Goal: Navigation & Orientation: Find specific page/section

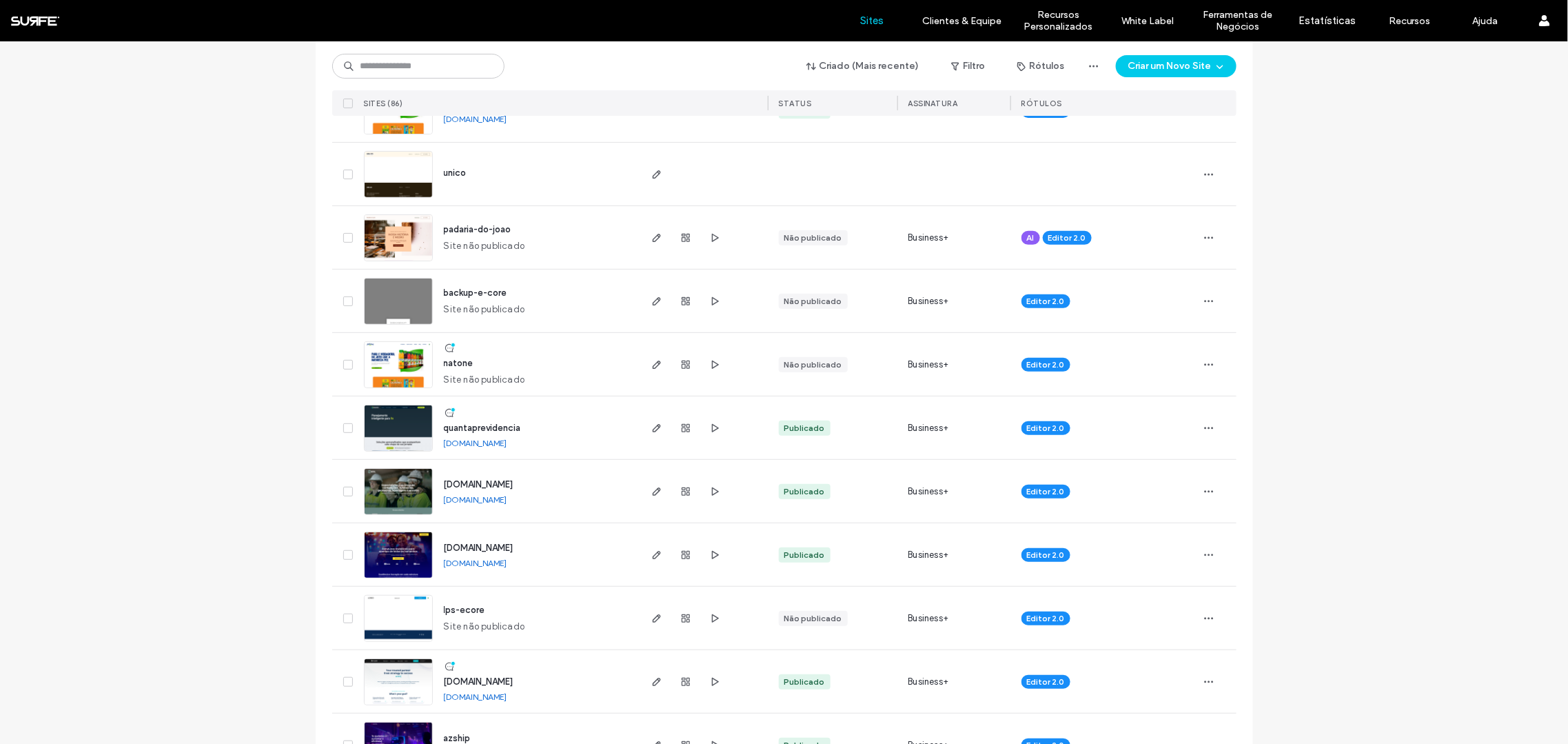
scroll to position [284, 0]
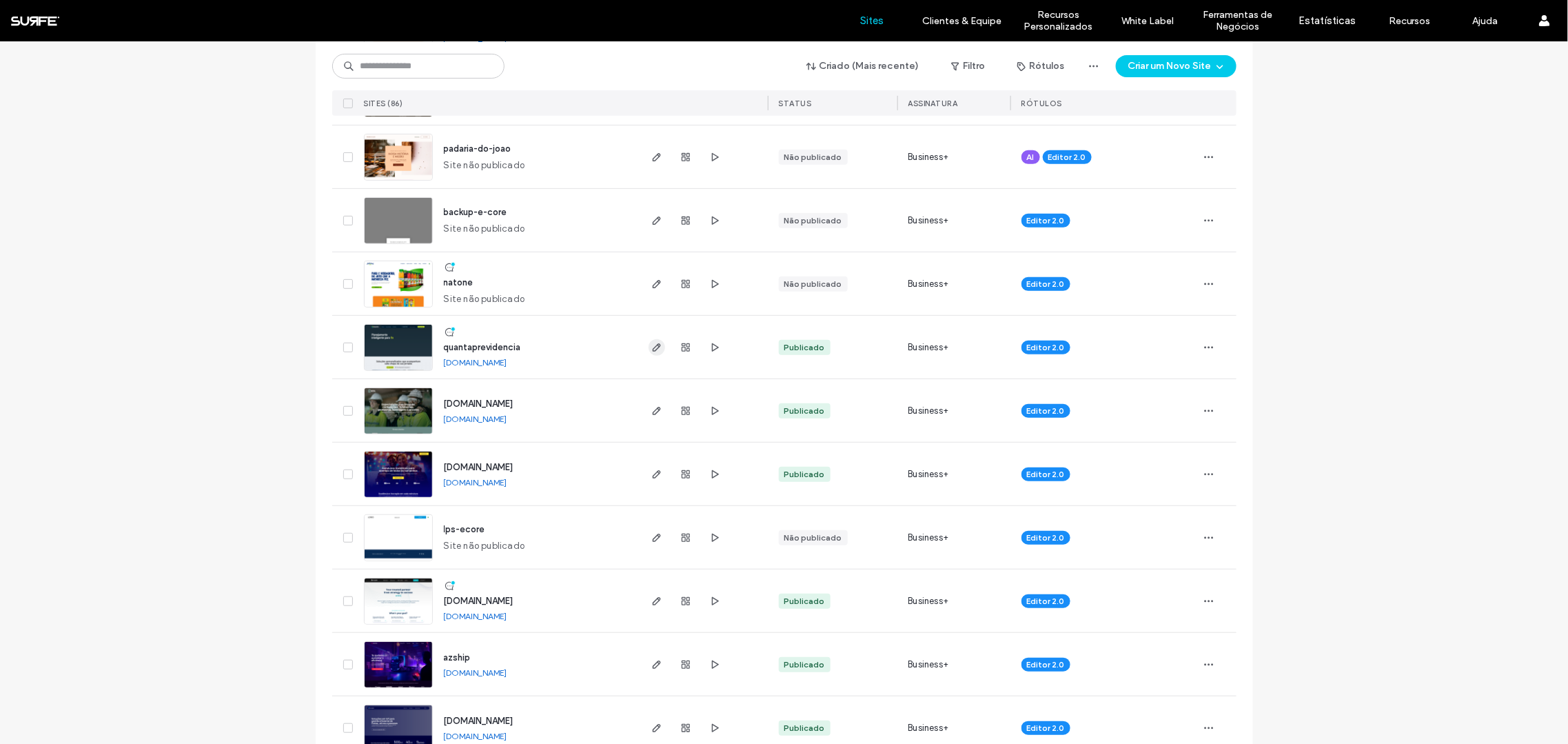
click at [651, 344] on icon "button" at bounding box center [656, 347] width 11 height 11
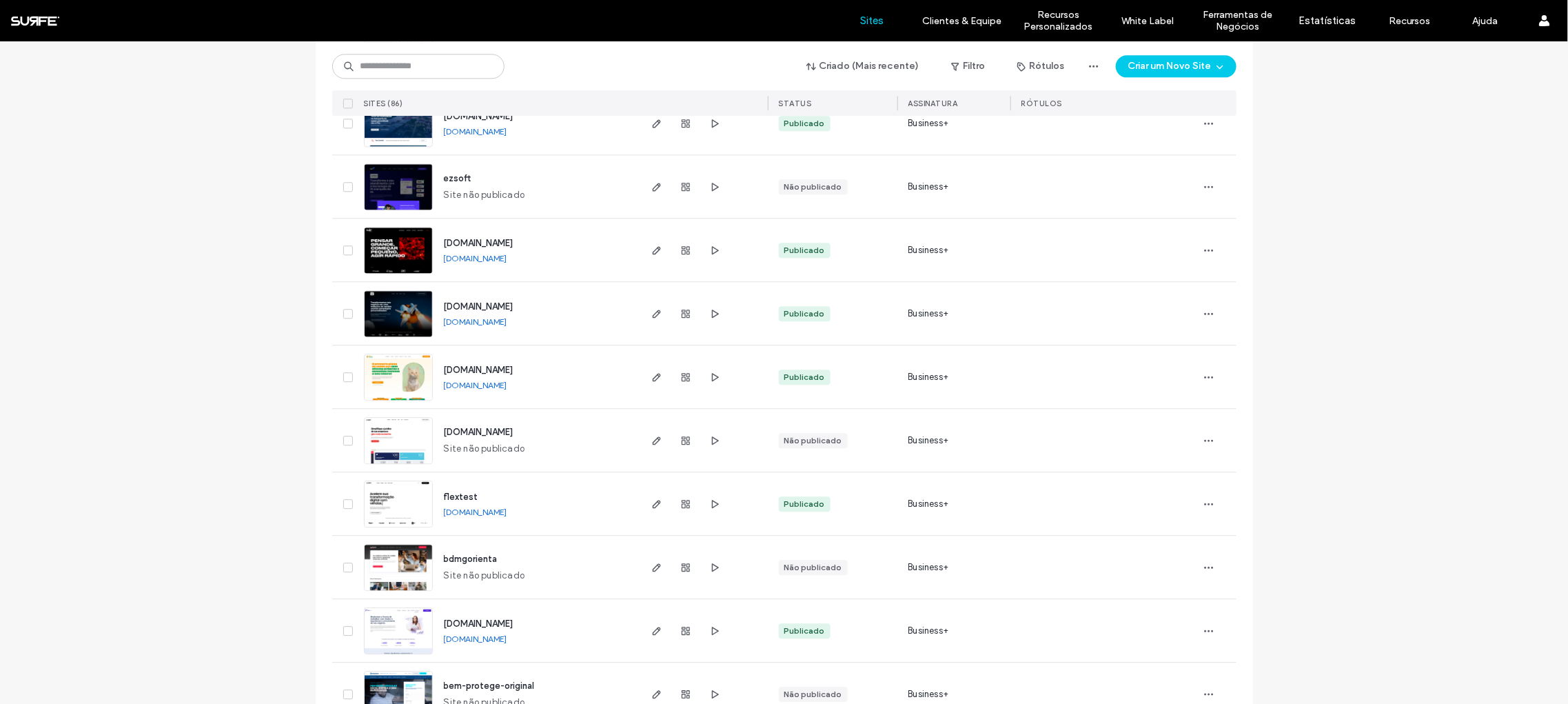
scroll to position [1215, 0]
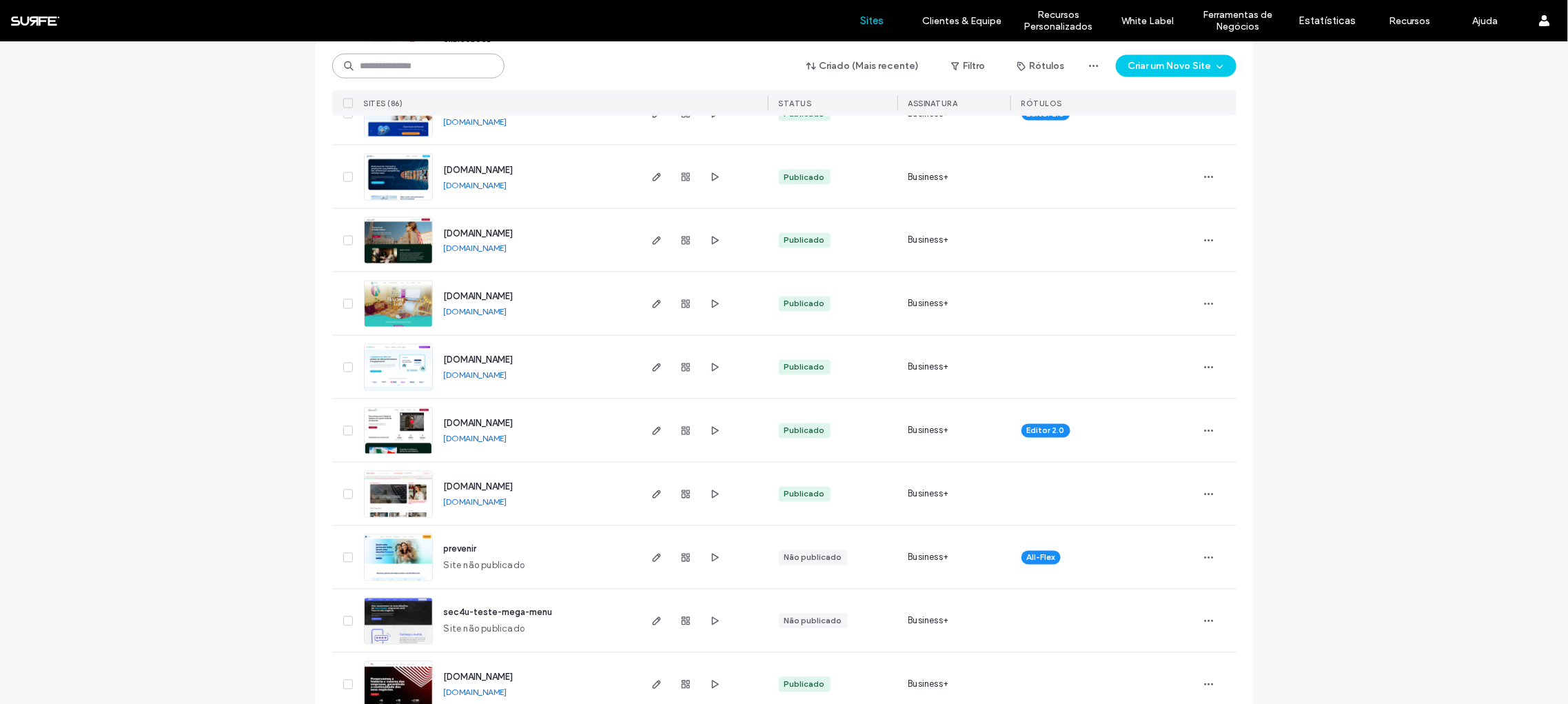
click at [473, 70] on input at bounding box center [418, 66] width 172 height 25
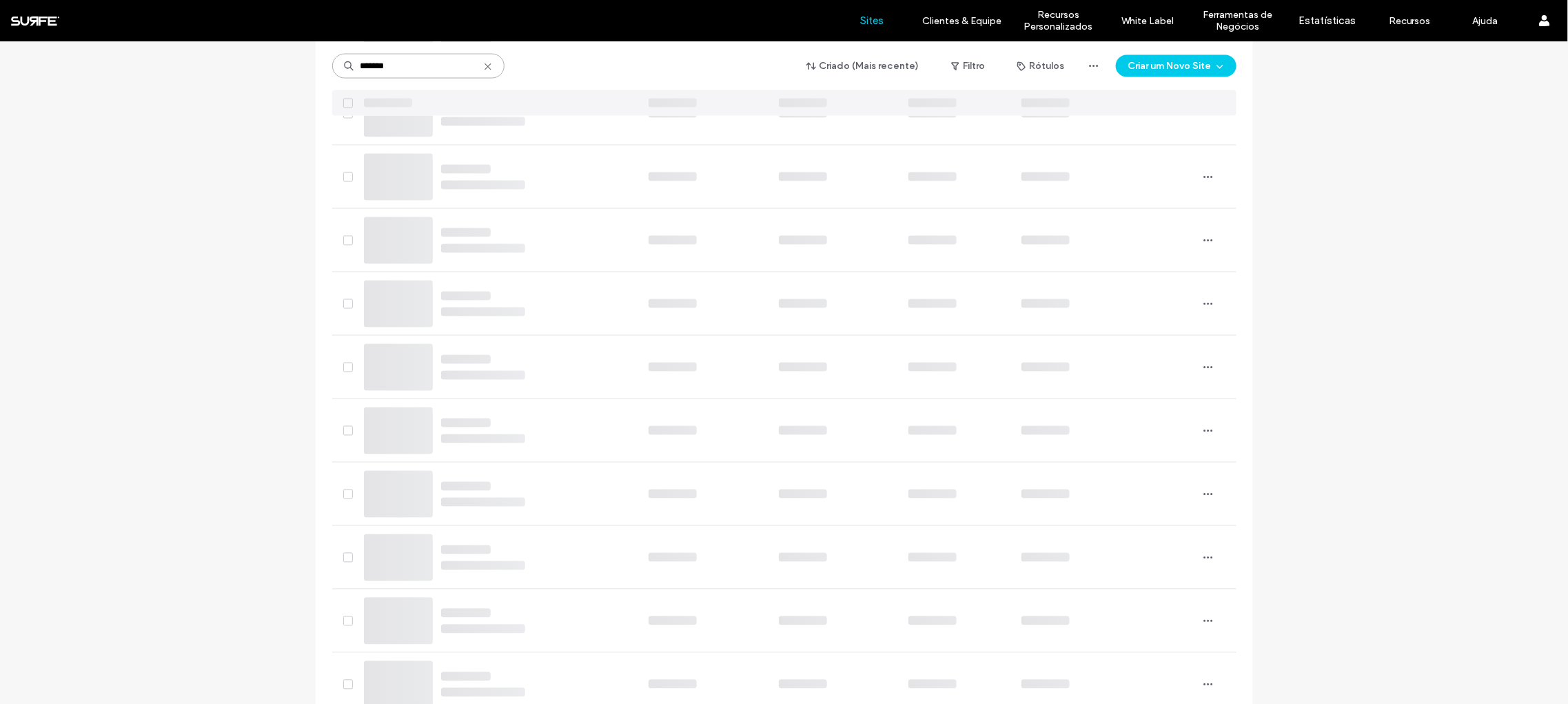
scroll to position [0, 0]
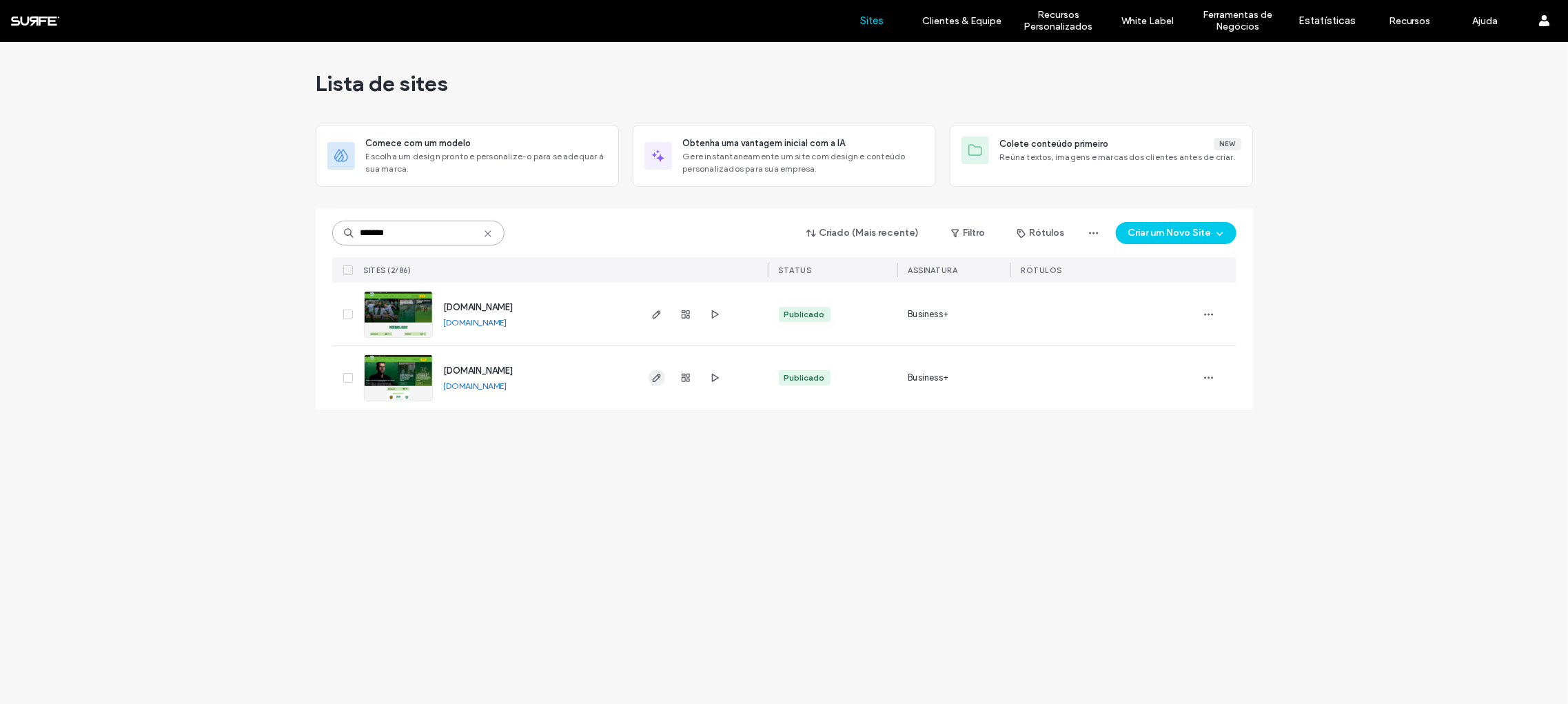
type input "*******"
click at [660, 374] on use "button" at bounding box center [656, 378] width 9 height 9
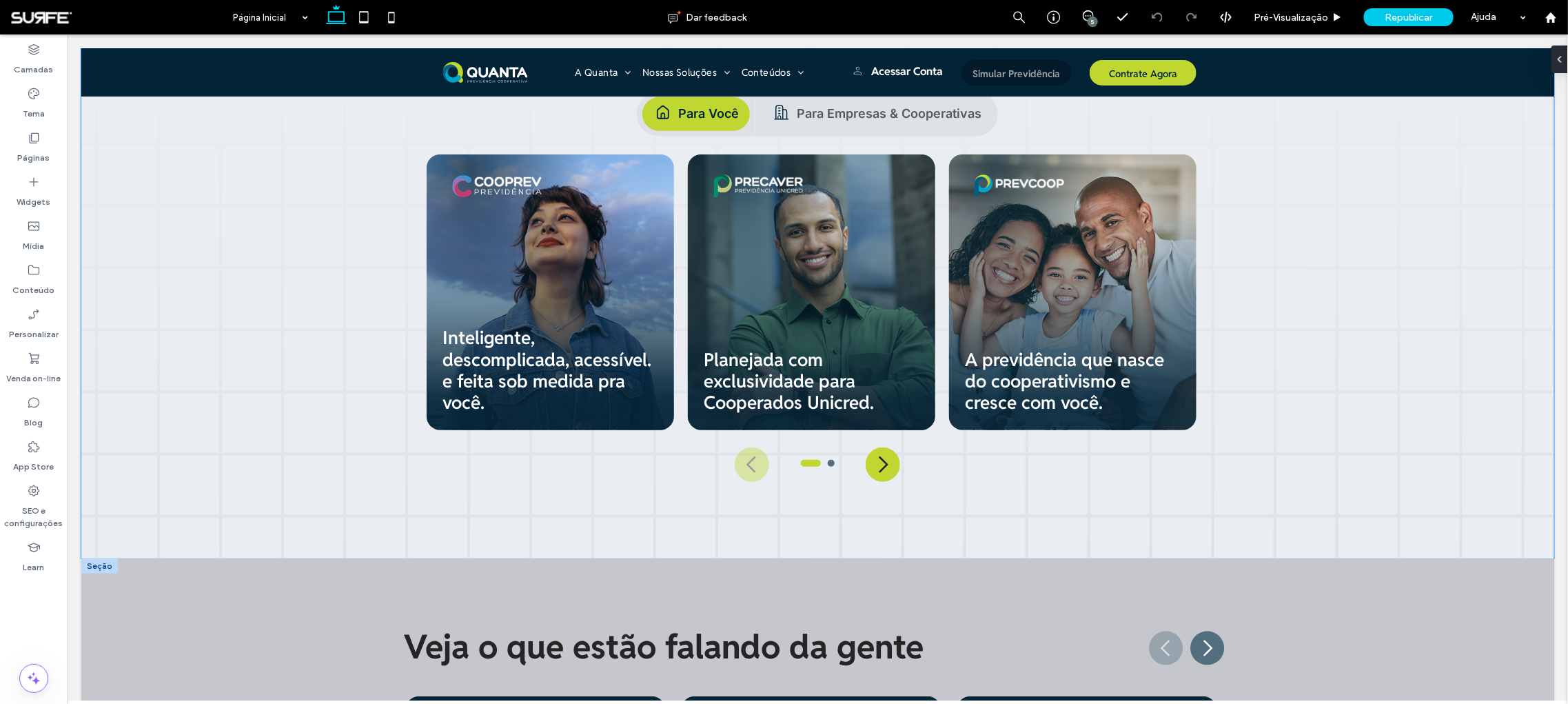
scroll to position [656, 0]
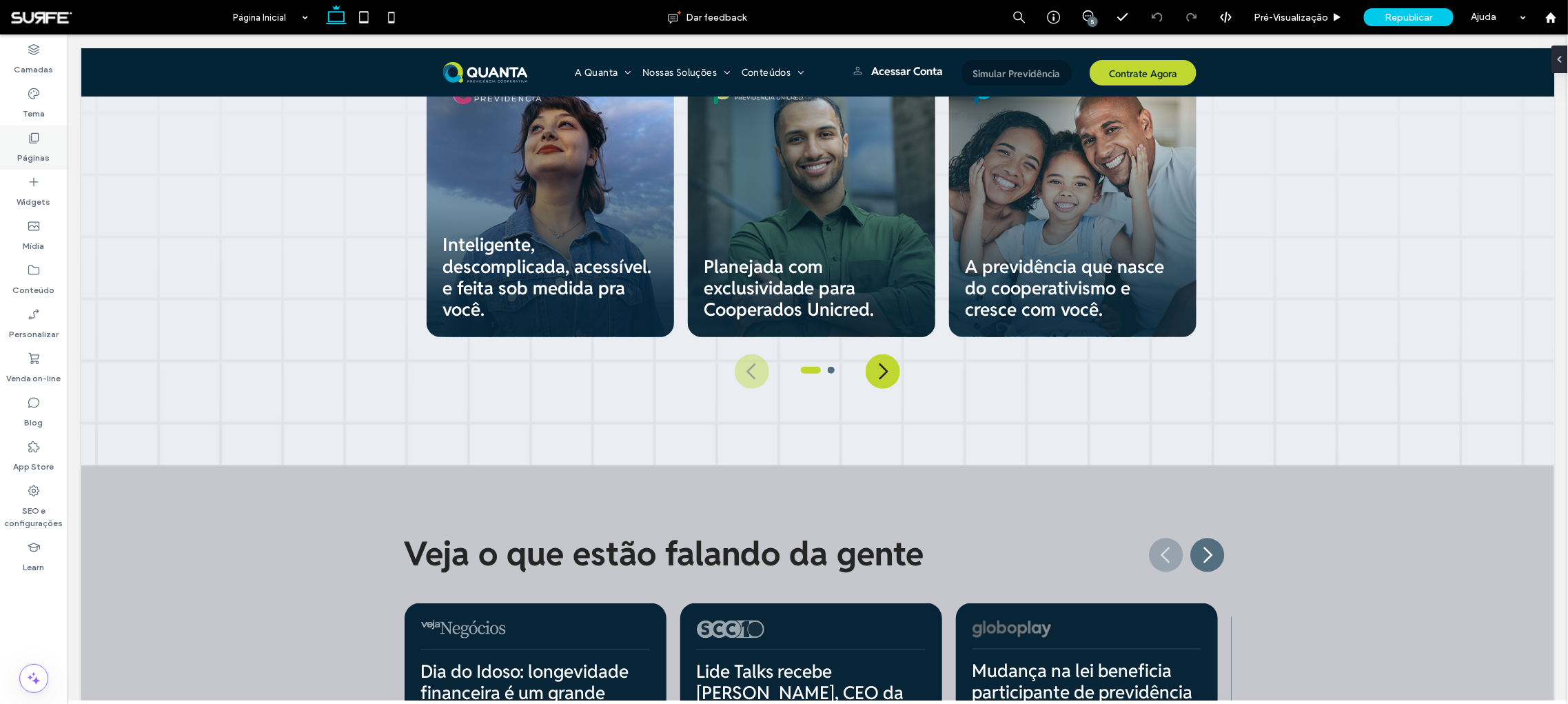
drag, startPoint x: 42, startPoint y: 144, endPoint x: 105, endPoint y: 168, distance: 67.4
click at [42, 144] on div "Páginas" at bounding box center [34, 147] width 67 height 44
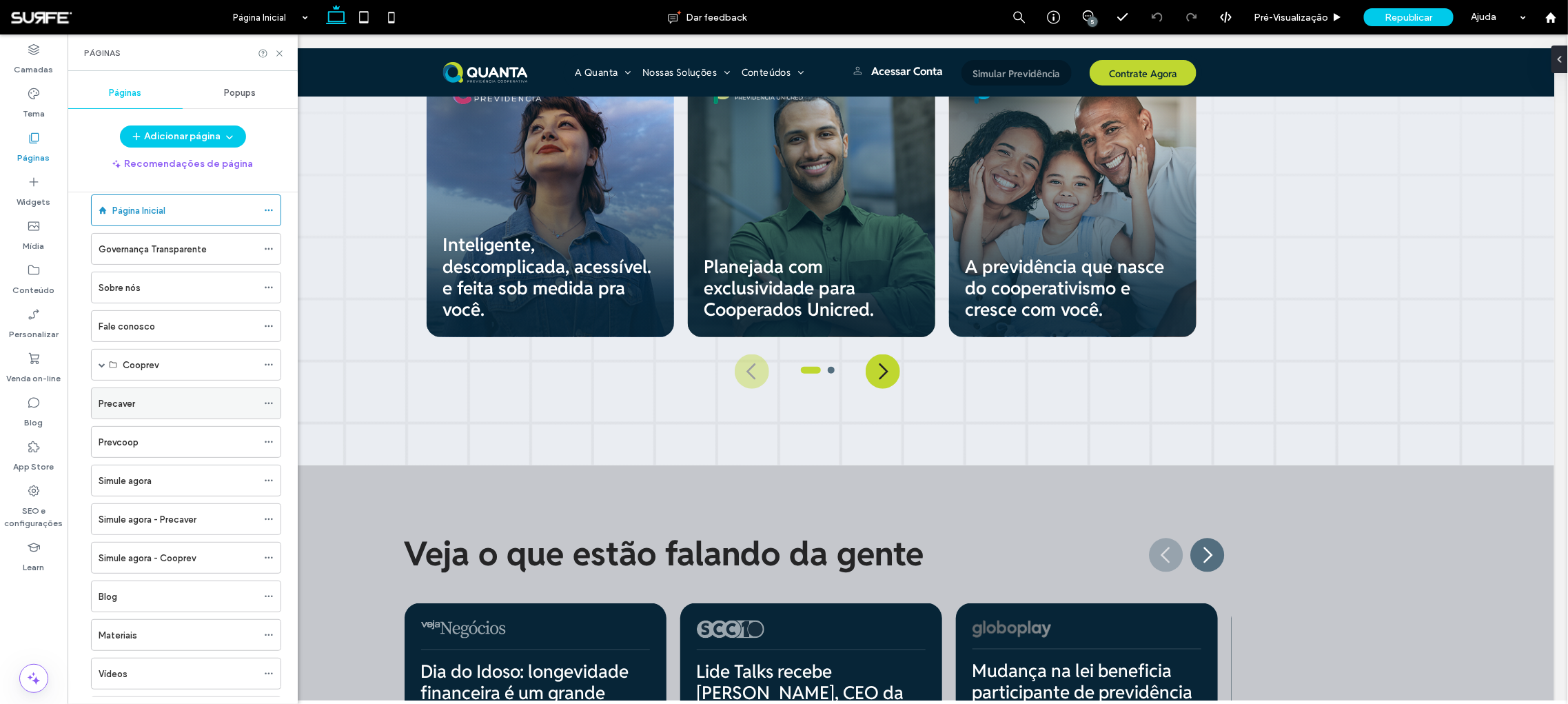
scroll to position [47, 0]
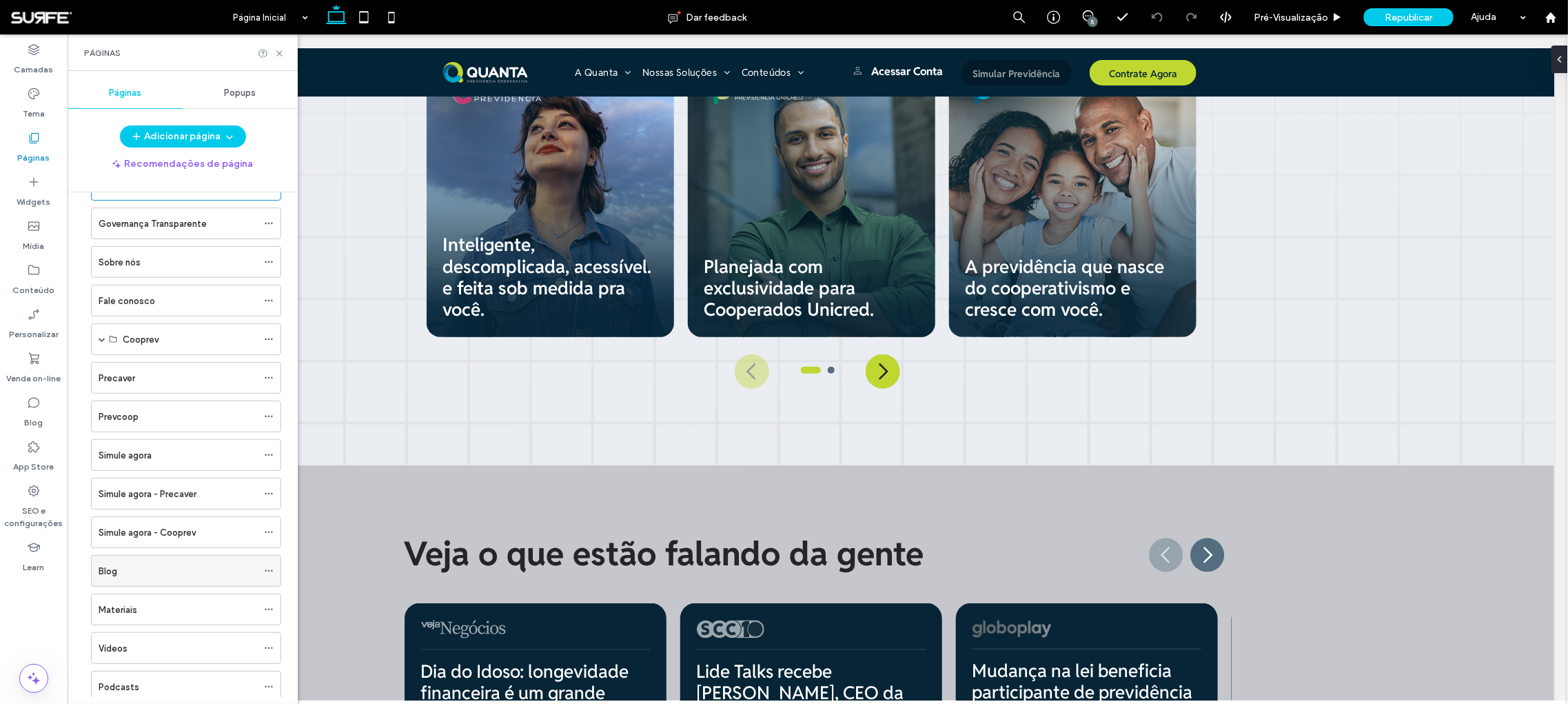
click at [177, 555] on div "Blog" at bounding box center [177, 570] width 158 height 30
click at [280, 50] on icon at bounding box center [279, 54] width 10 height 10
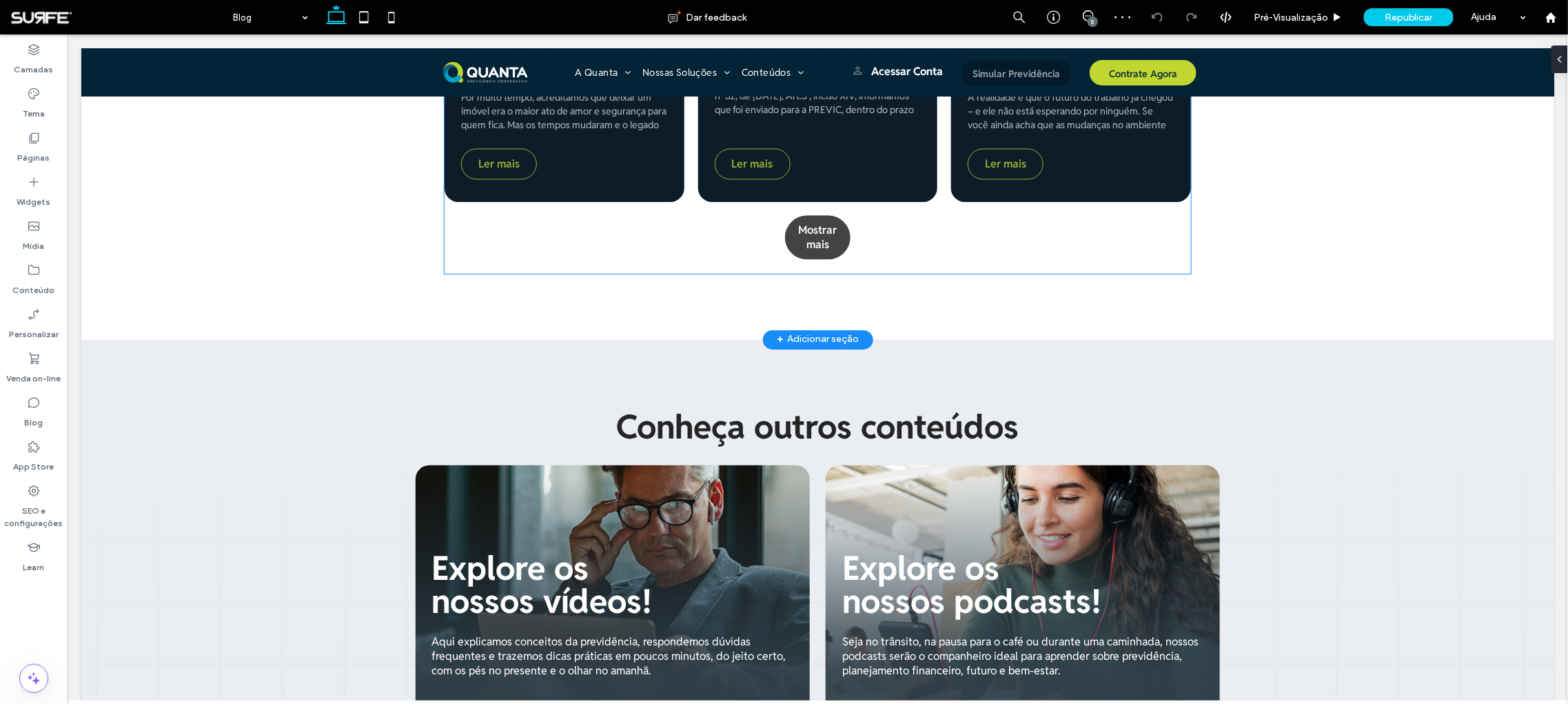
scroll to position [1216, 0]
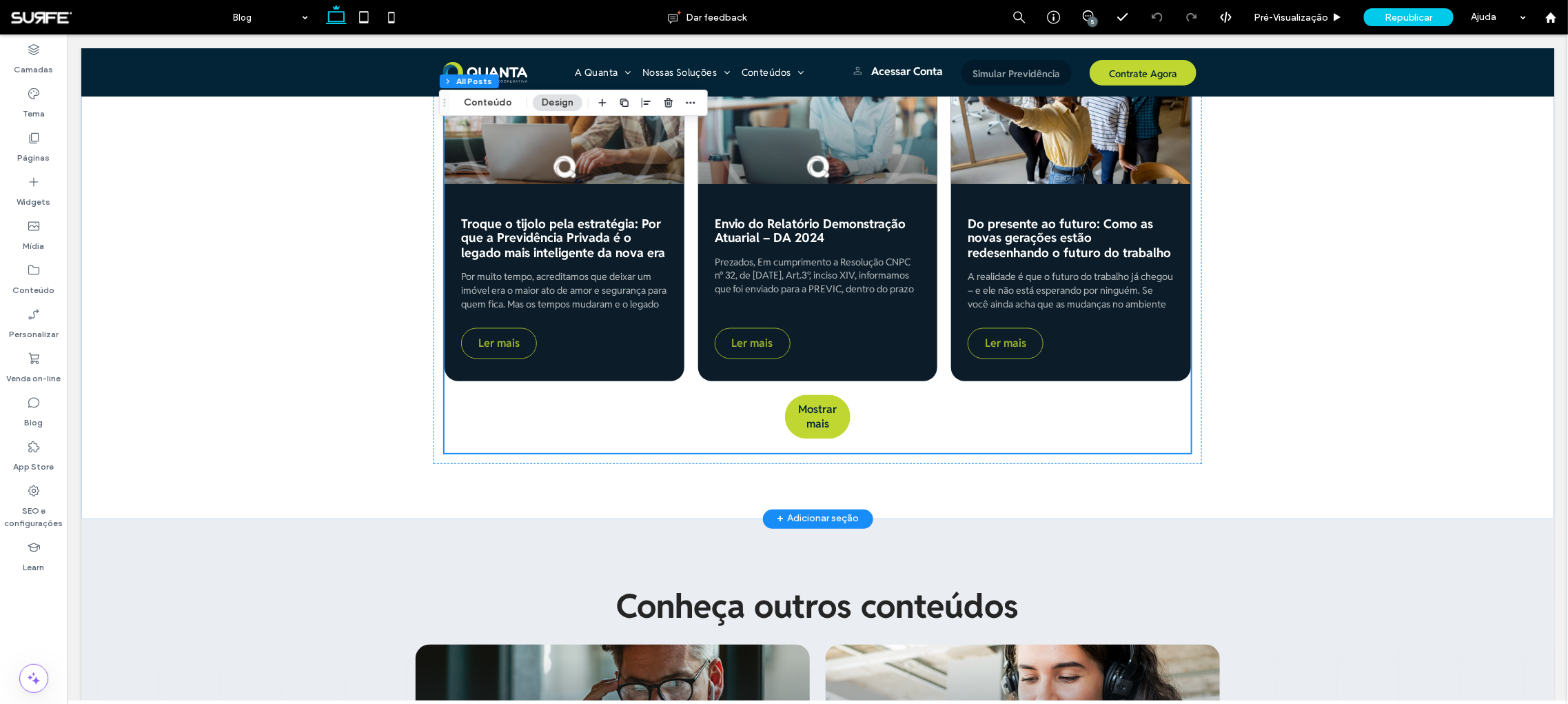
type input "*"
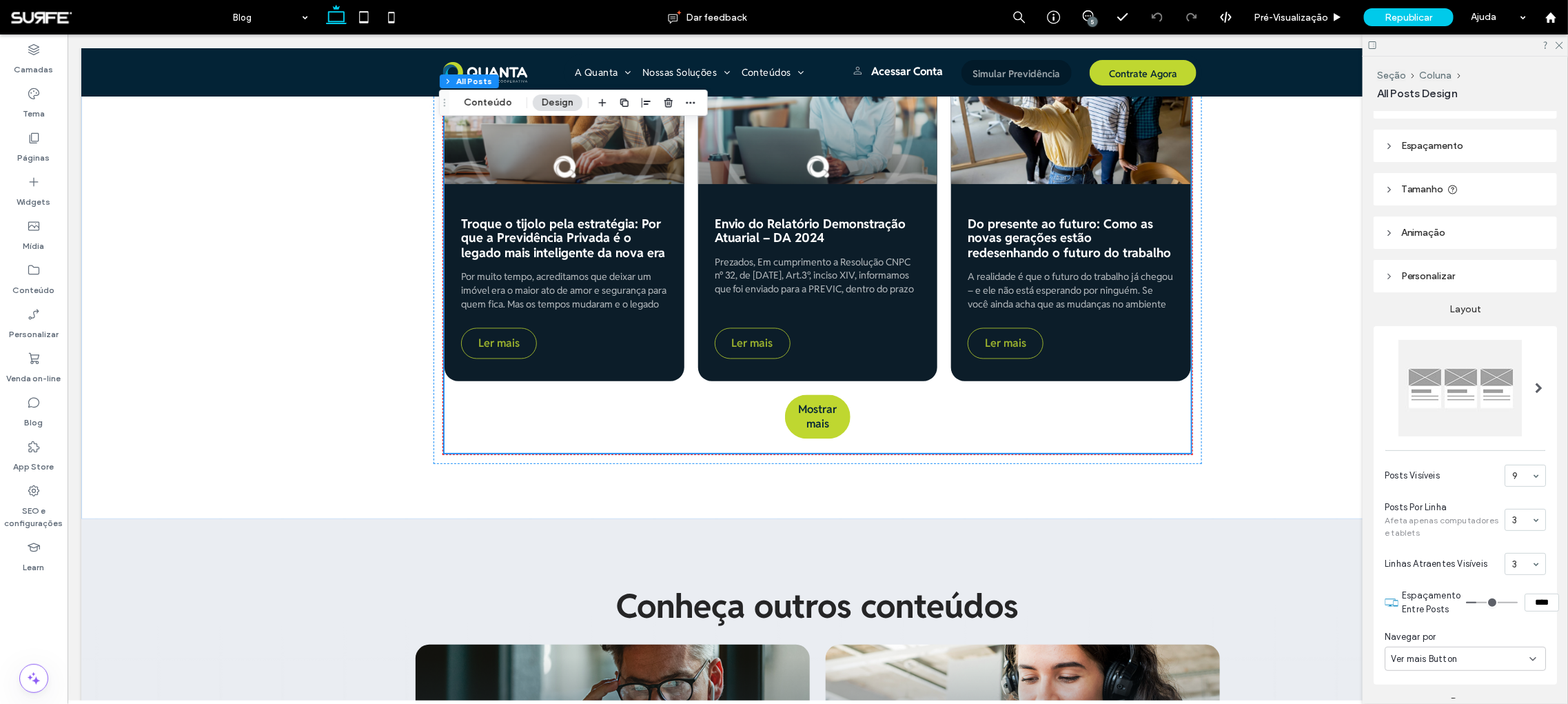
scroll to position [205, 0]
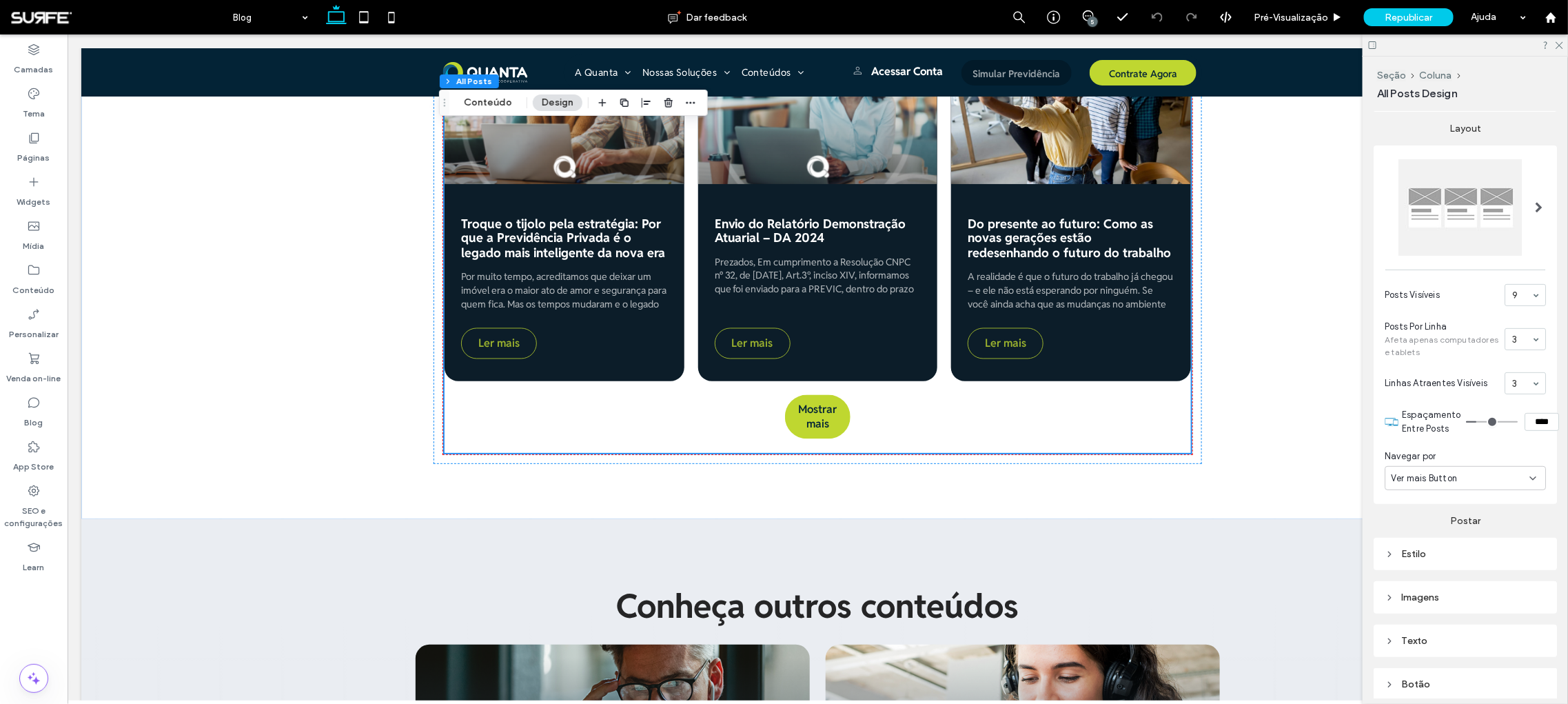
click at [1527, 473] on icon at bounding box center [1533, 478] width 11 height 11
click at [1424, 531] on div "Paginação" at bounding box center [1462, 523] width 152 height 24
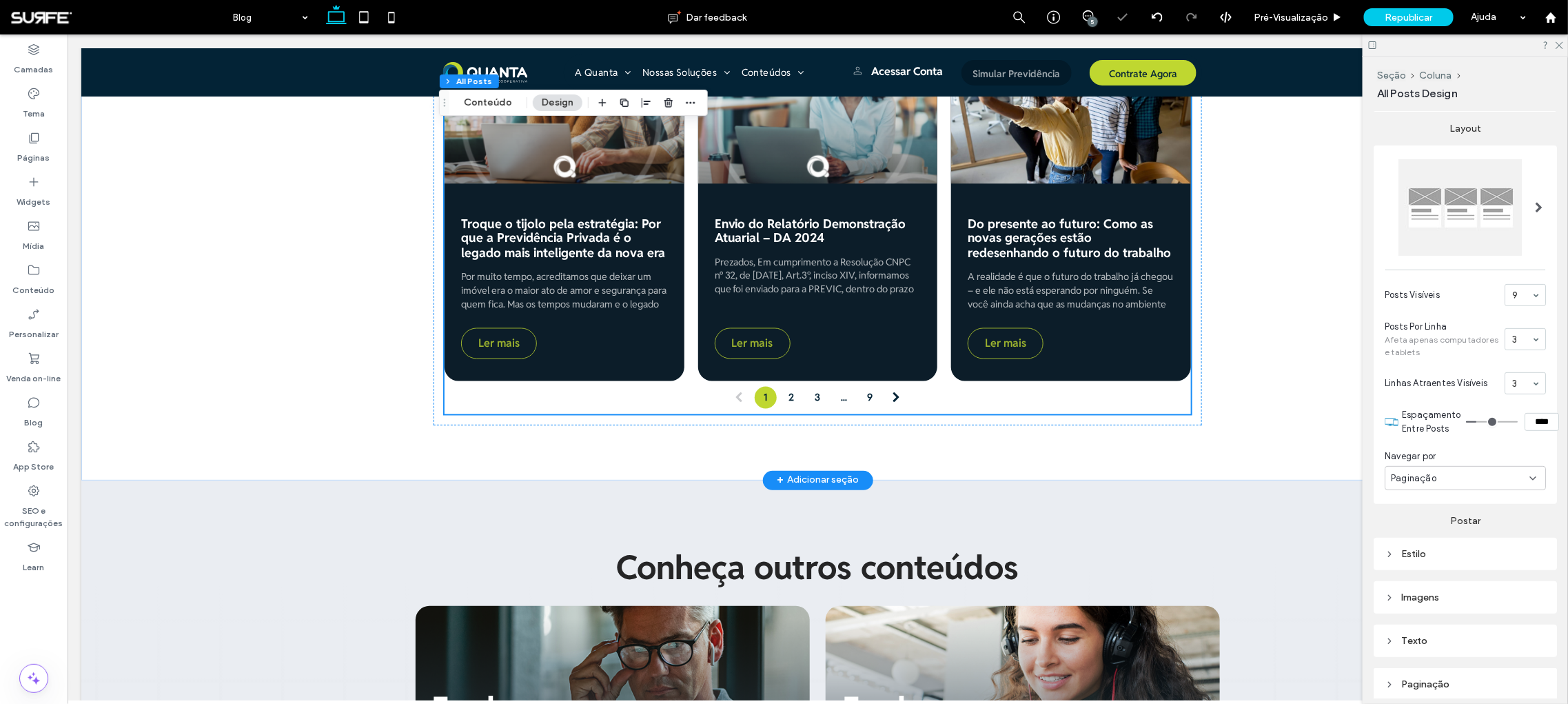
type input "**"
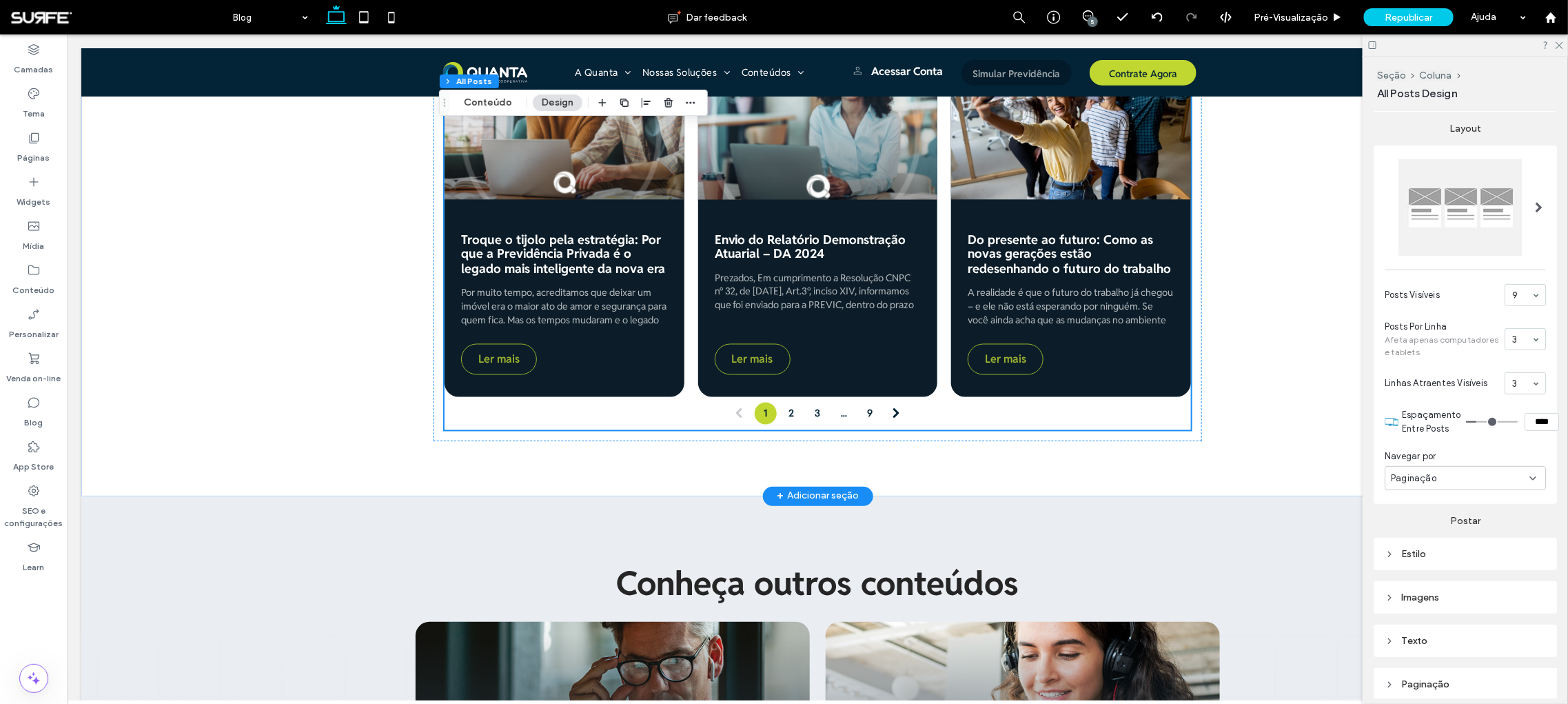
scroll to position [1079, 0]
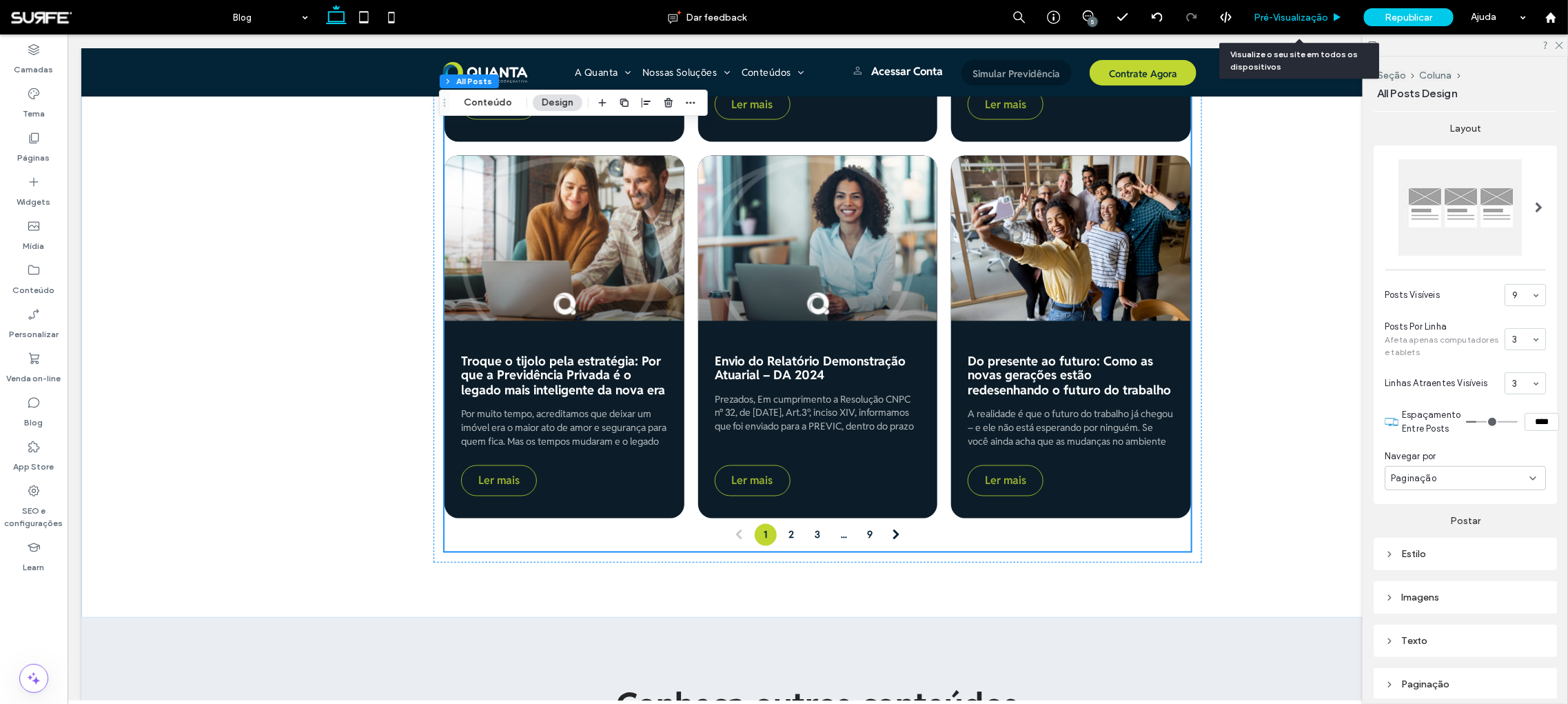
click at [1287, 12] on span "Pré-Visualizaçāo" at bounding box center [1290, 18] width 74 height 12
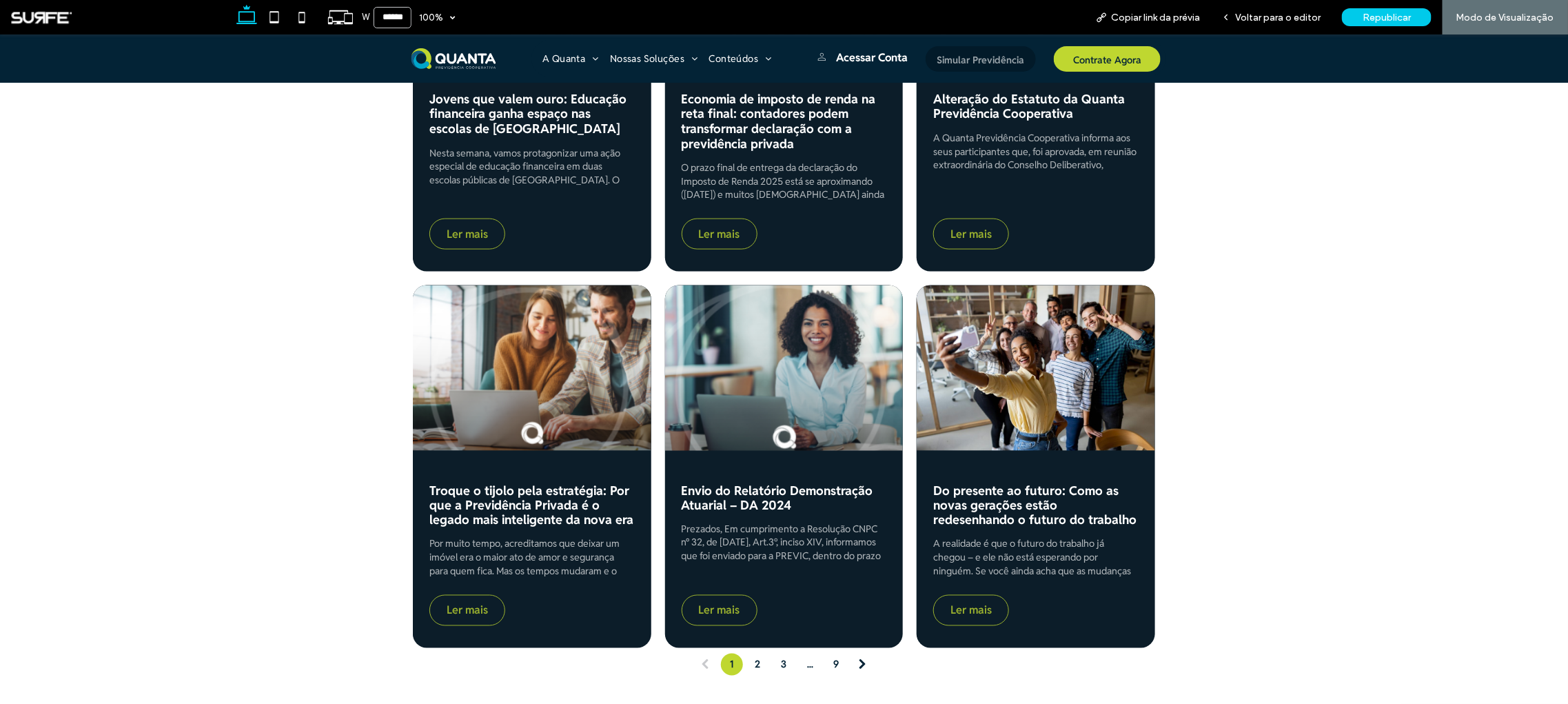
scroll to position [970, 0]
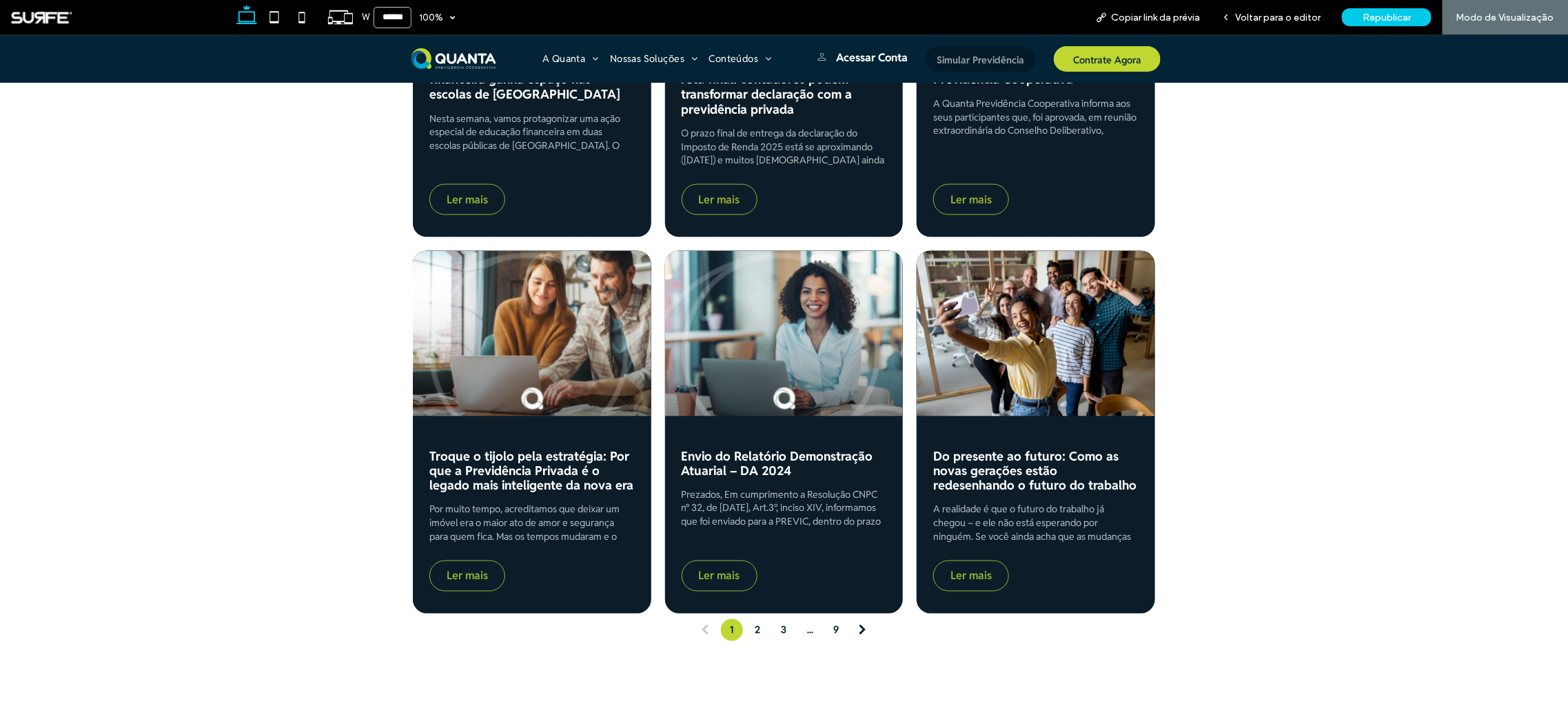
click at [856, 618] on span at bounding box center [862, 629] width 22 height 22
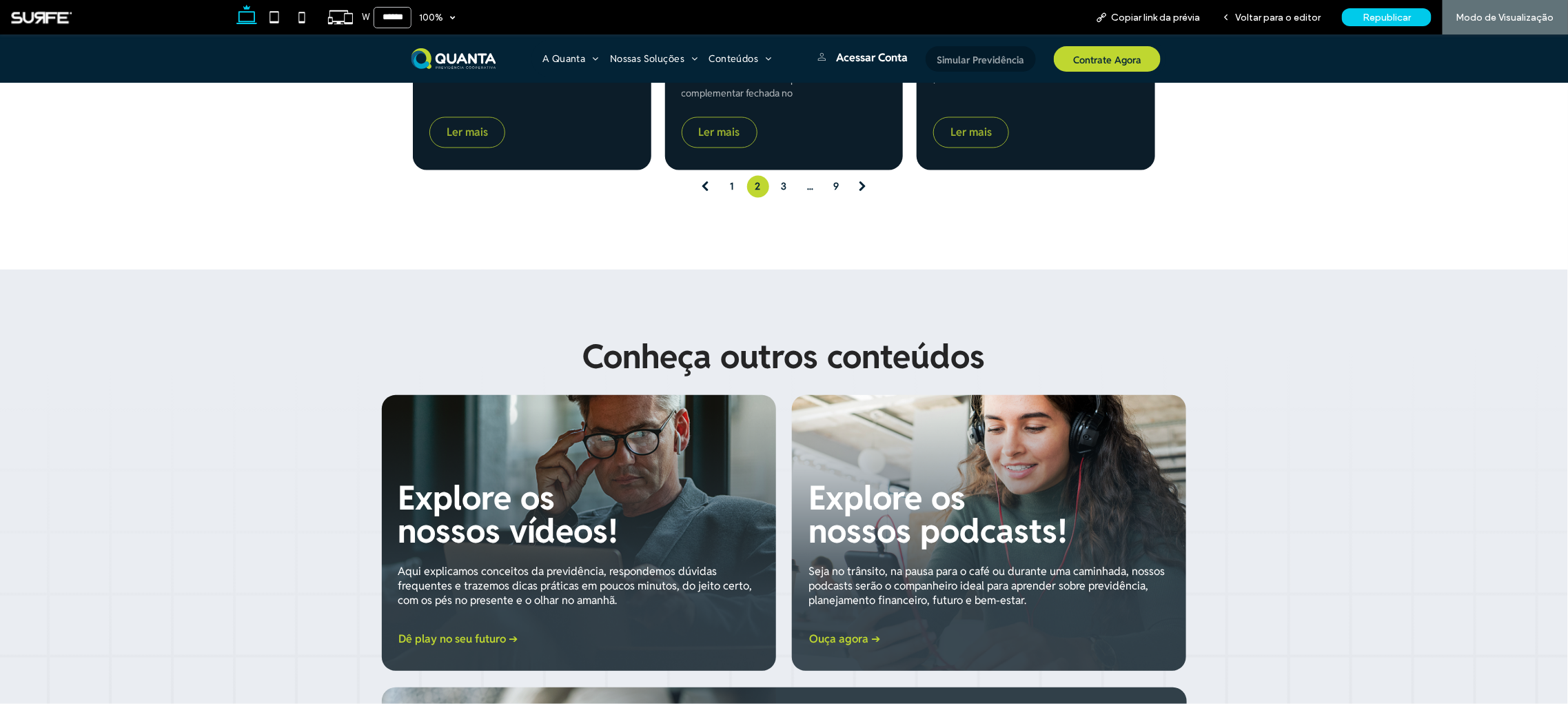
scroll to position [1348, 0]
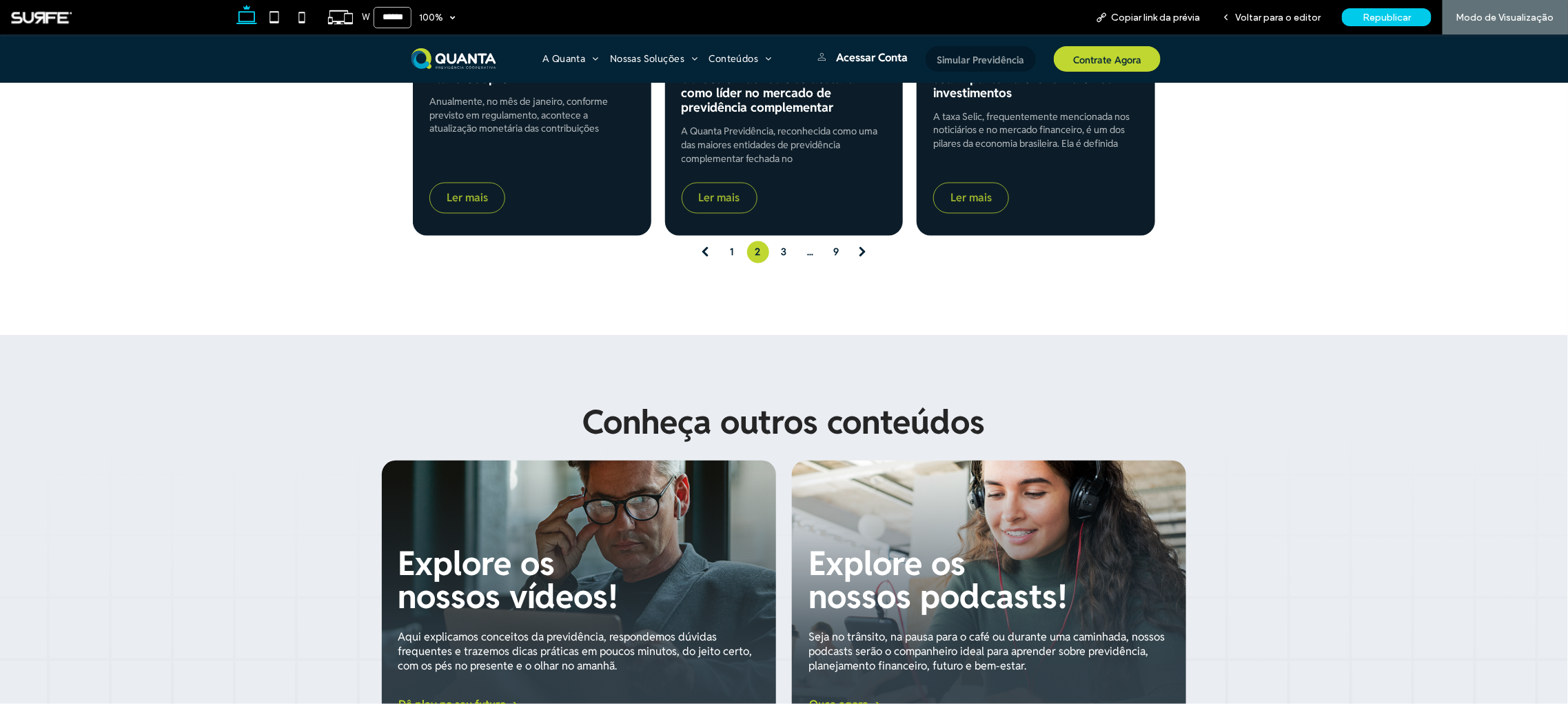
click at [857, 244] on span at bounding box center [862, 251] width 22 height 22
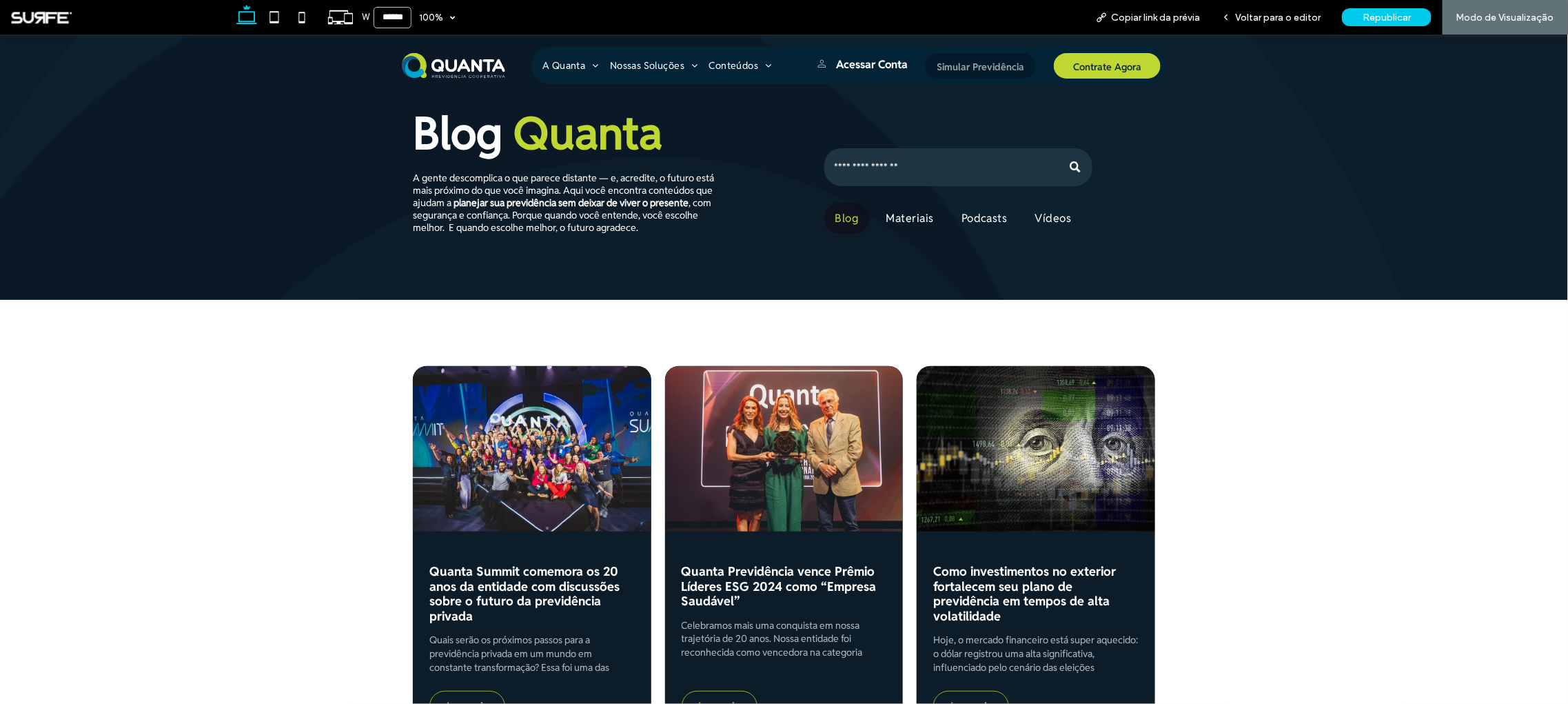
scroll to position [0, 0]
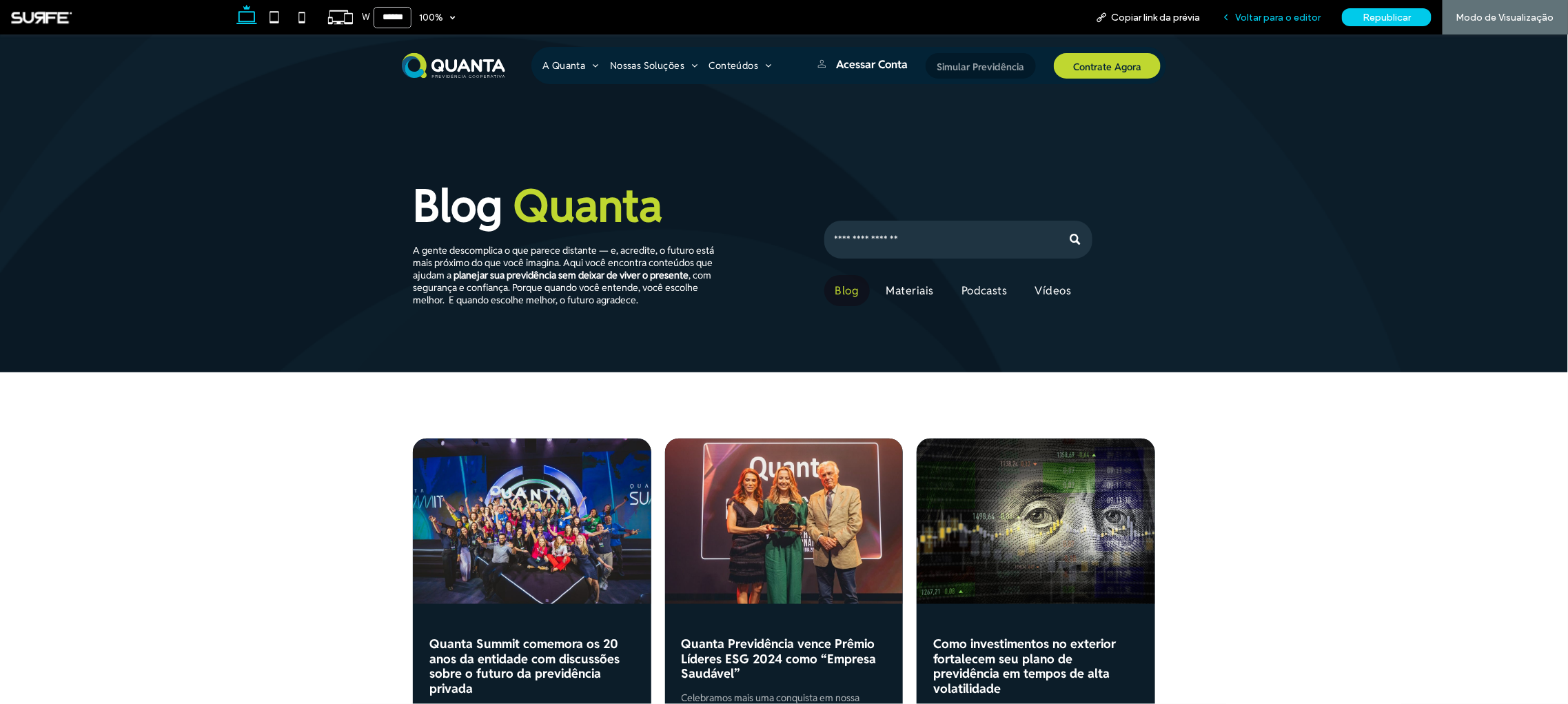
click at [1278, 15] on span "Voltar para o editor" at bounding box center [1277, 18] width 86 height 12
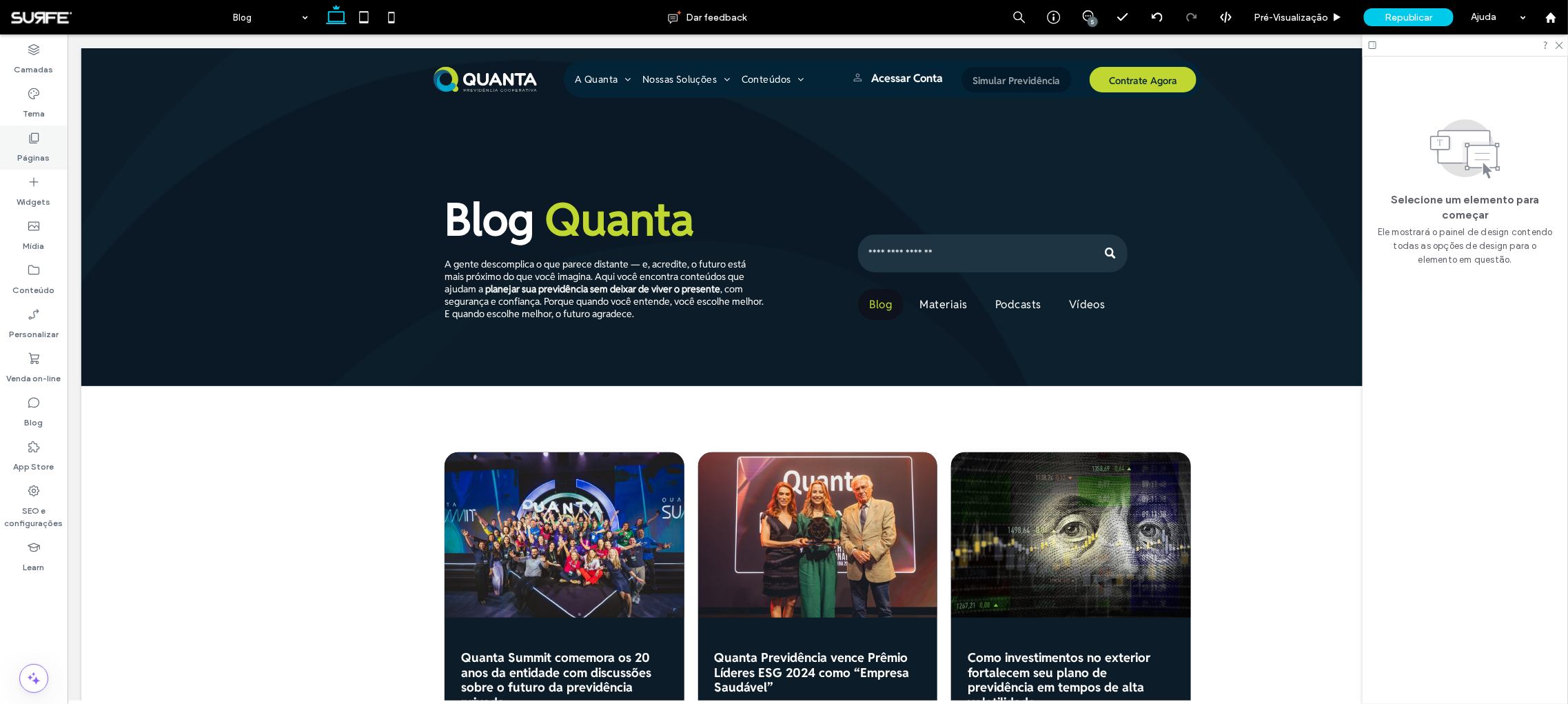
click at [29, 150] on label "Páginas" at bounding box center [34, 154] width 32 height 19
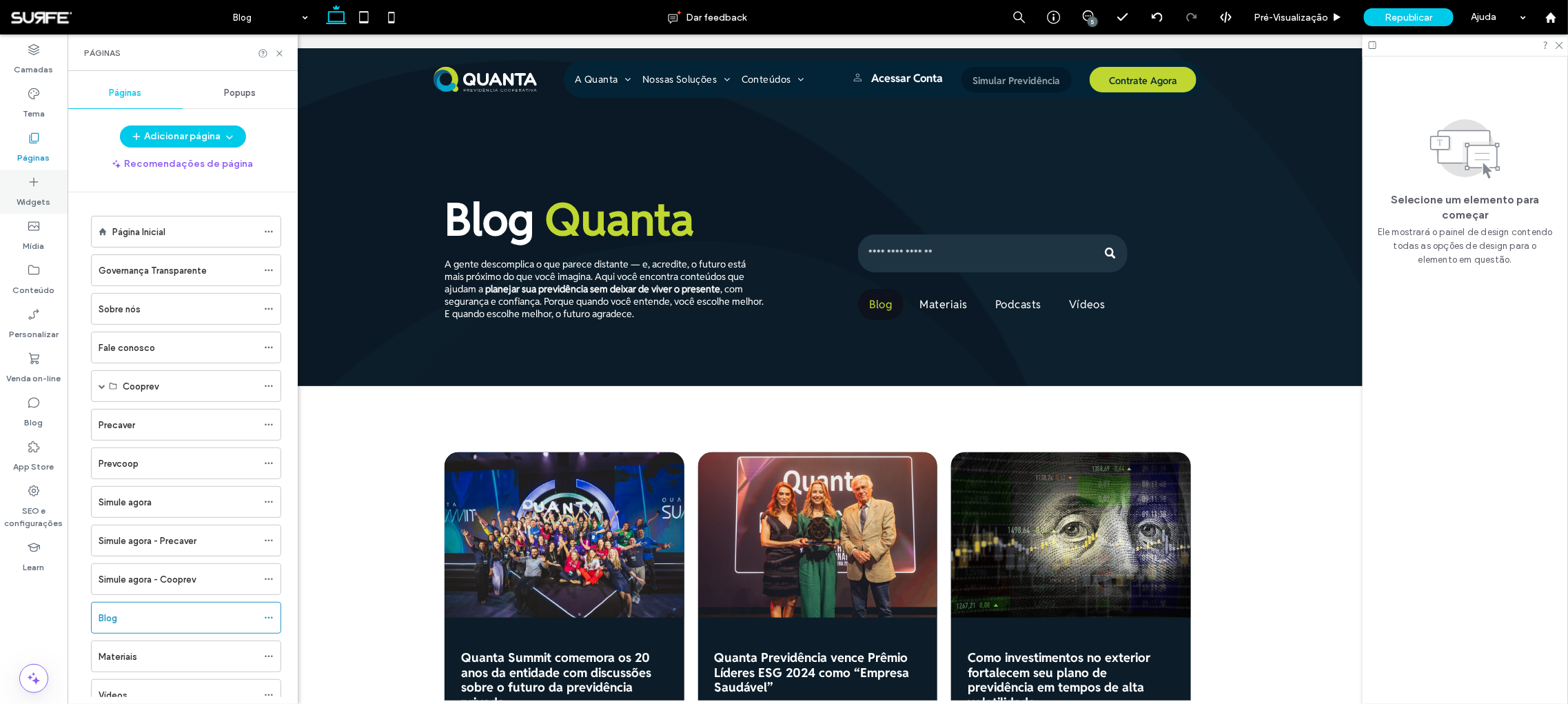
click at [11, 181] on div "Widgets" at bounding box center [34, 191] width 67 height 44
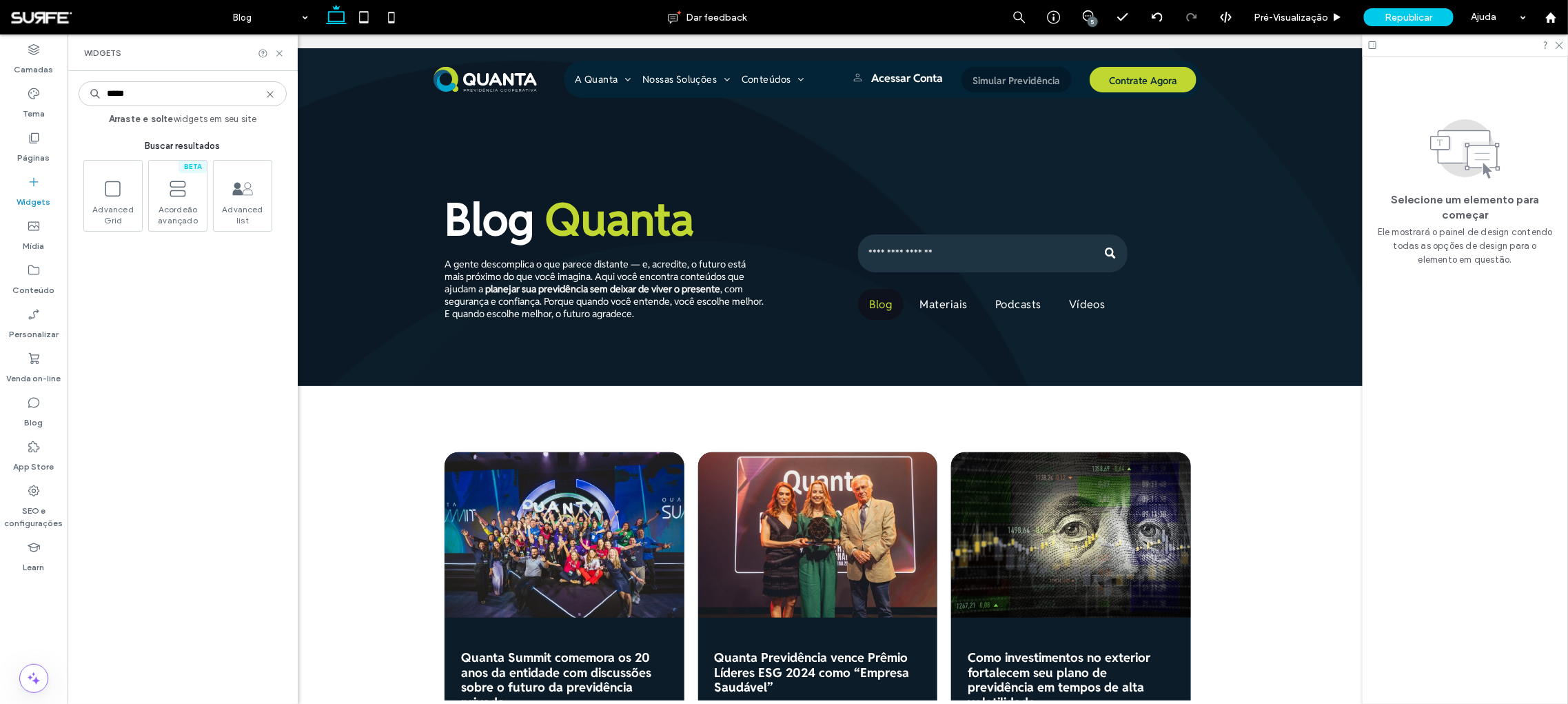
click at [145, 88] on input "*****" at bounding box center [182, 93] width 208 height 25
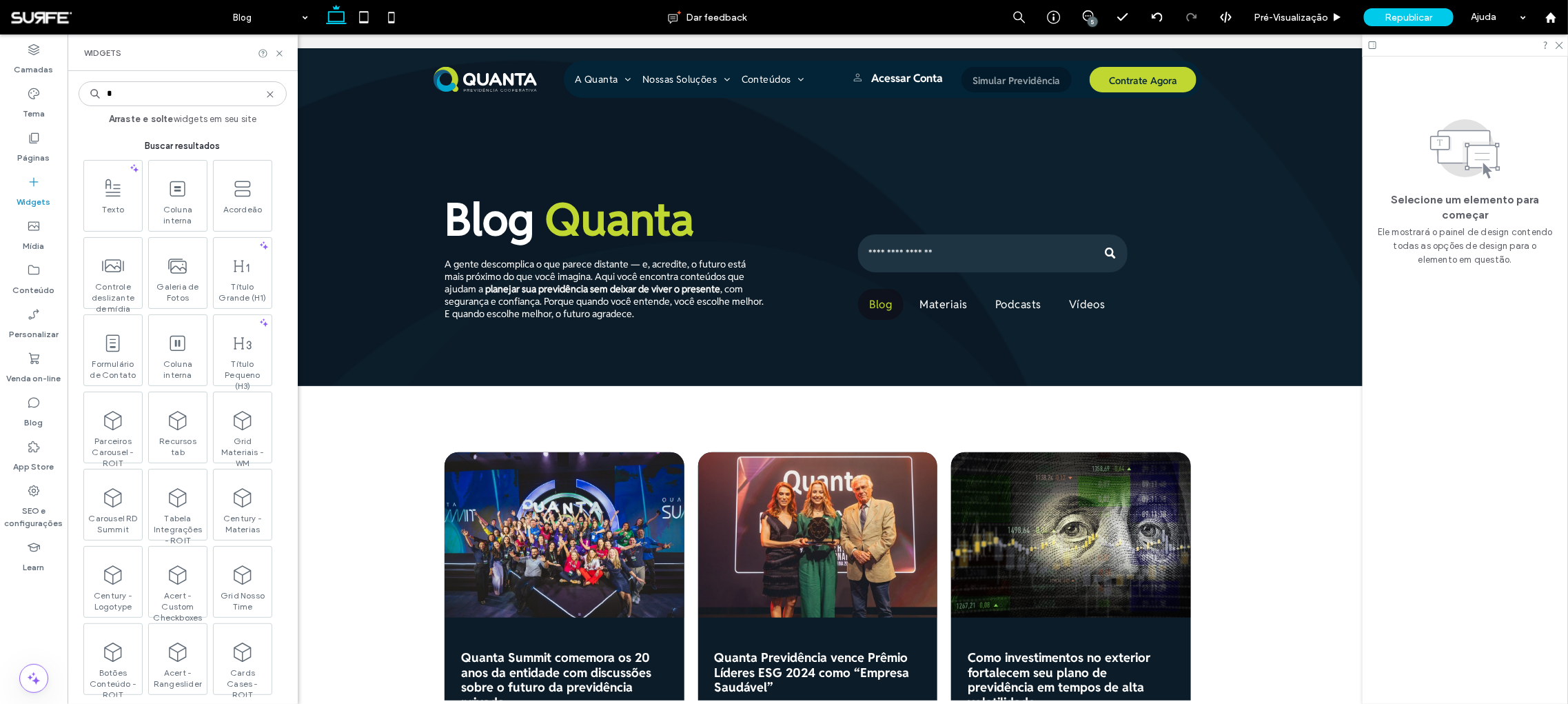
type input "*"
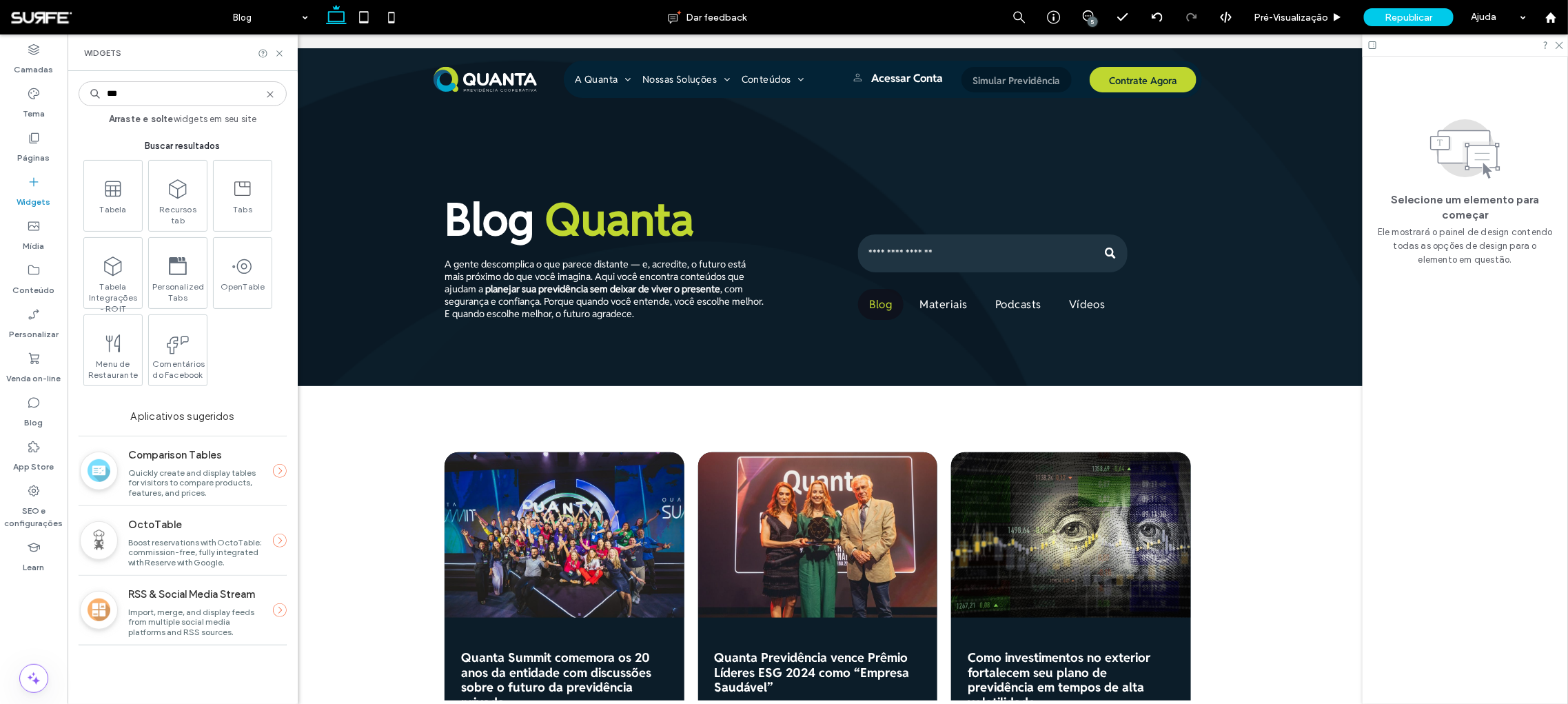
click at [135, 90] on input "***" at bounding box center [182, 93] width 208 height 25
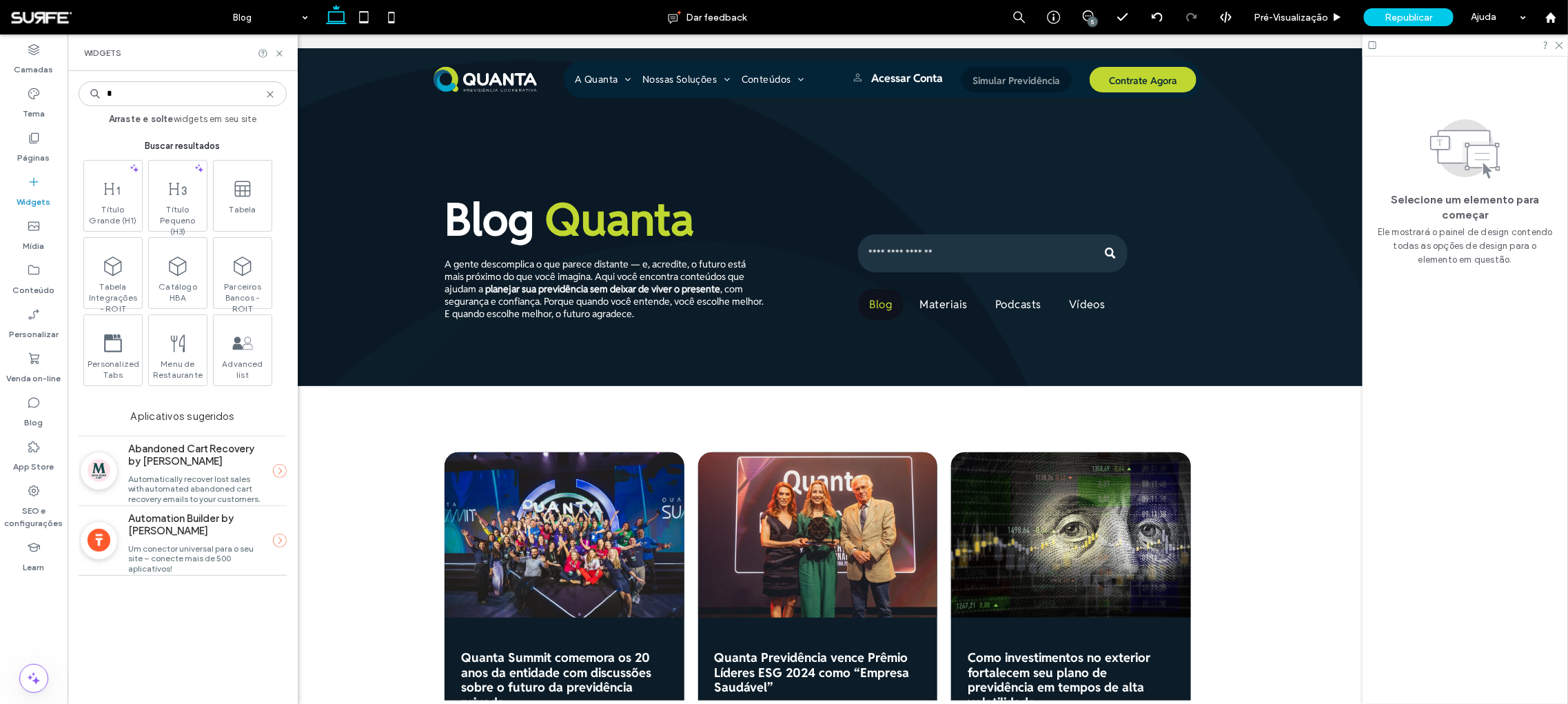
type input "*"
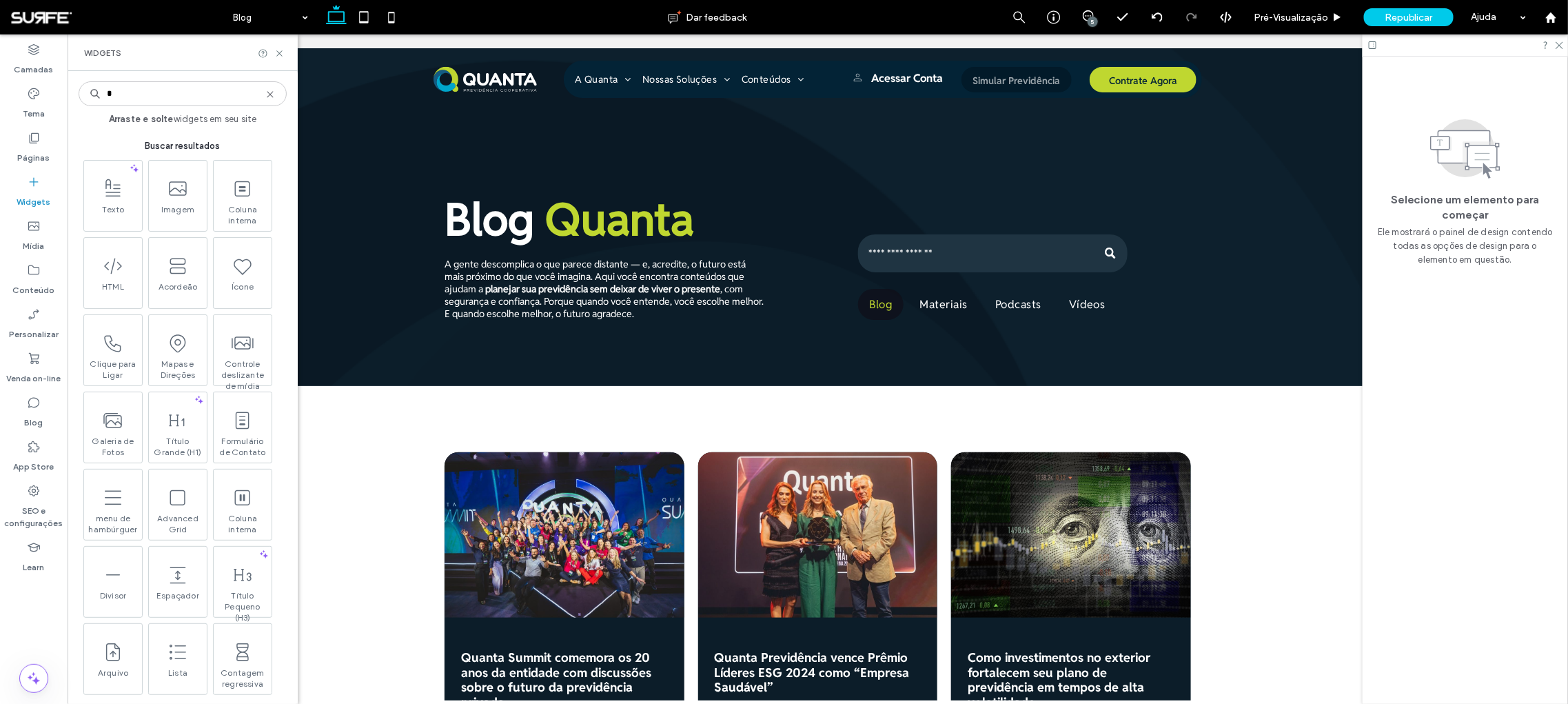
click at [106, 93] on input "*" at bounding box center [182, 93] width 208 height 25
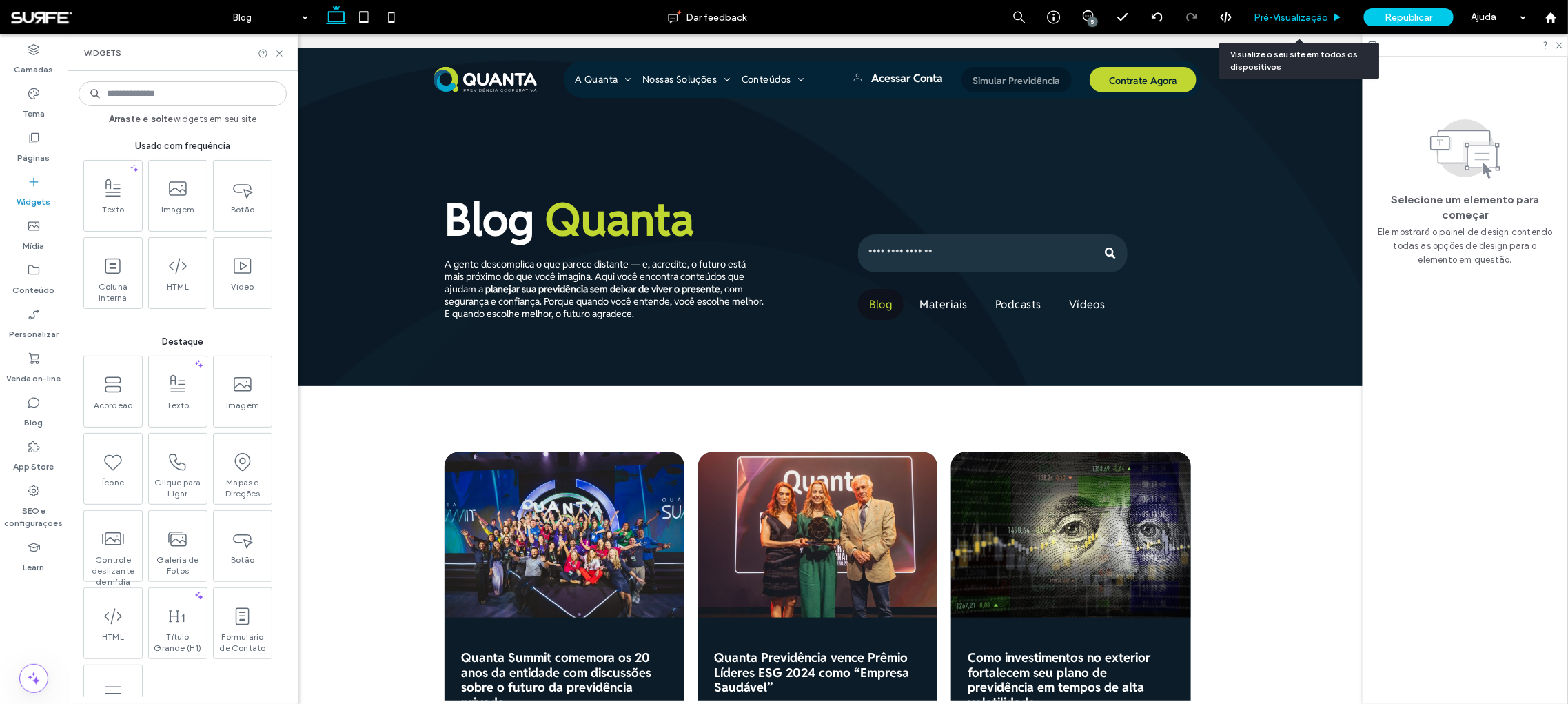
click at [1274, 5] on div "Pré-Visualizaçāo" at bounding box center [1298, 17] width 110 height 35
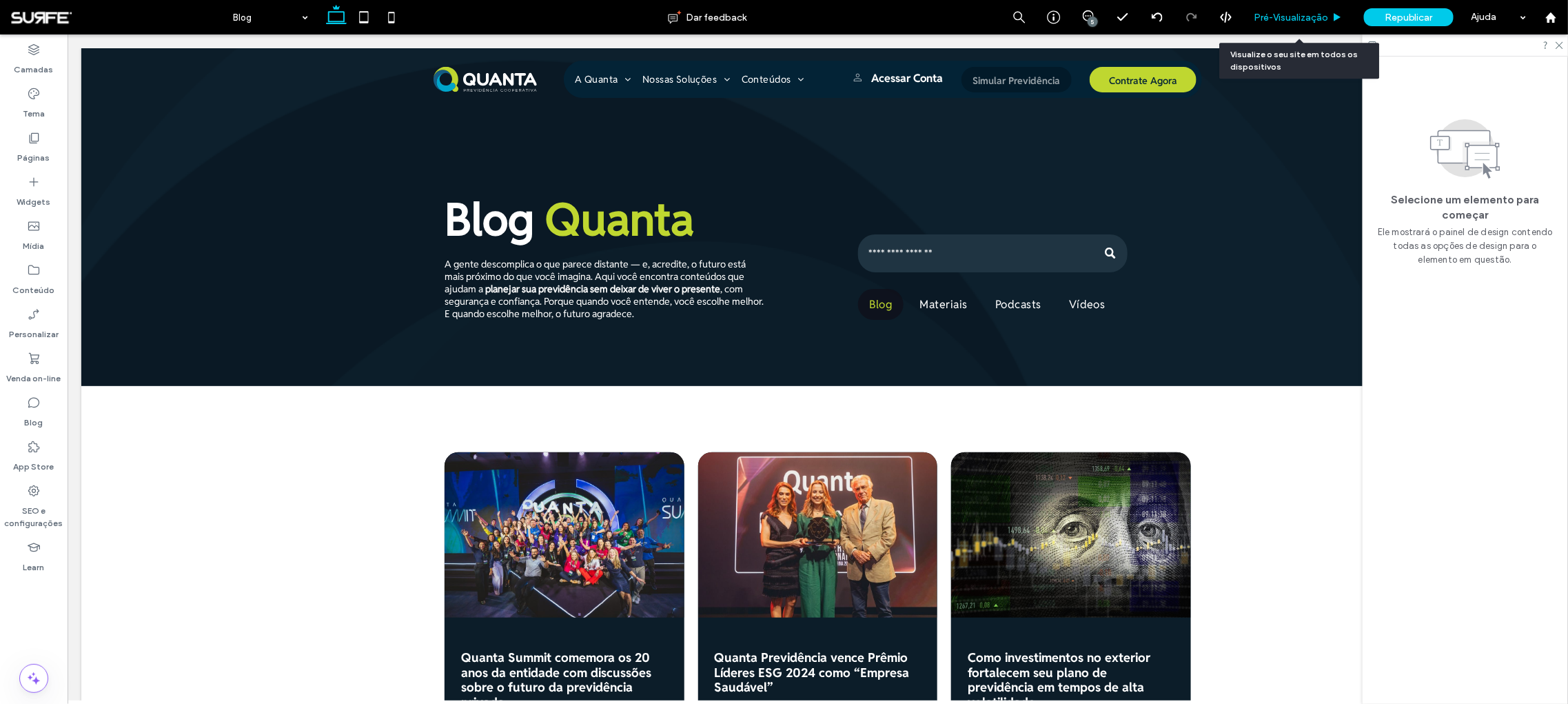
click at [1295, 22] on span "Pré-Visualizaçāo" at bounding box center [1290, 18] width 74 height 12
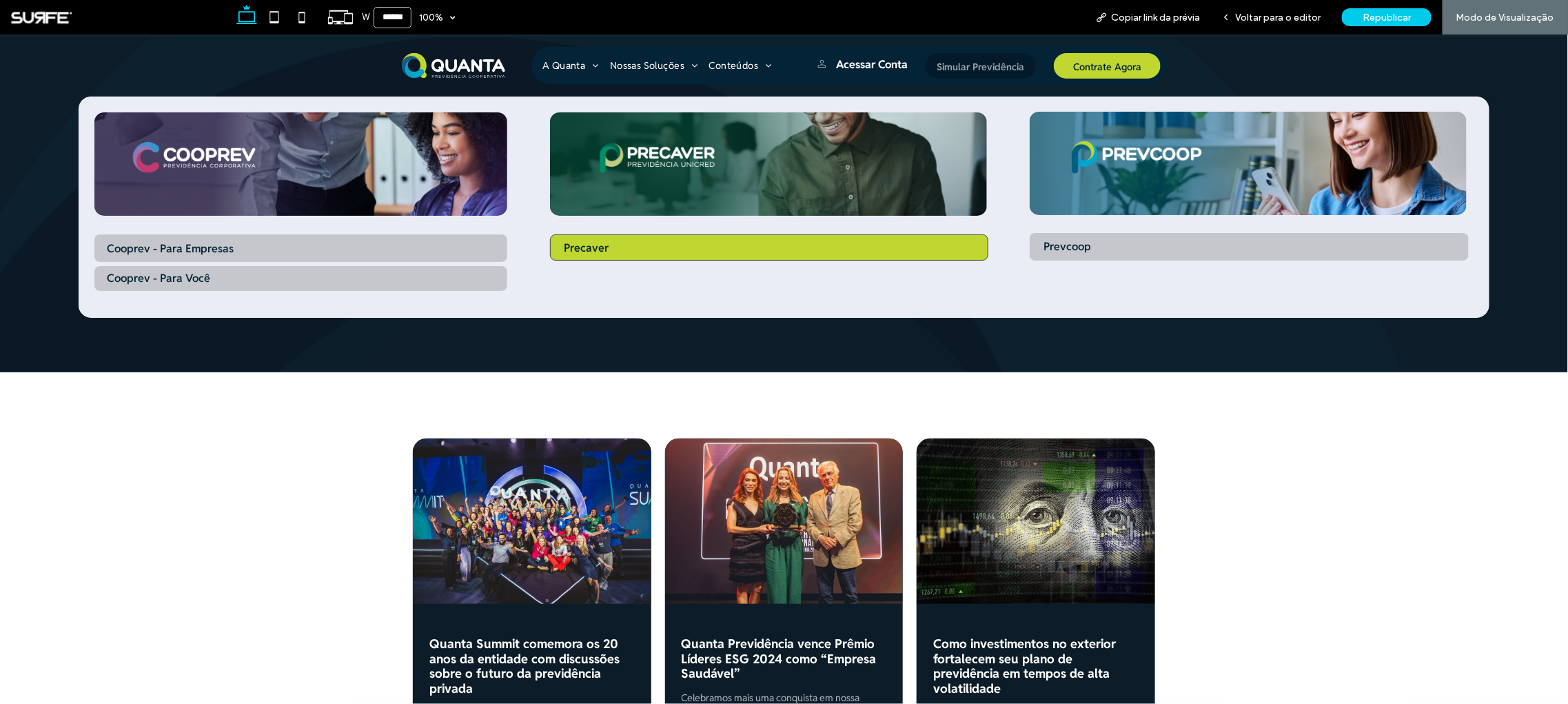
click at [681, 253] on link "Precaver" at bounding box center [770, 246] width 439 height 26
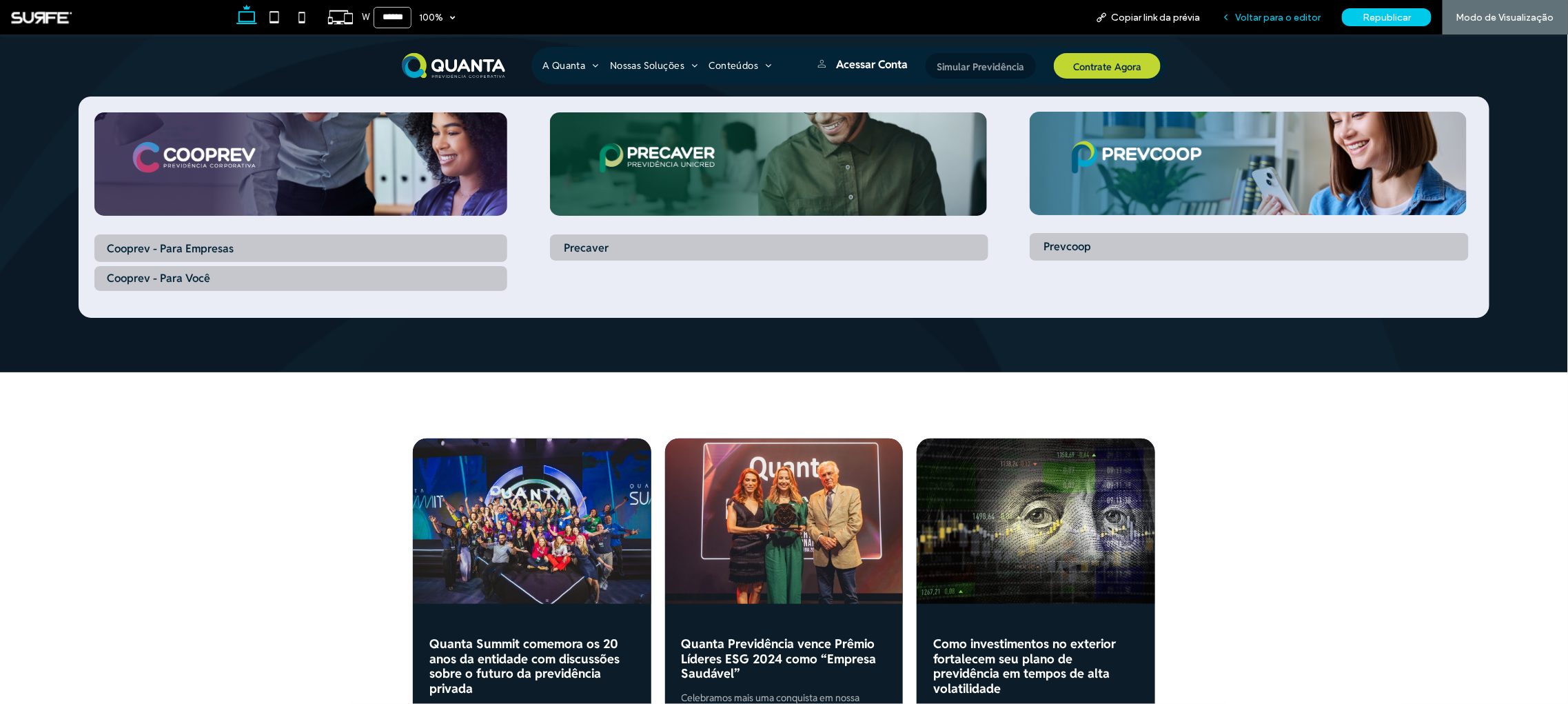
click at [1299, 19] on span "Voltar para o editor" at bounding box center [1277, 18] width 86 height 12
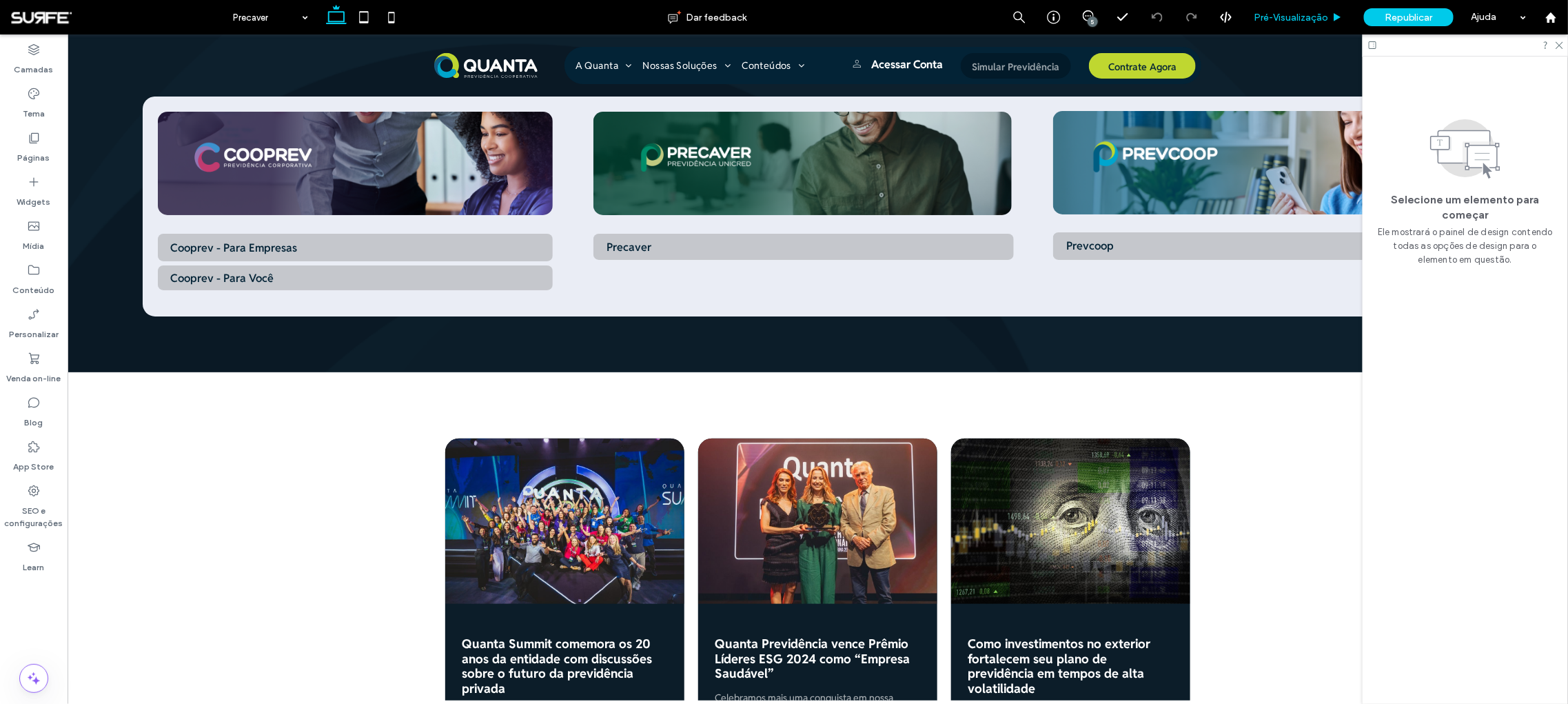
click at [1304, 14] on span "Pré-Visualizaçāo" at bounding box center [1290, 18] width 74 height 12
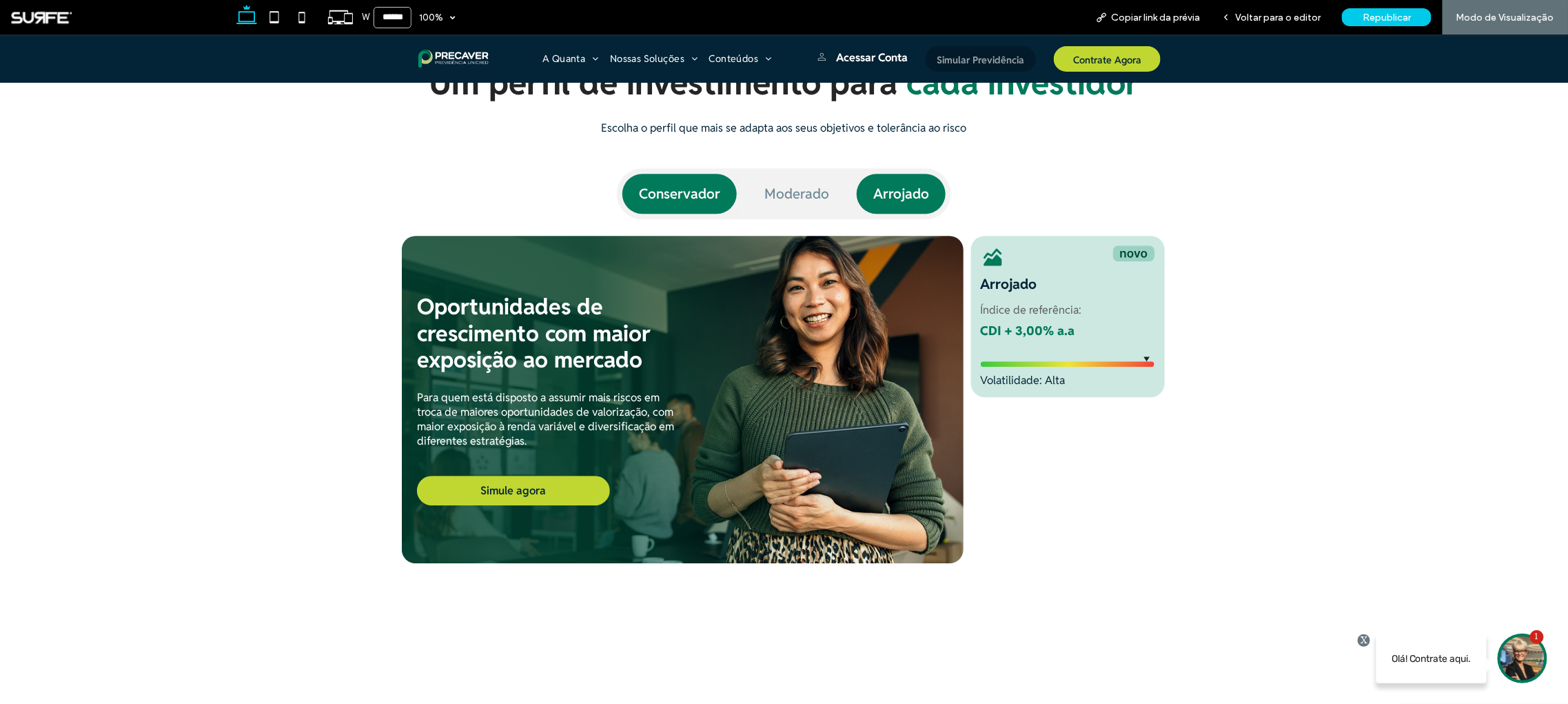
click at [680, 193] on h4 "Conservador" at bounding box center [680, 193] width 114 height 40
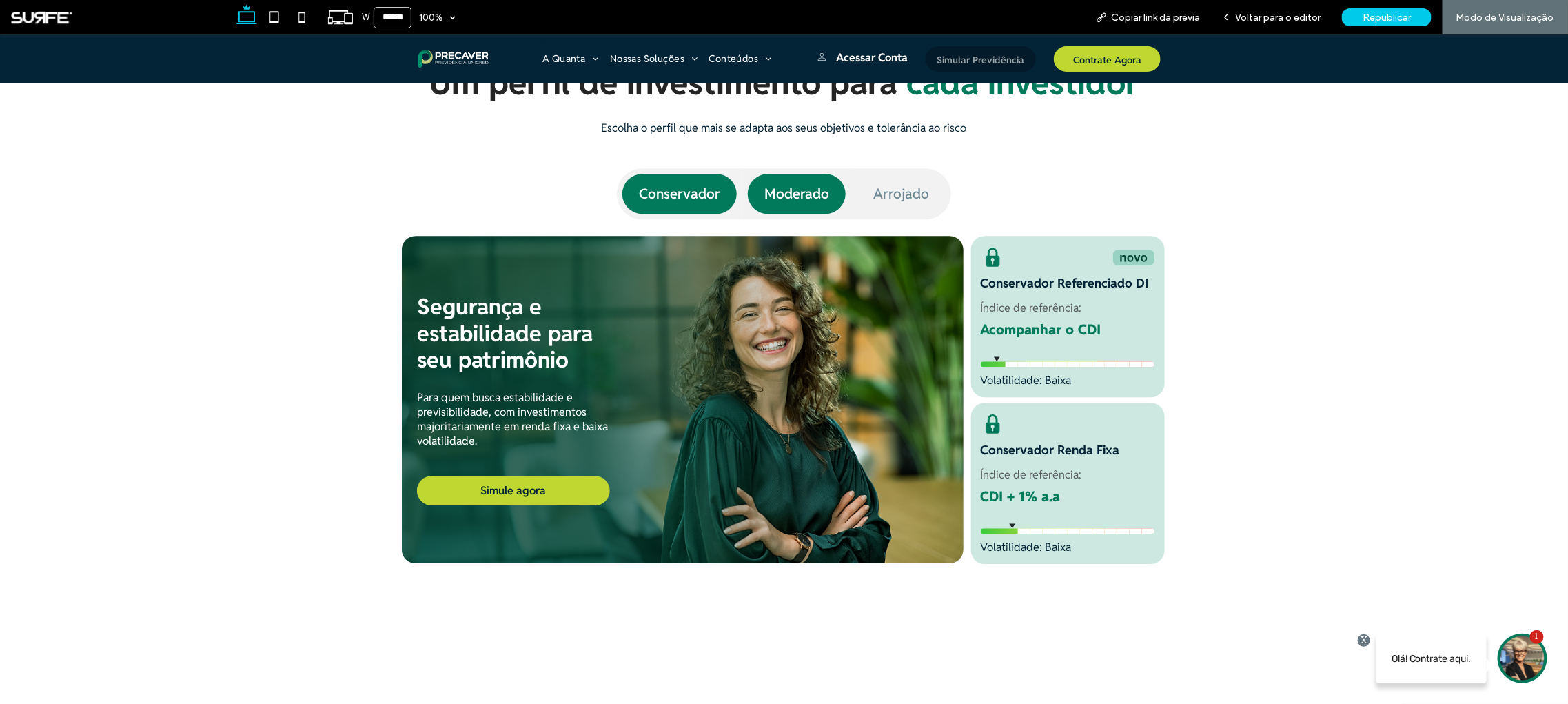
click at [790, 195] on h4 "Moderado" at bounding box center [797, 193] width 98 height 40
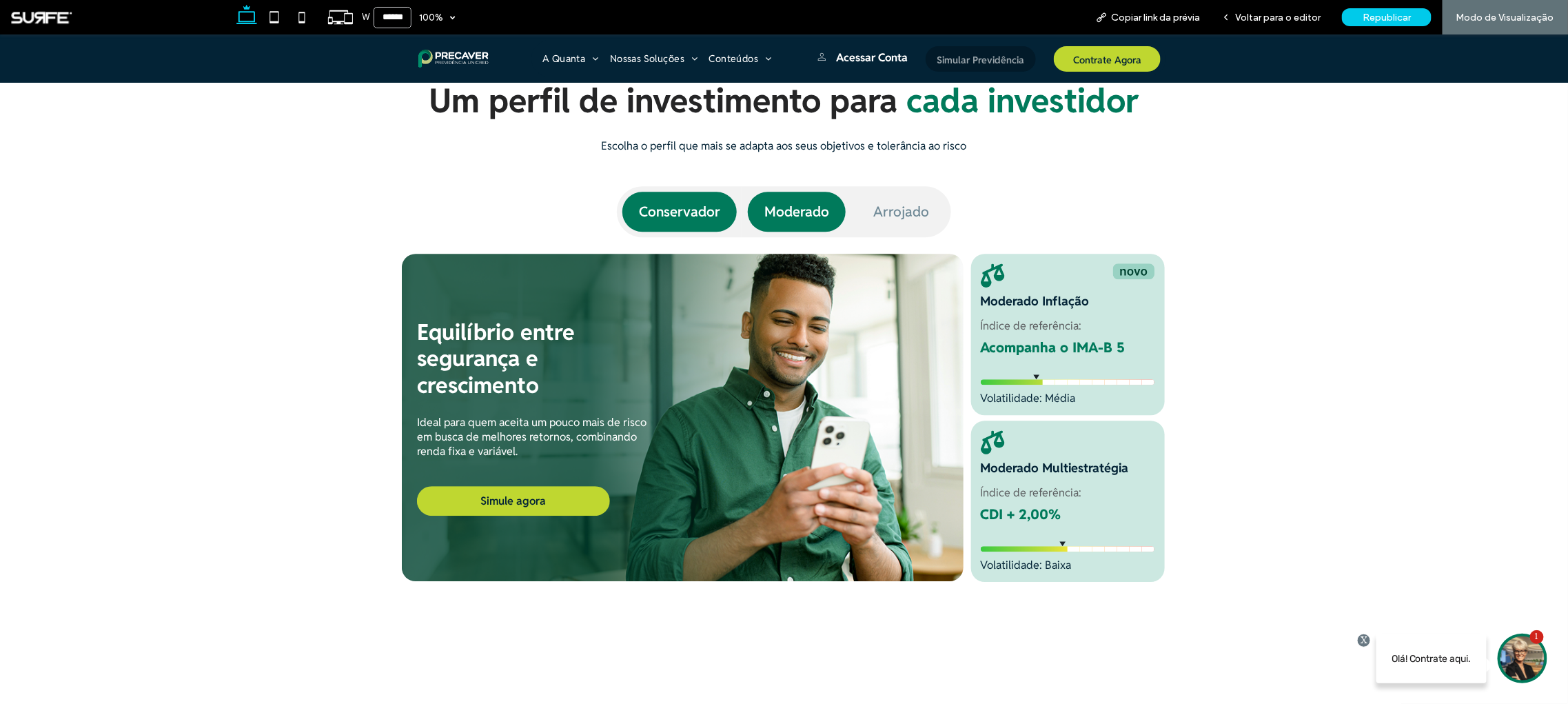
scroll to position [1955, 0]
click at [677, 203] on h4 "Conservador" at bounding box center [680, 211] width 114 height 40
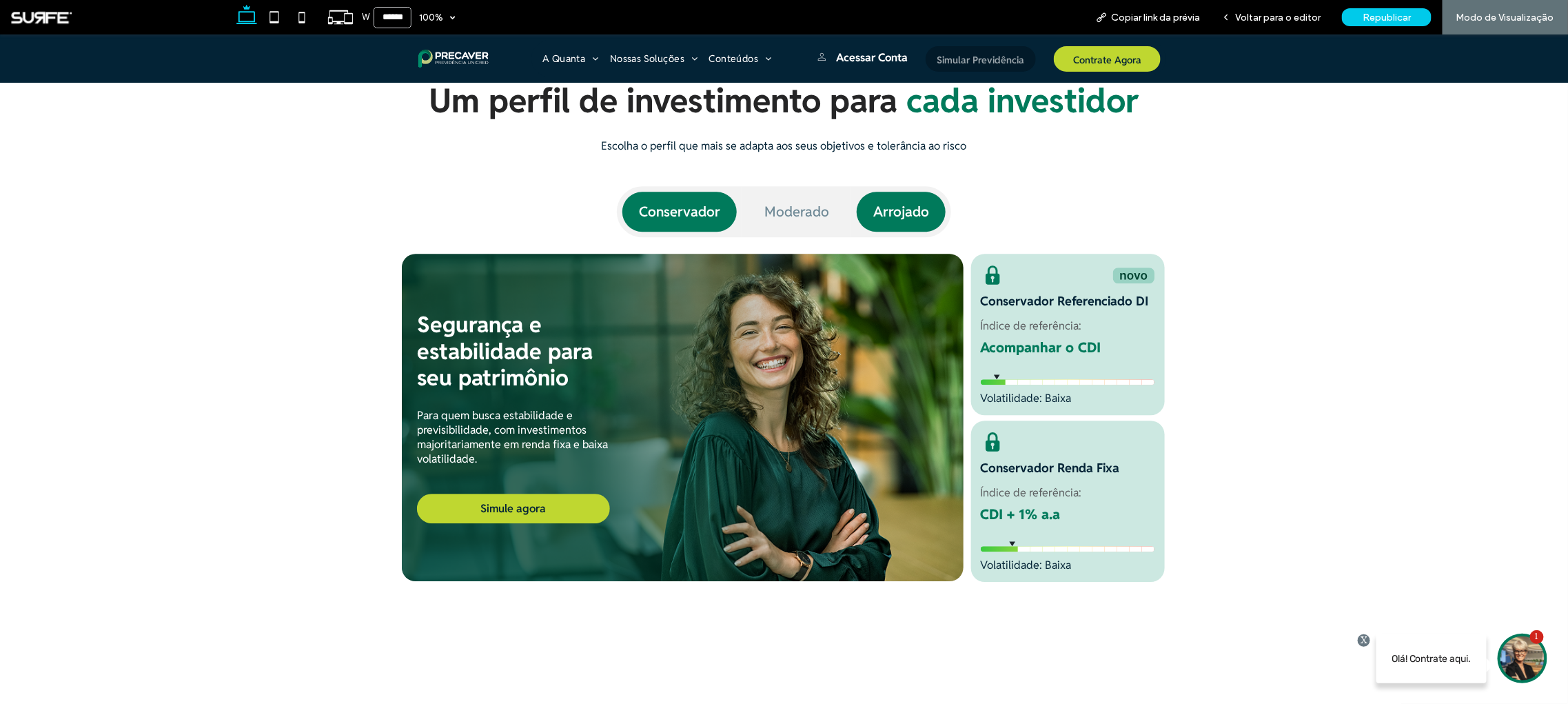
click at [874, 212] on h4 "Arrojado" at bounding box center [900, 211] width 89 height 40
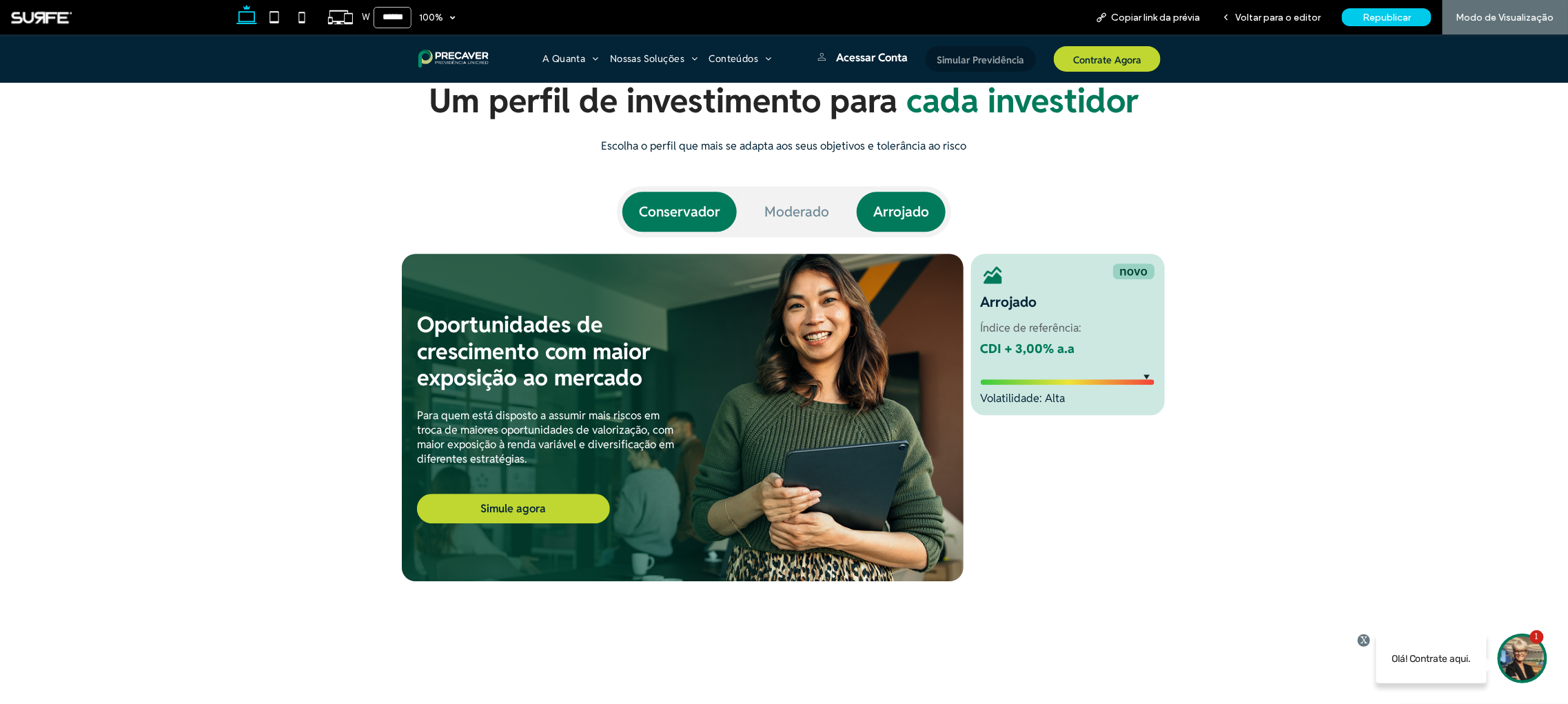
click at [701, 215] on h4 "Conservador" at bounding box center [680, 211] width 114 height 40
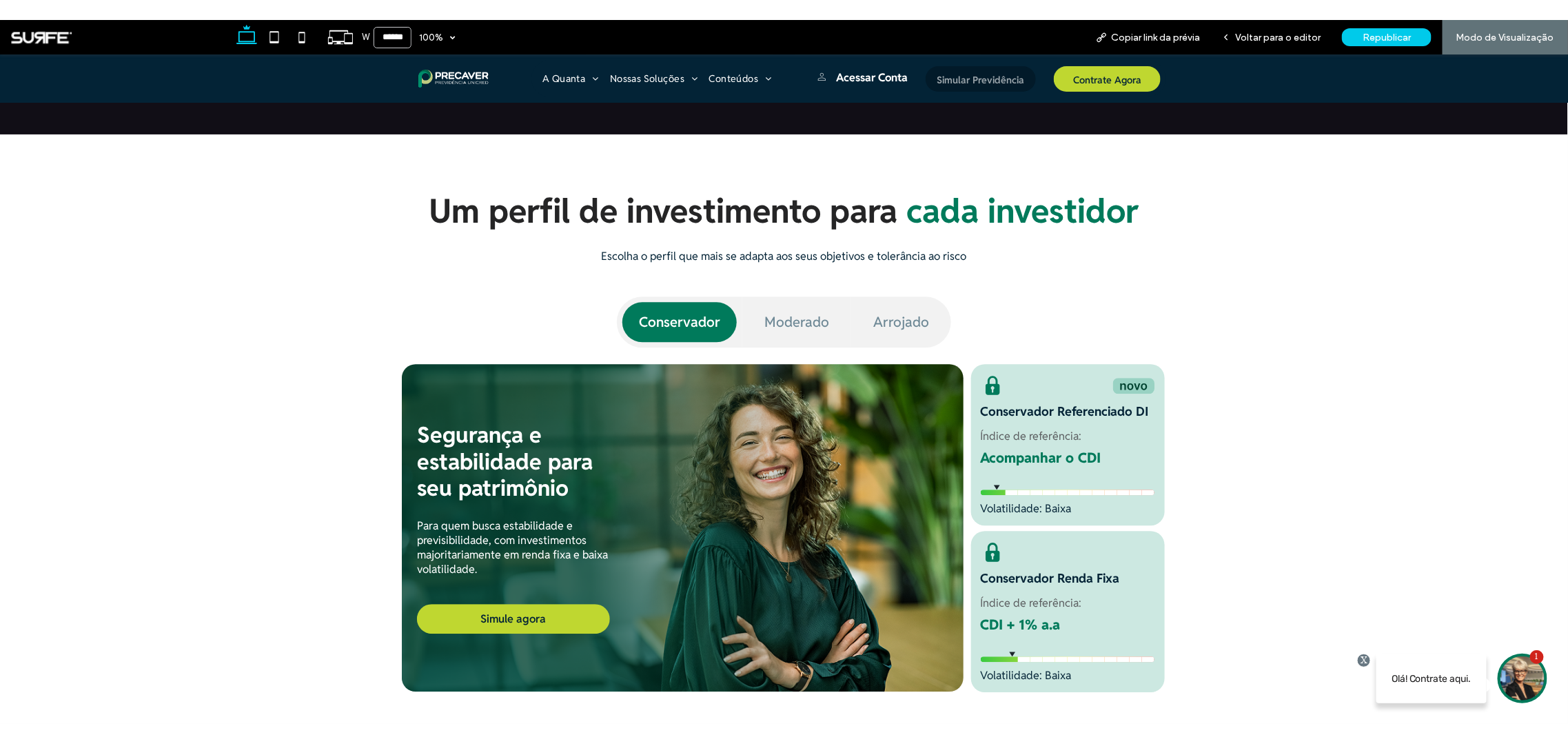
scroll to position [1693, 0]
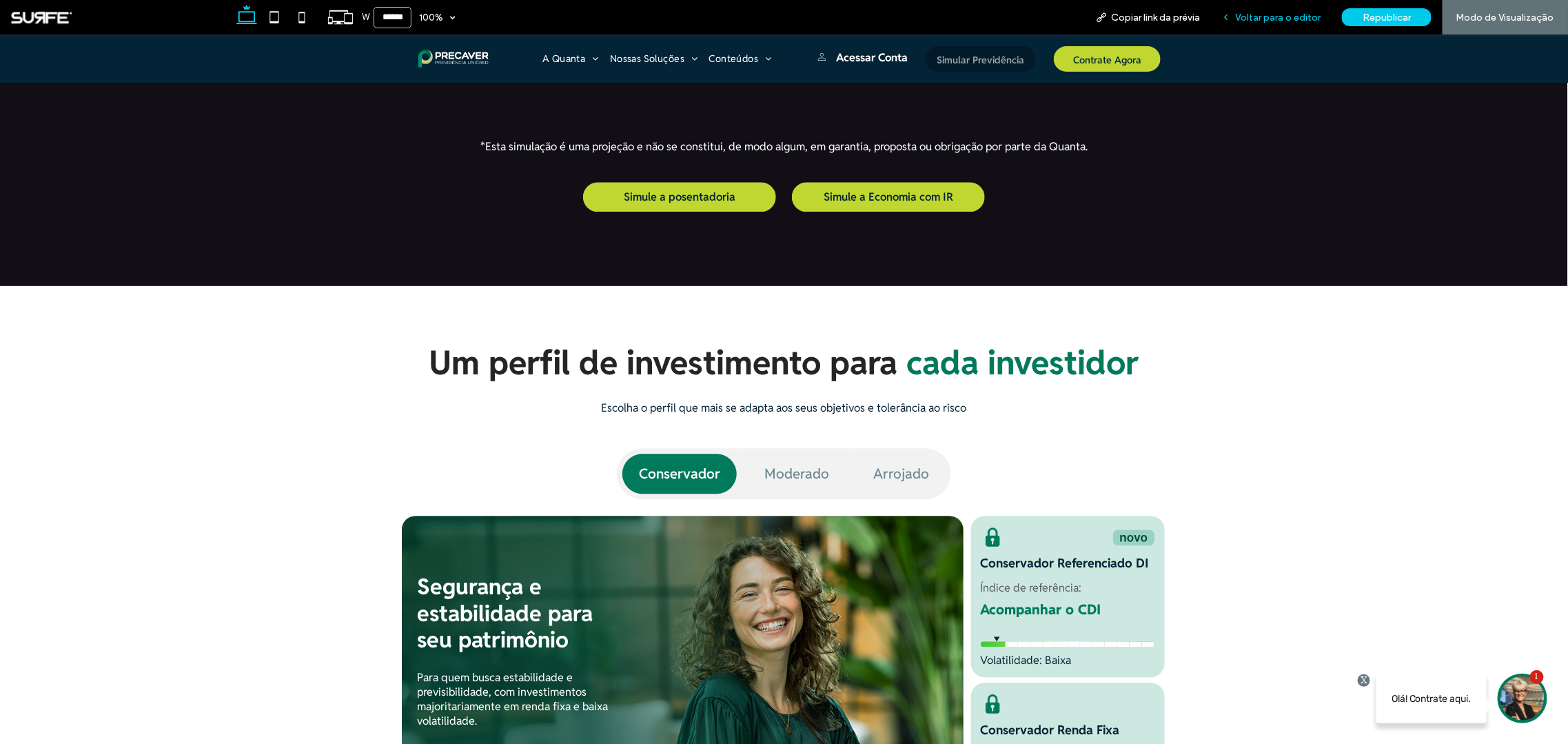
click at [1282, 15] on span "Voltar para o editor" at bounding box center [1277, 18] width 86 height 12
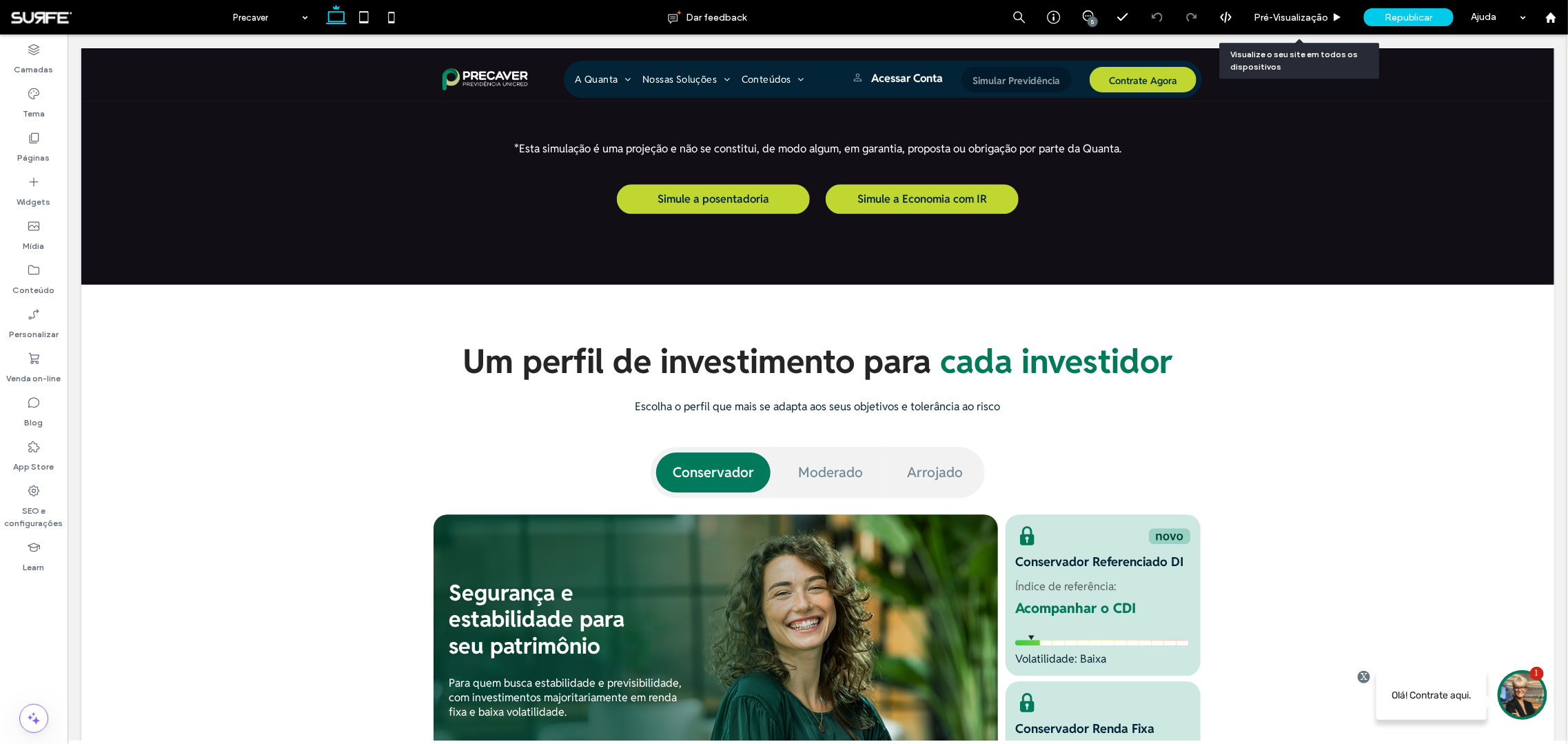
scroll to position [1689, 0]
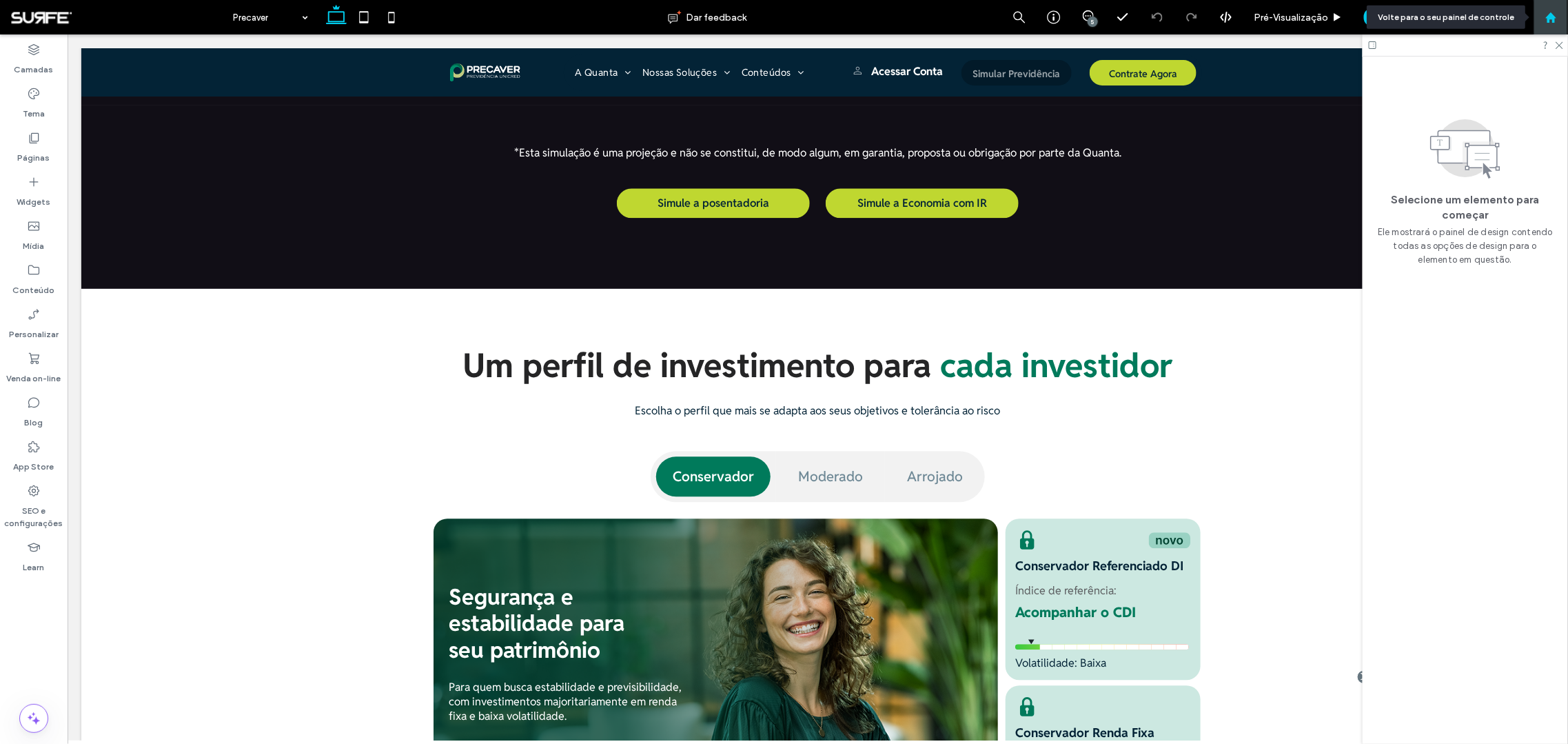
click at [1556, 20] on icon at bounding box center [1552, 18] width 12 height 12
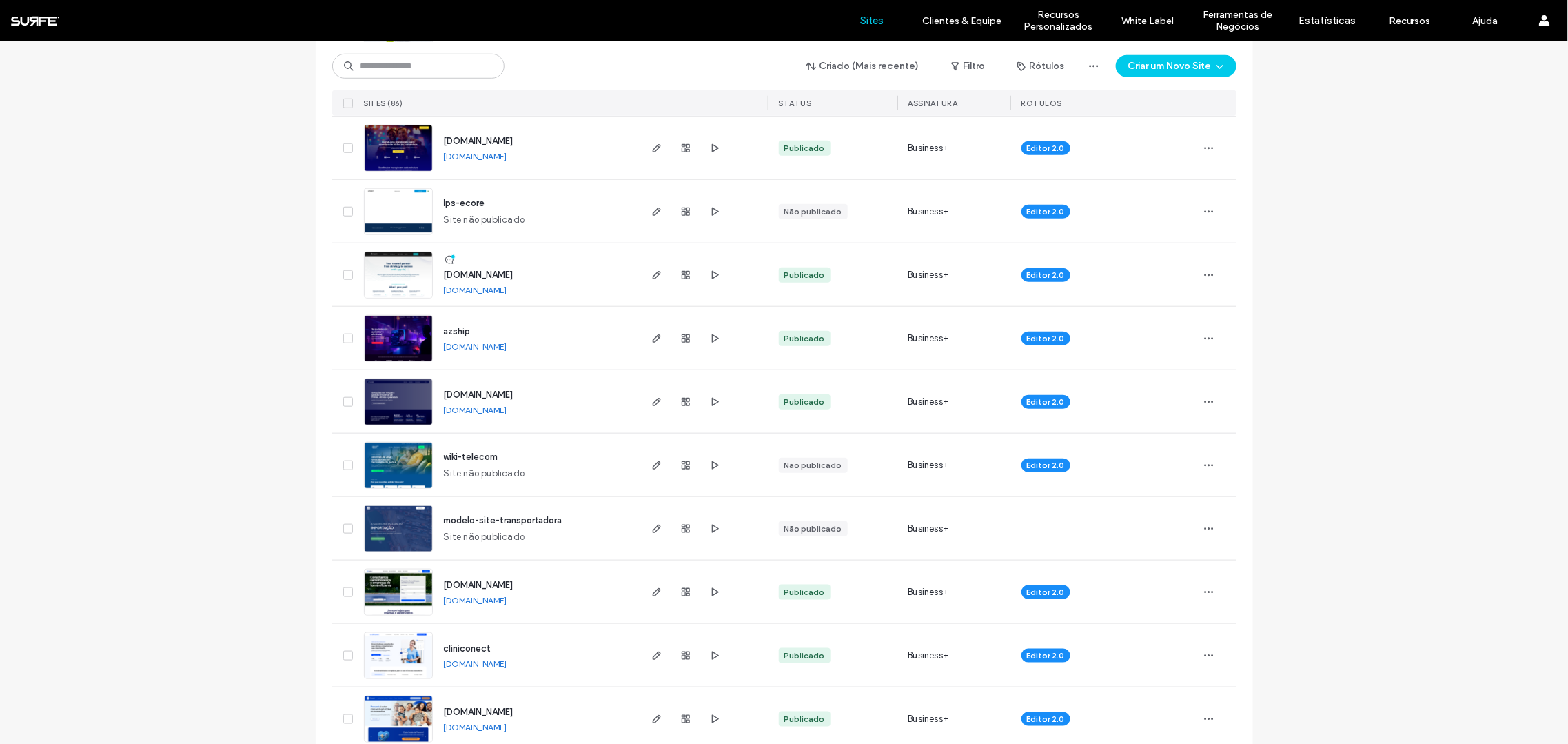
scroll to position [613, 0]
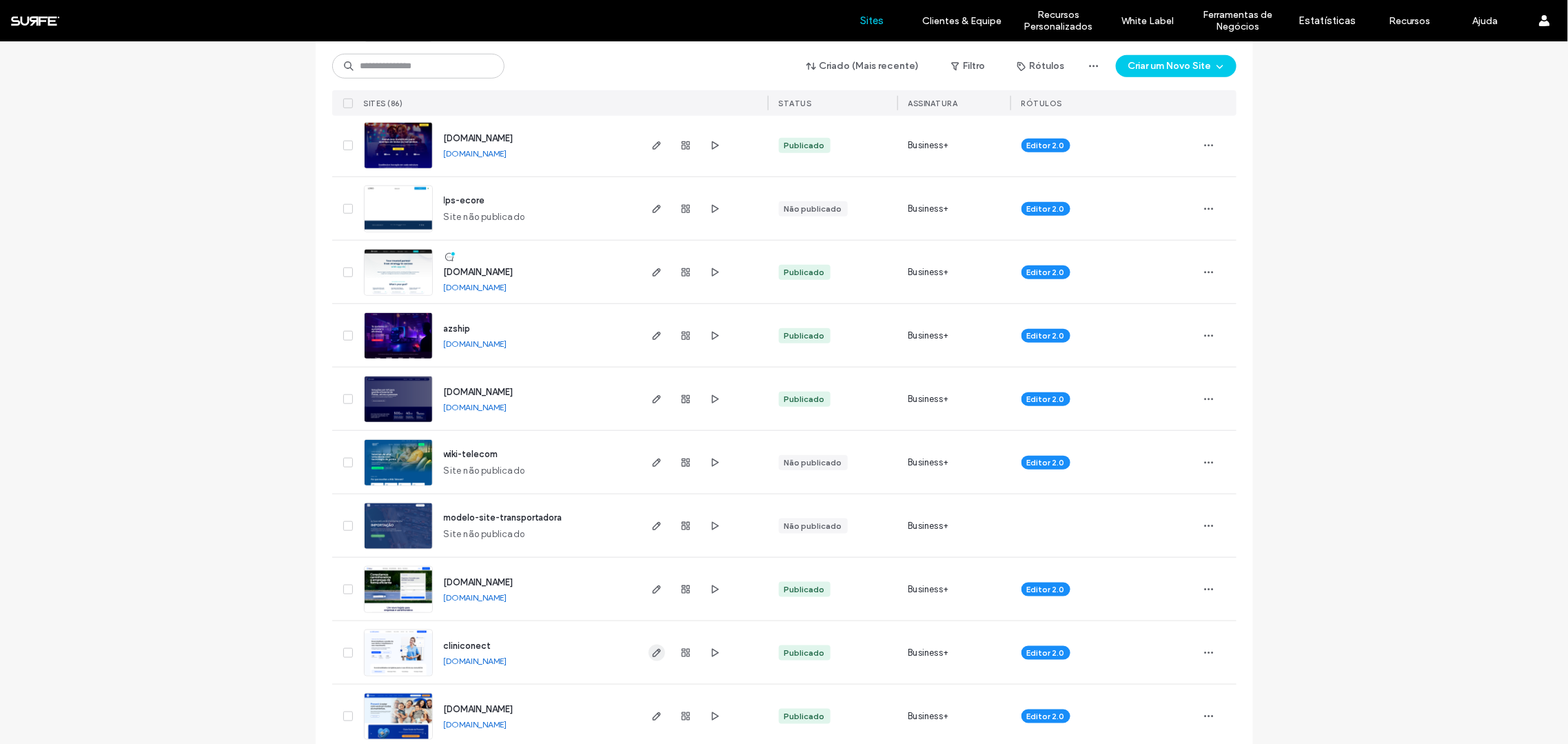
click at [651, 648] on icon "button" at bounding box center [656, 652] width 11 height 11
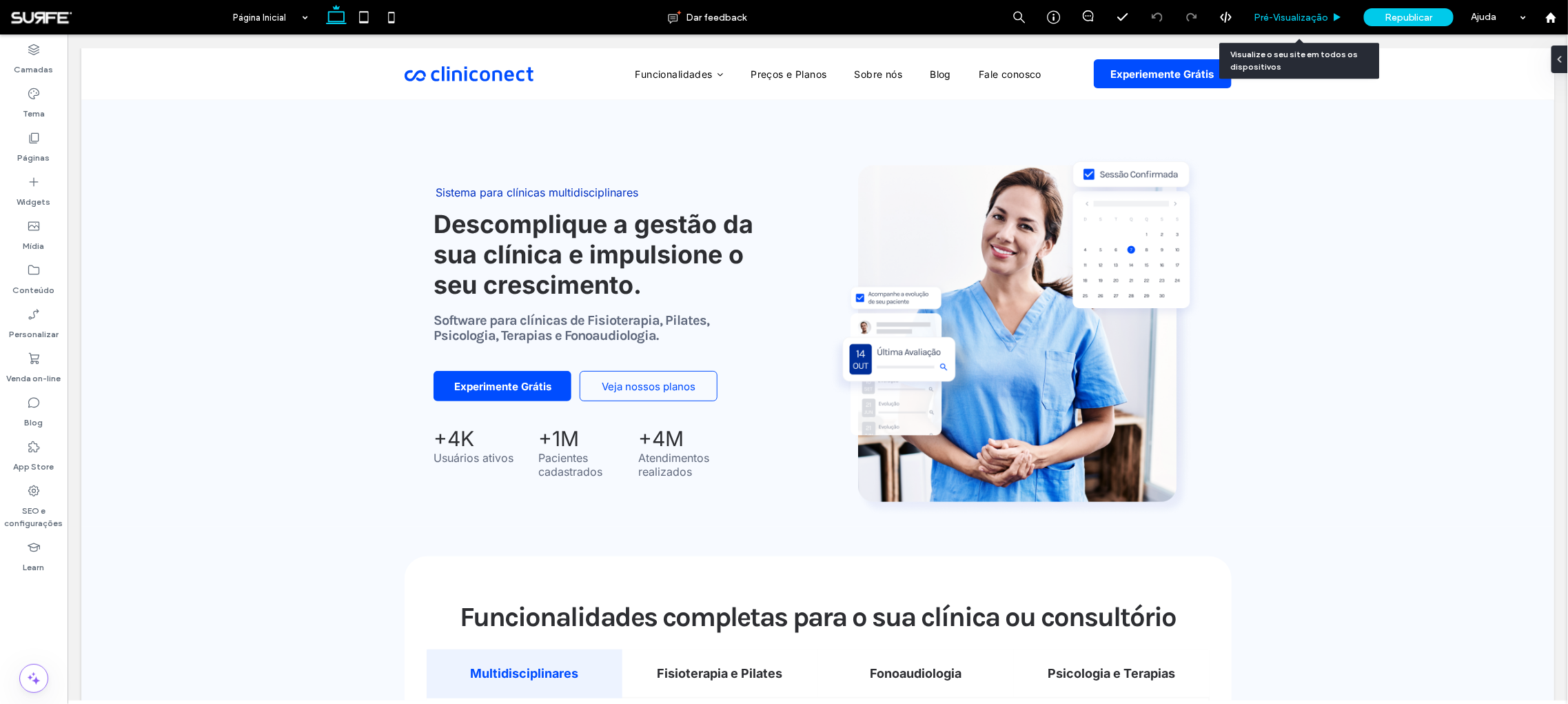
click at [1295, 10] on div "Pré-Visualizaçāo" at bounding box center [1298, 17] width 110 height 35
click at [1303, 23] on div "Pré-Visualizaçāo" at bounding box center [1298, 17] width 110 height 35
click at [1296, 22] on span "Pré-Visualizaçāo" at bounding box center [1290, 18] width 74 height 12
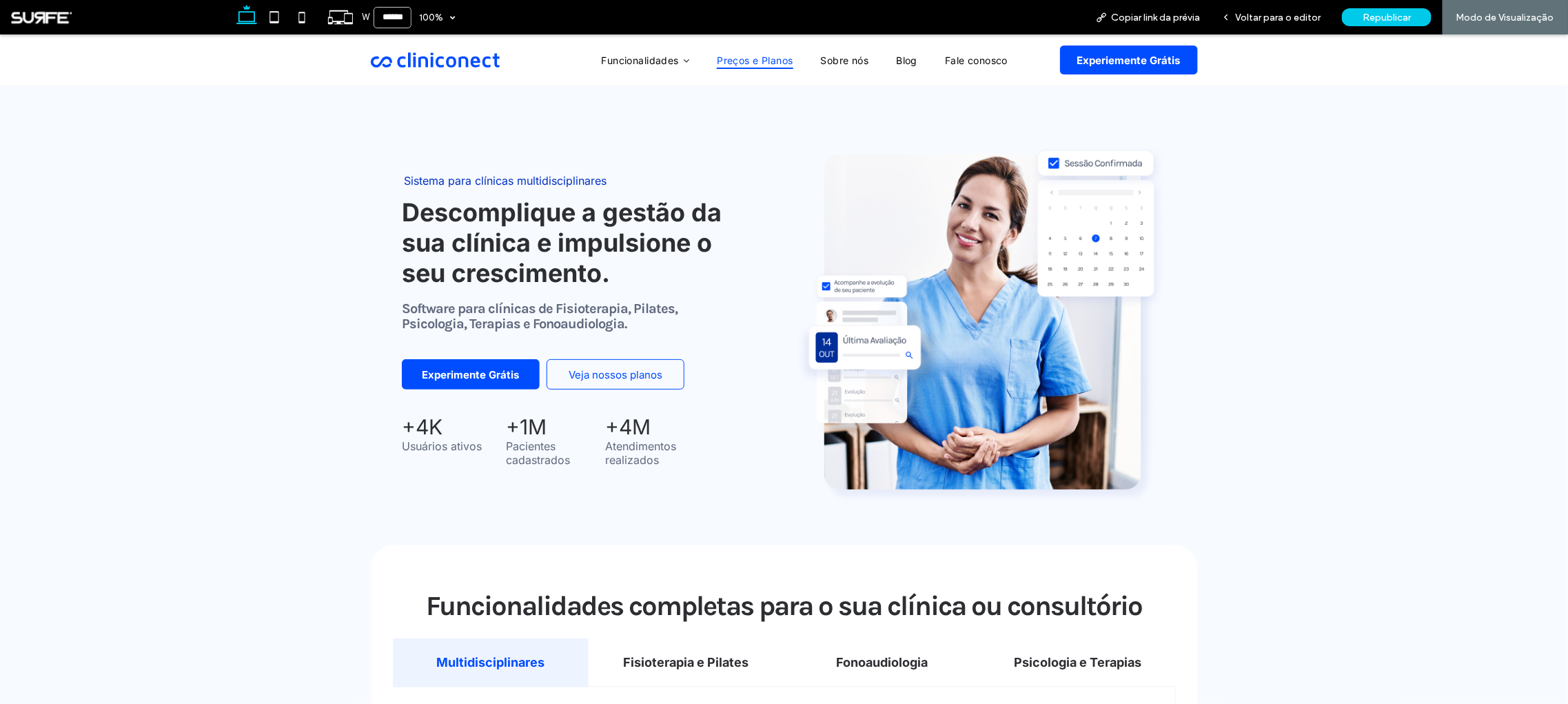
click at [764, 56] on span "Preços e Planos" at bounding box center [755, 60] width 76 height 19
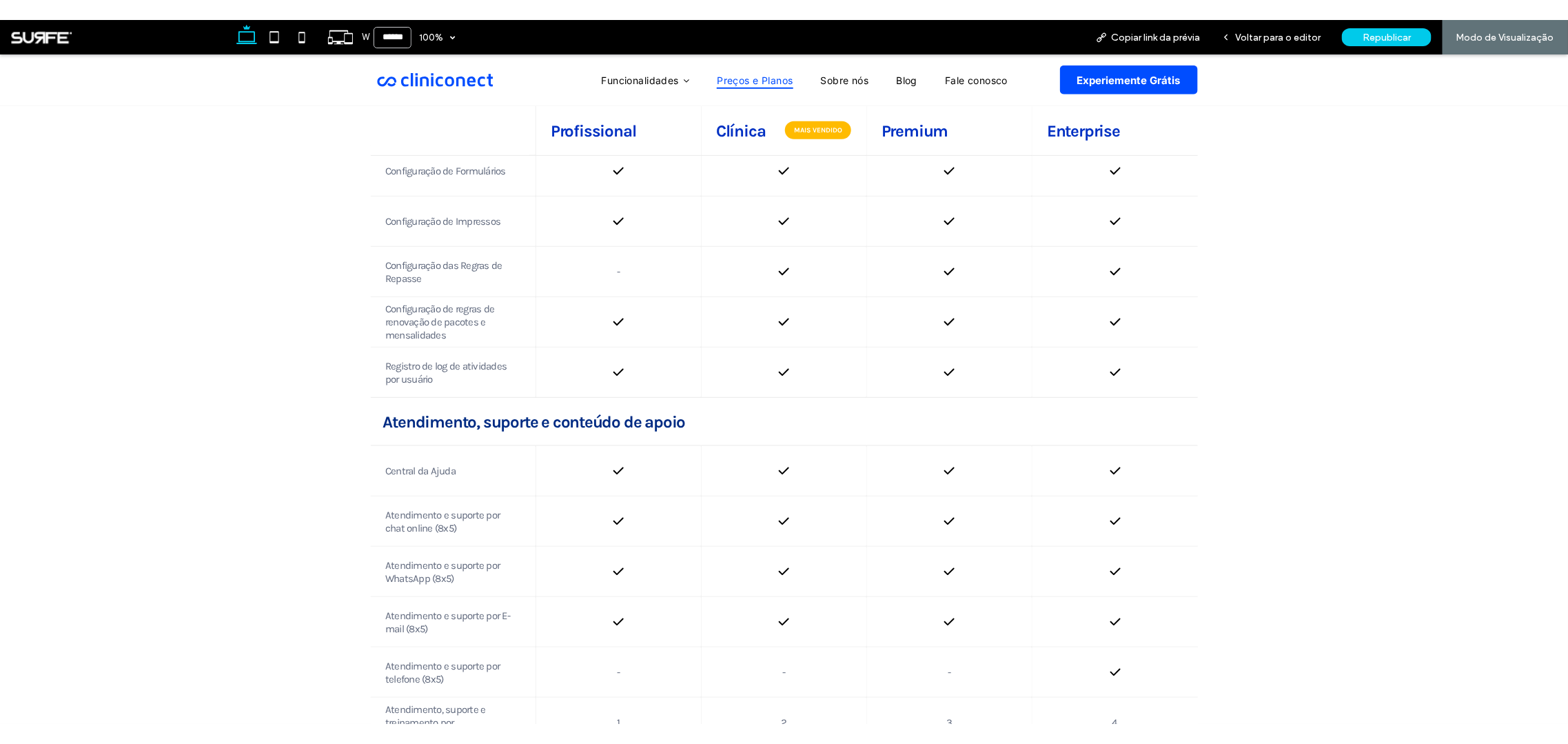
scroll to position [3358, 0]
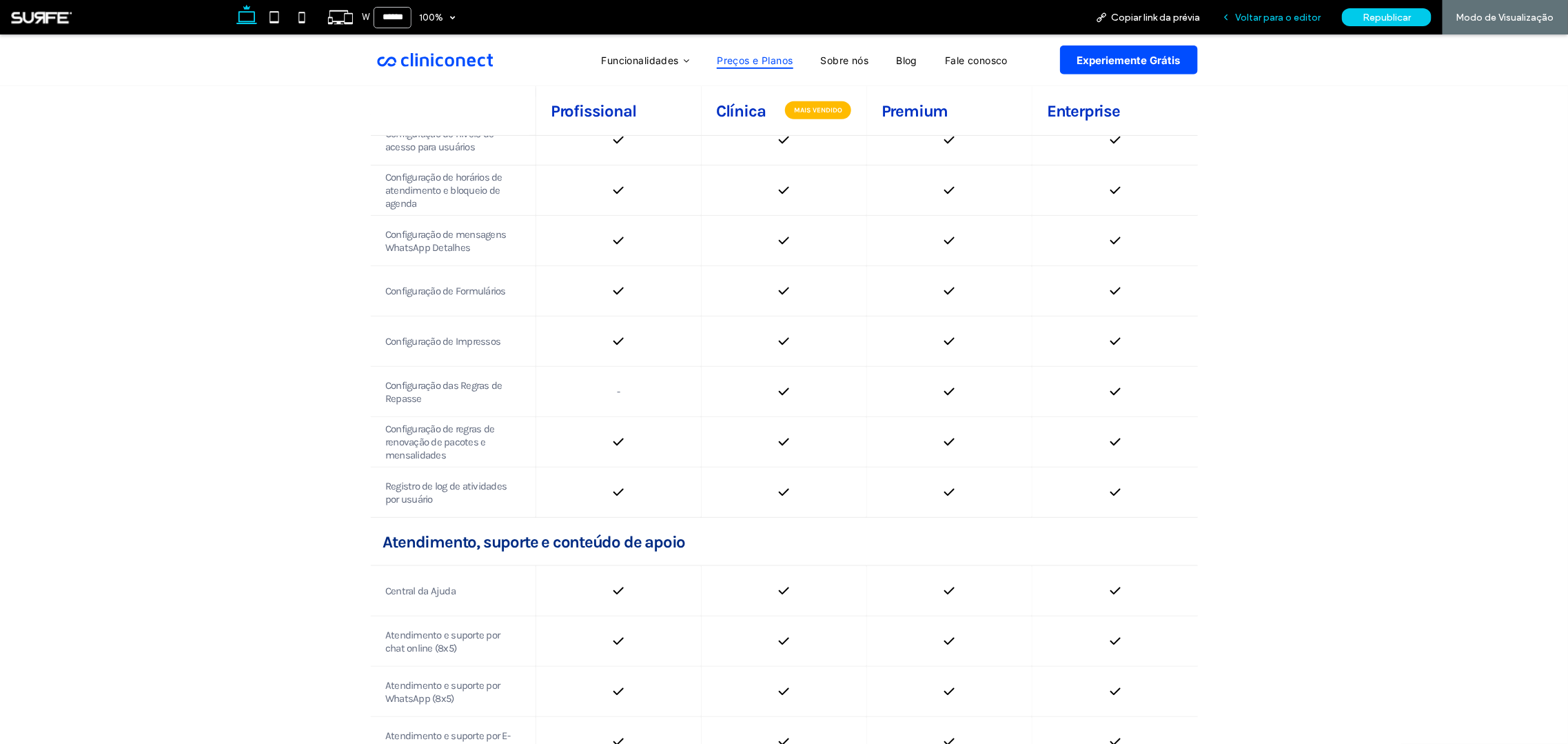
drag, startPoint x: 1295, startPoint y: 16, endPoint x: 1101, endPoint y: 91, distance: 208.0
click at [1295, 16] on span "Voltar para o editor" at bounding box center [1277, 18] width 86 height 12
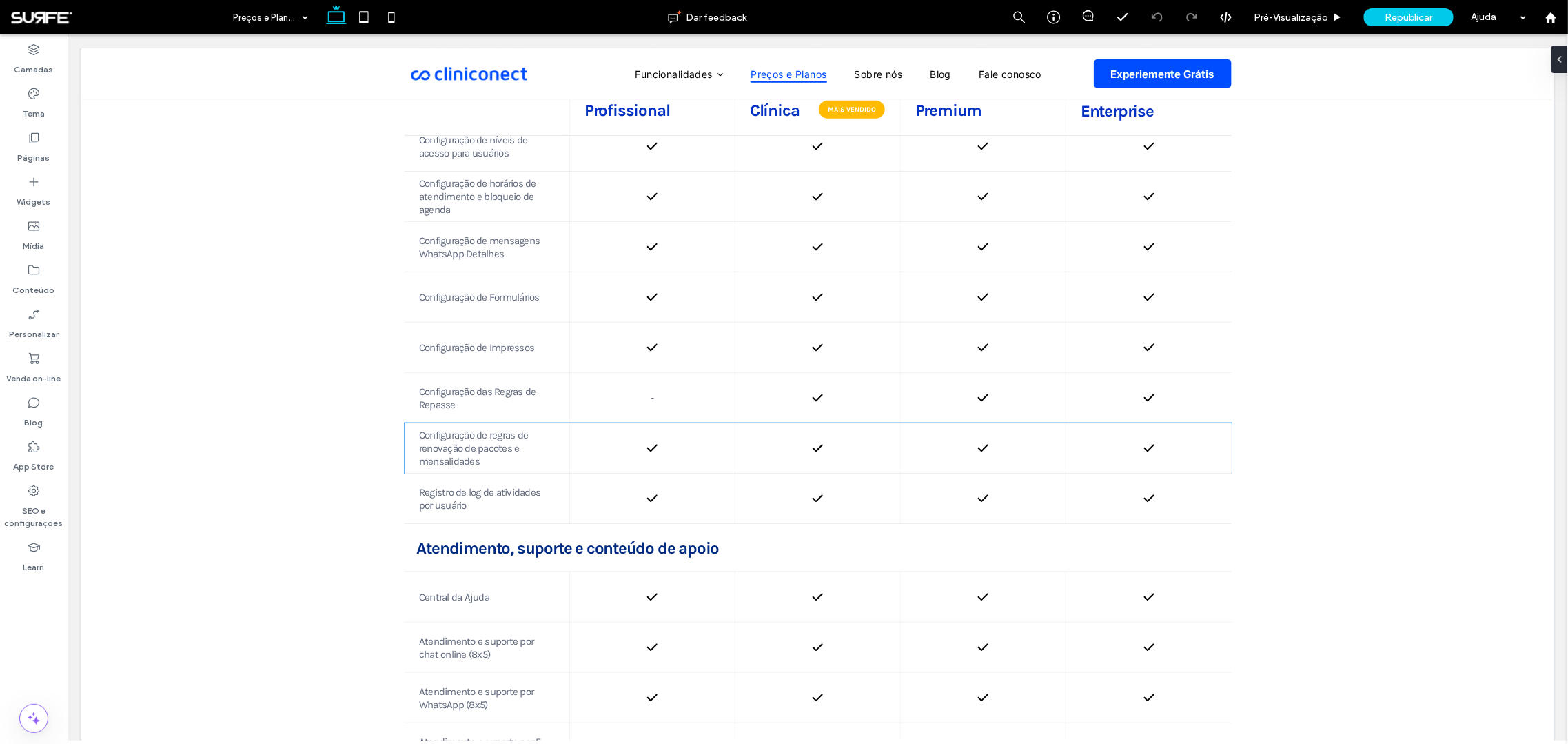
scroll to position [3354, 0]
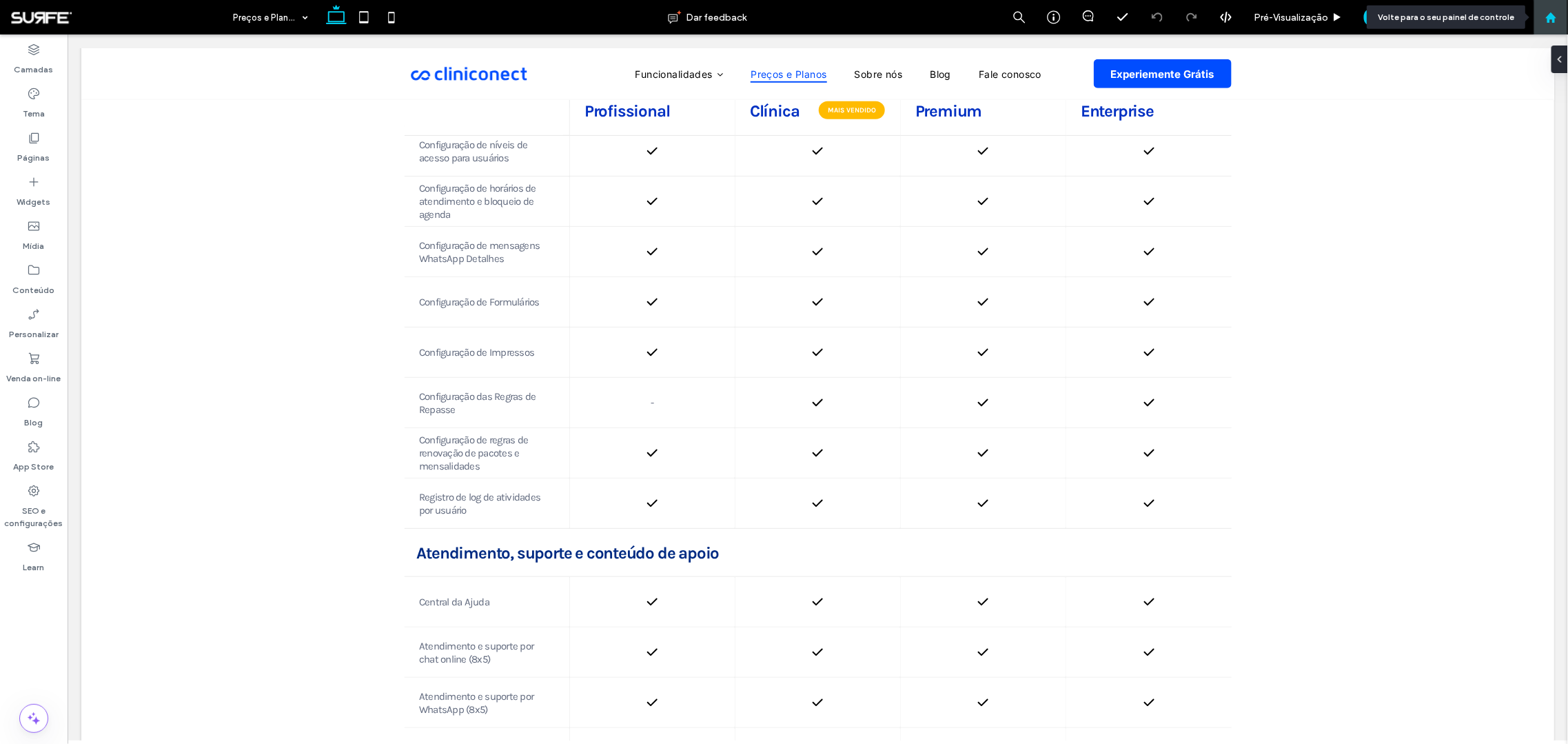
click at [1547, 21] on use at bounding box center [1551, 17] width 10 height 10
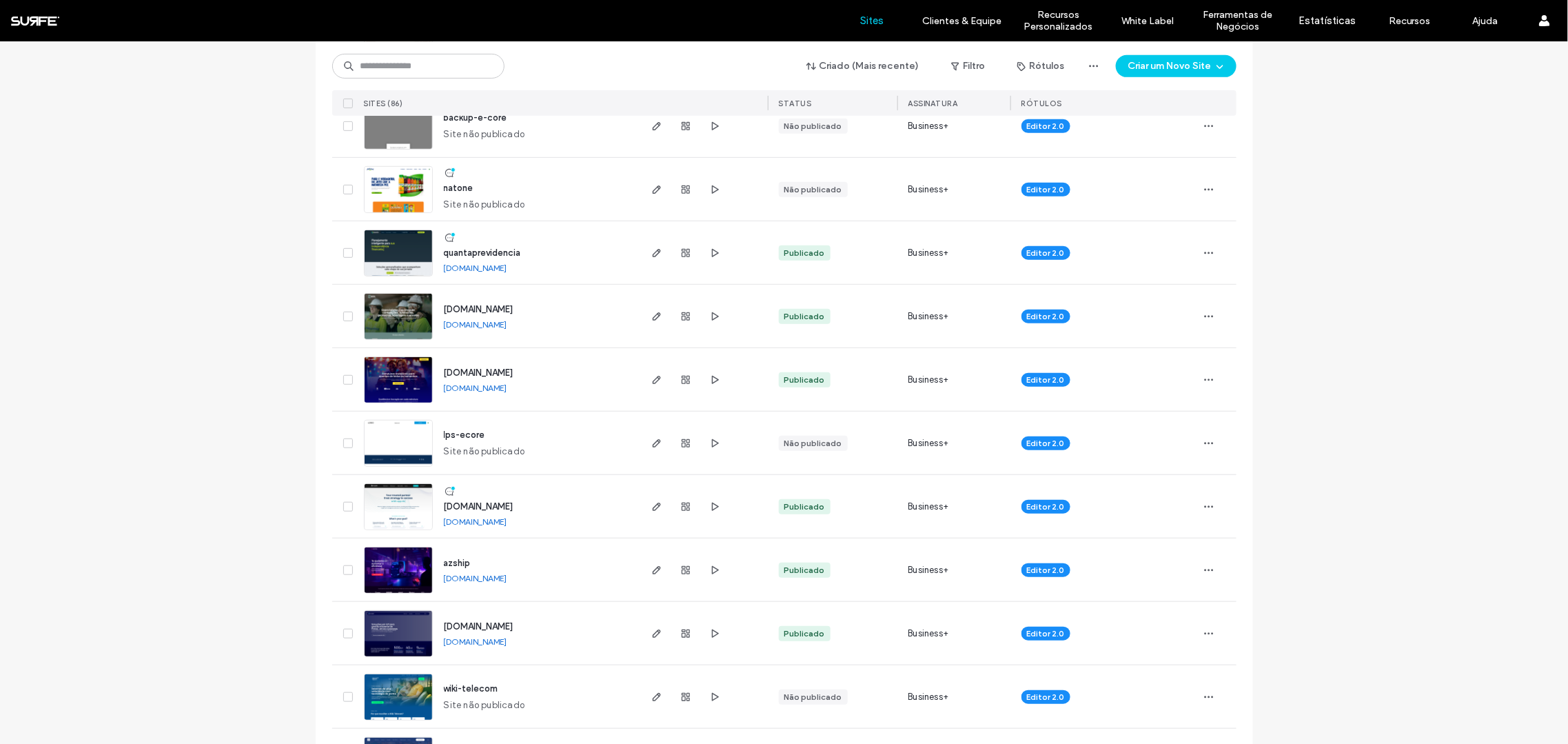
scroll to position [391, 0]
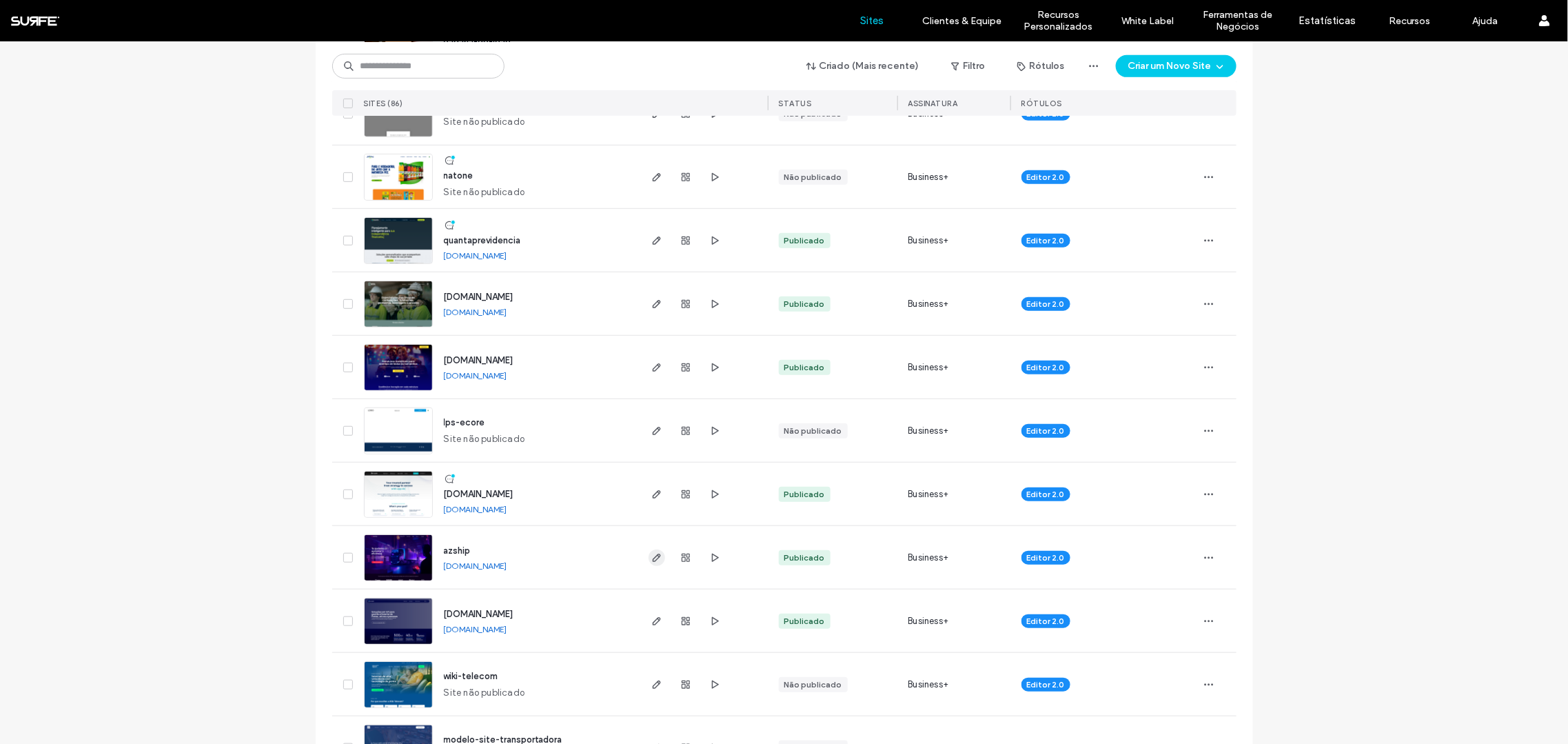
click at [652, 555] on use "button" at bounding box center [656, 558] width 9 height 9
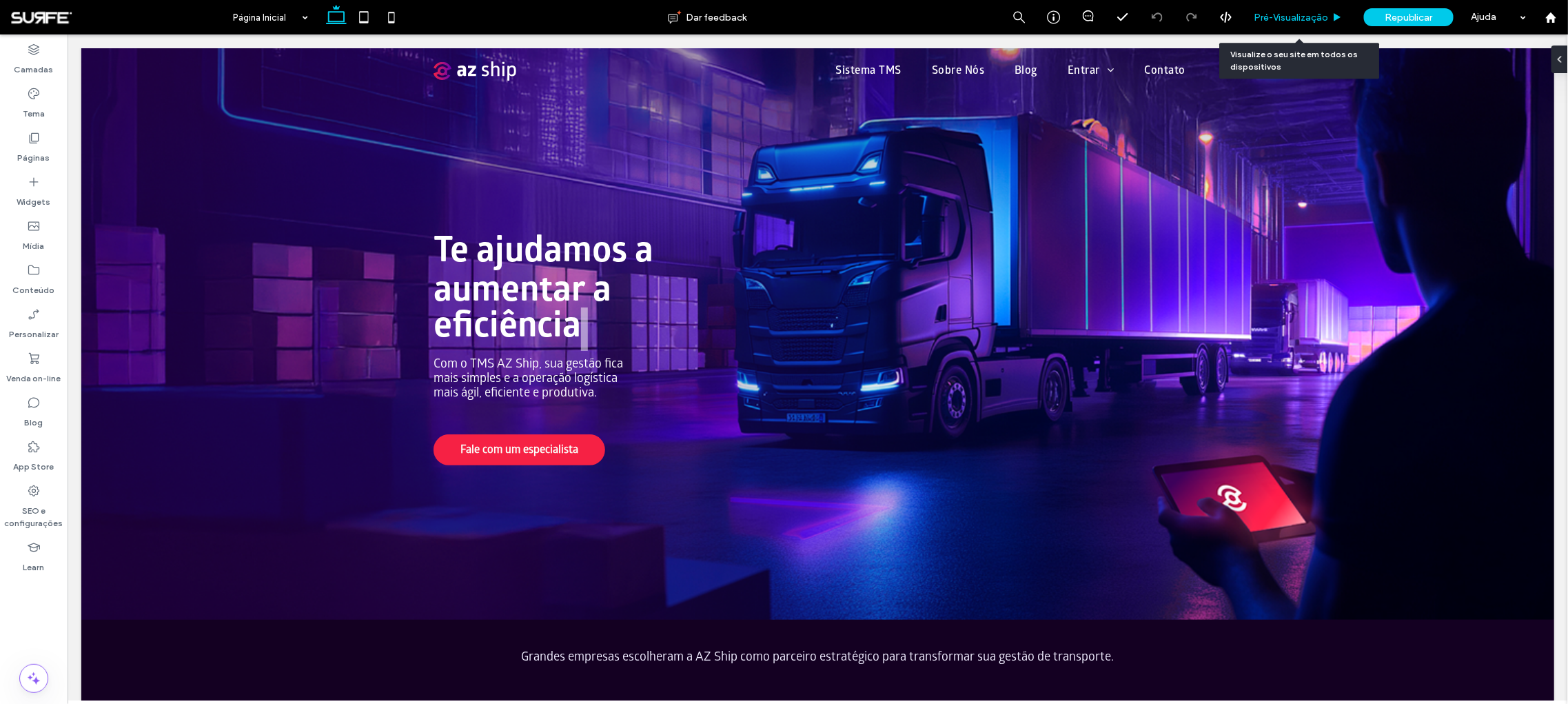
click at [1277, 16] on span "Pré-Visualizaçāo" at bounding box center [1290, 18] width 74 height 12
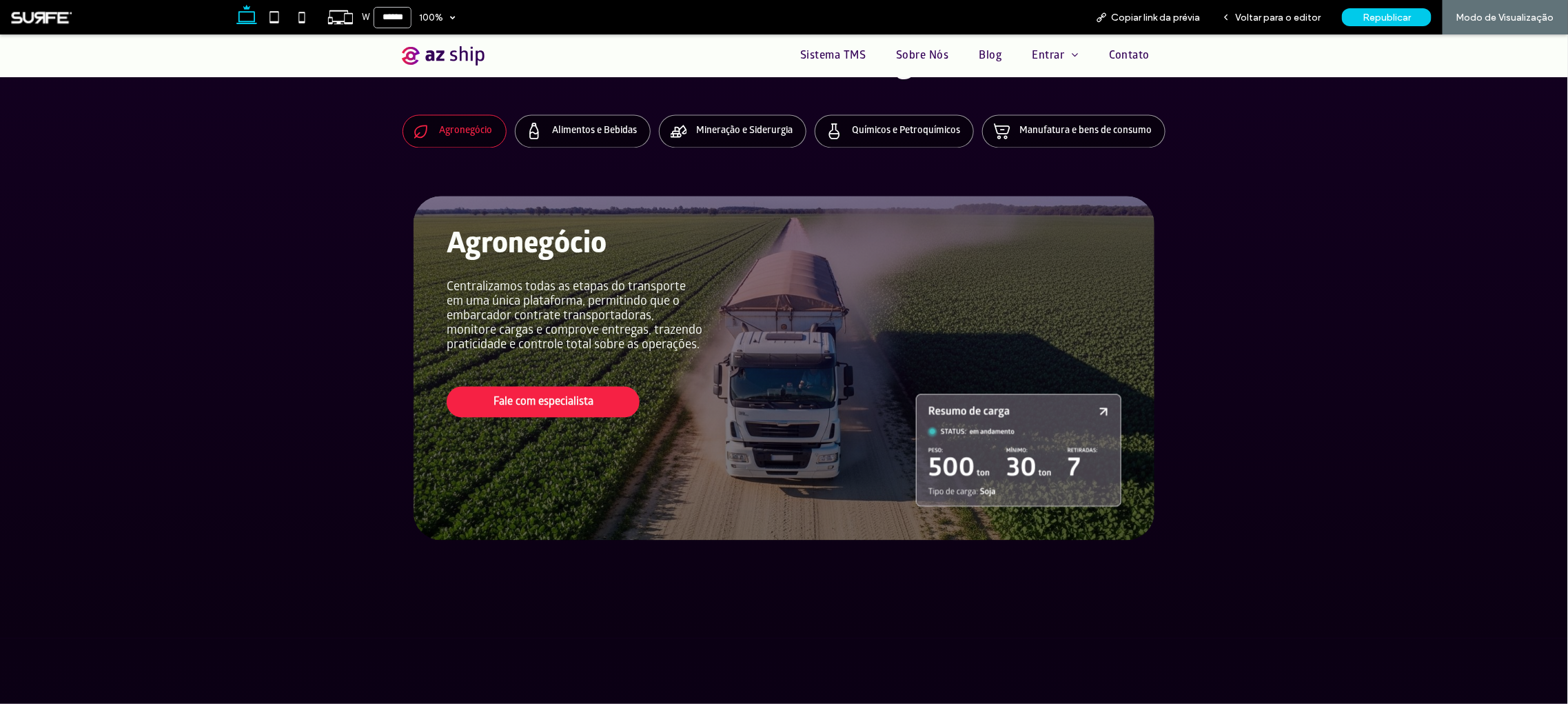
scroll to position [4250, 0]
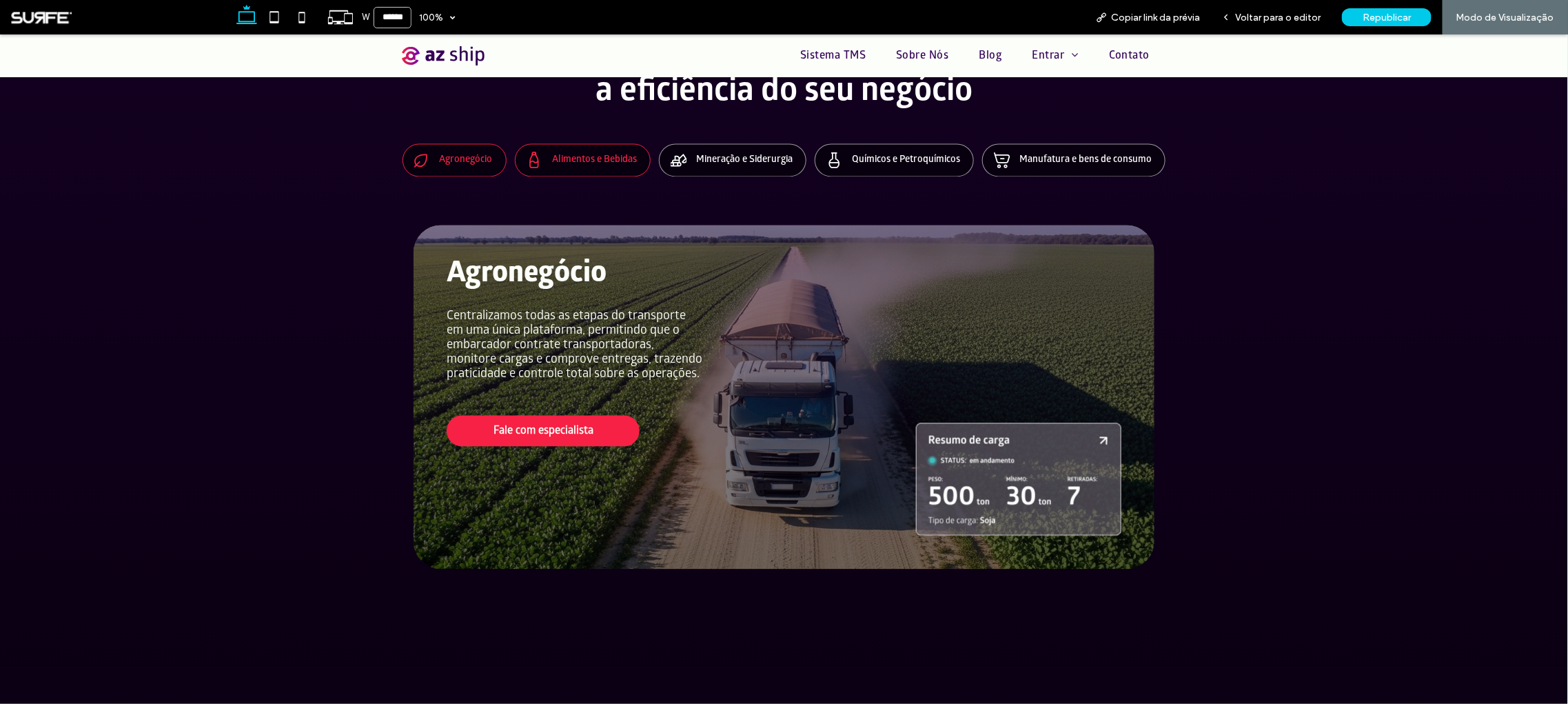
click at [584, 161] on h4 "Alimentos e Bebidas" at bounding box center [594, 160] width 89 height 12
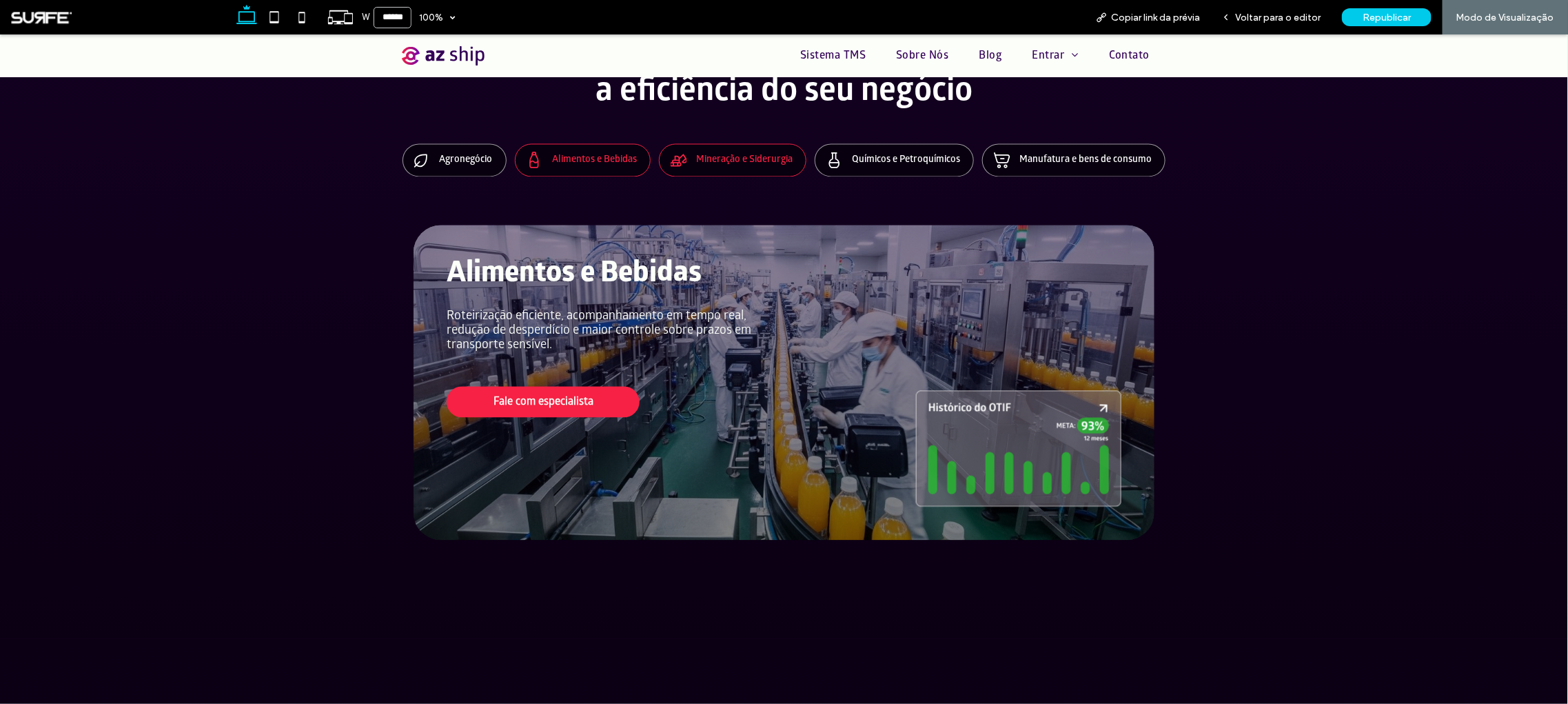
click at [741, 158] on h4 "Mineração e Siderurgia" at bounding box center [745, 160] width 100 height 12
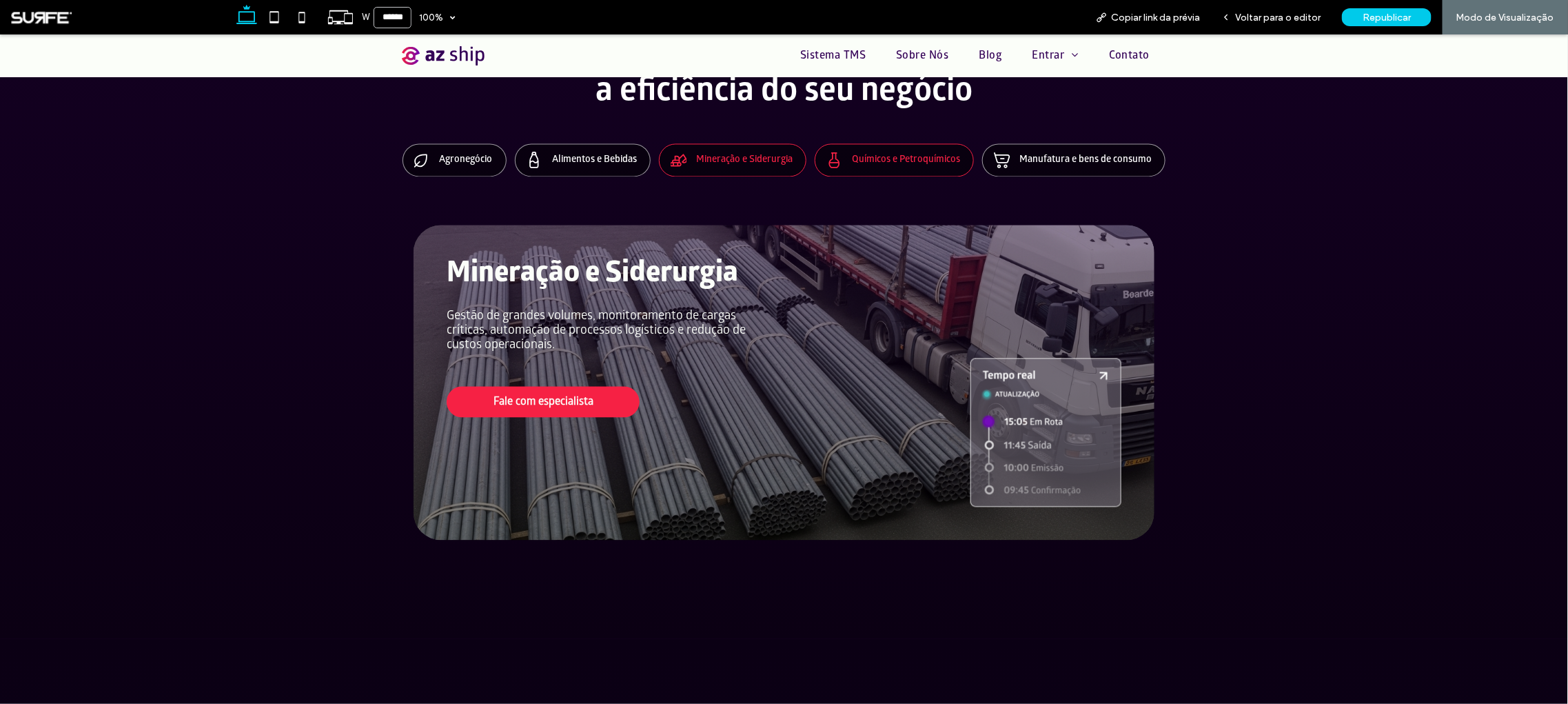
click at [925, 150] on div "Químicos e Petroquímicos" at bounding box center [894, 160] width 159 height 33
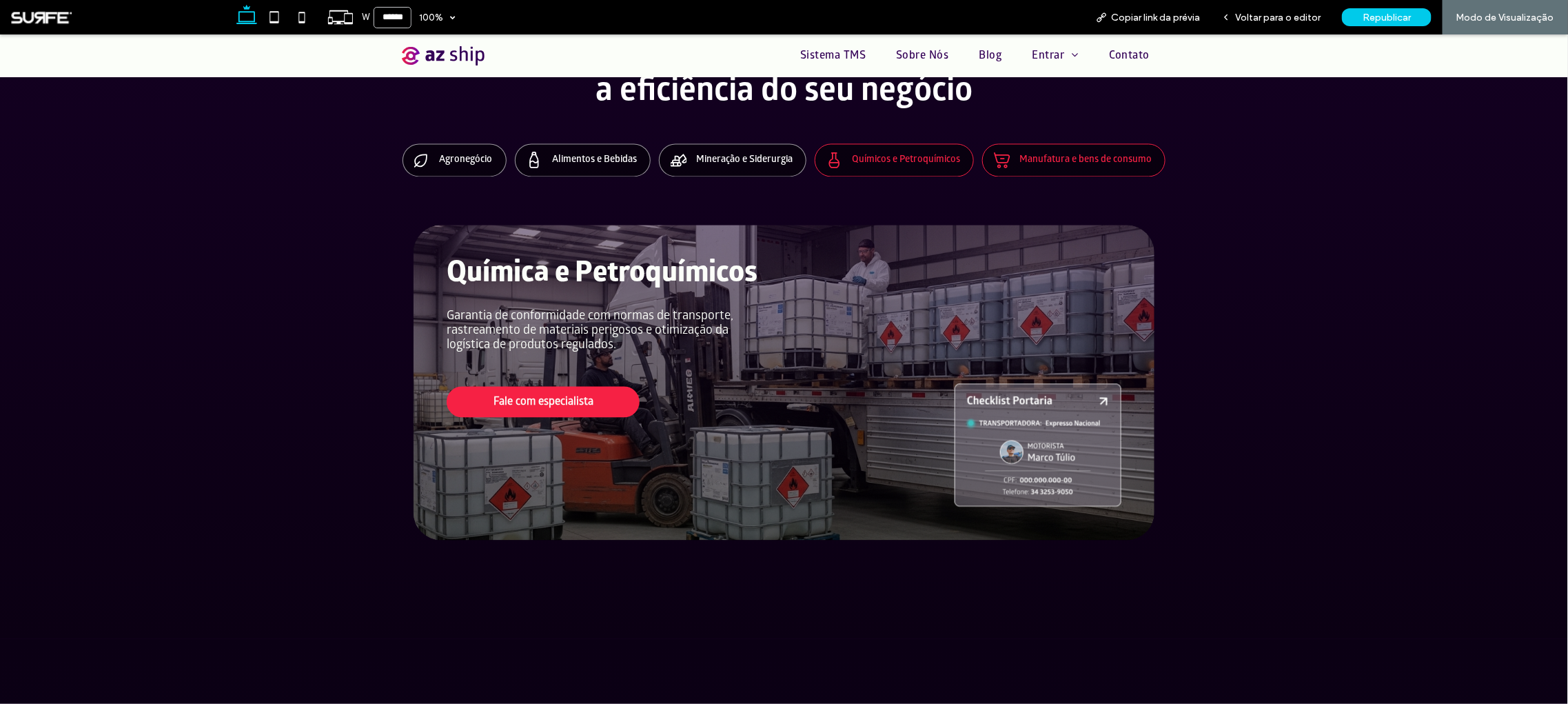
click at [1063, 162] on h4 "Manufatura e bens de consumo" at bounding box center [1086, 160] width 135 height 12
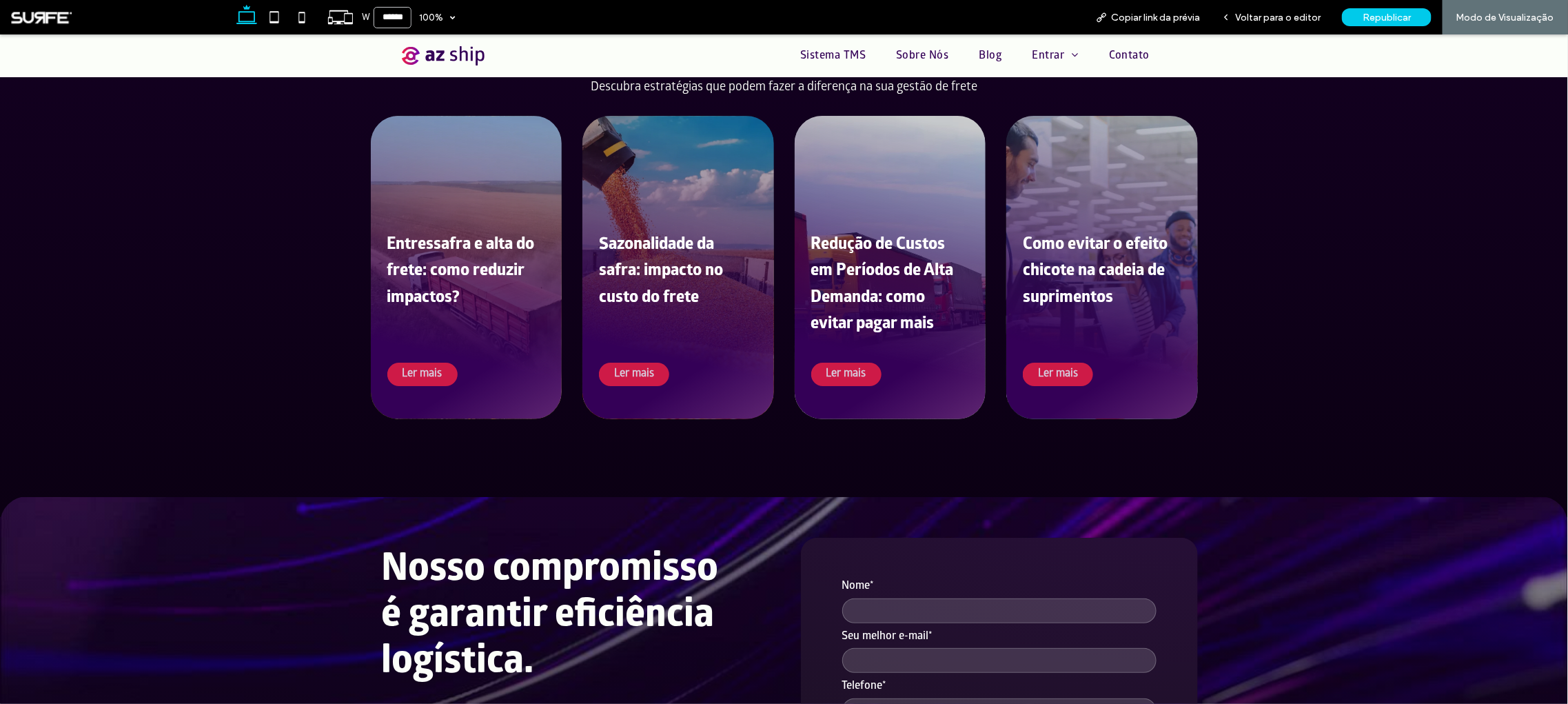
scroll to position [5083, 0]
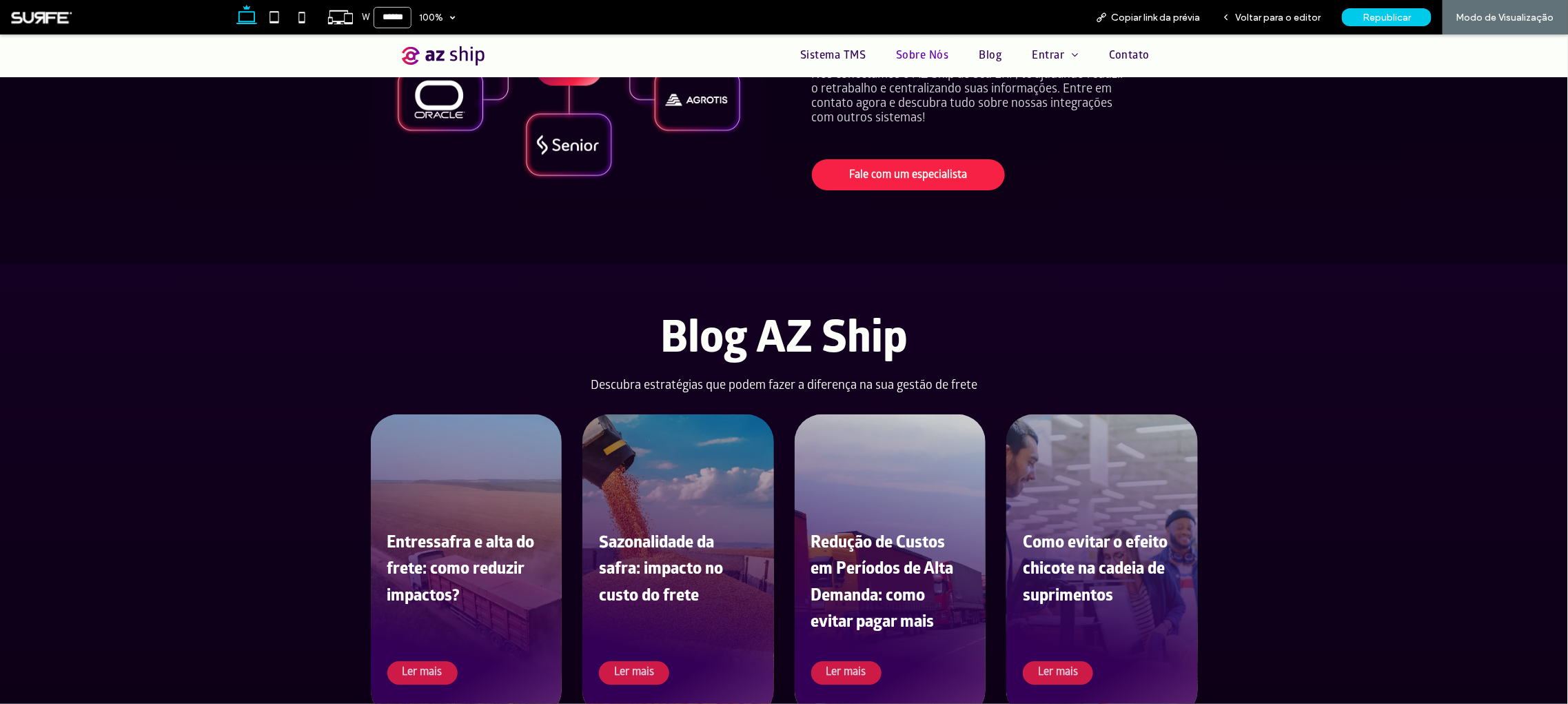
click at [907, 52] on span "Sobre Nós" at bounding box center [922, 55] width 53 height 13
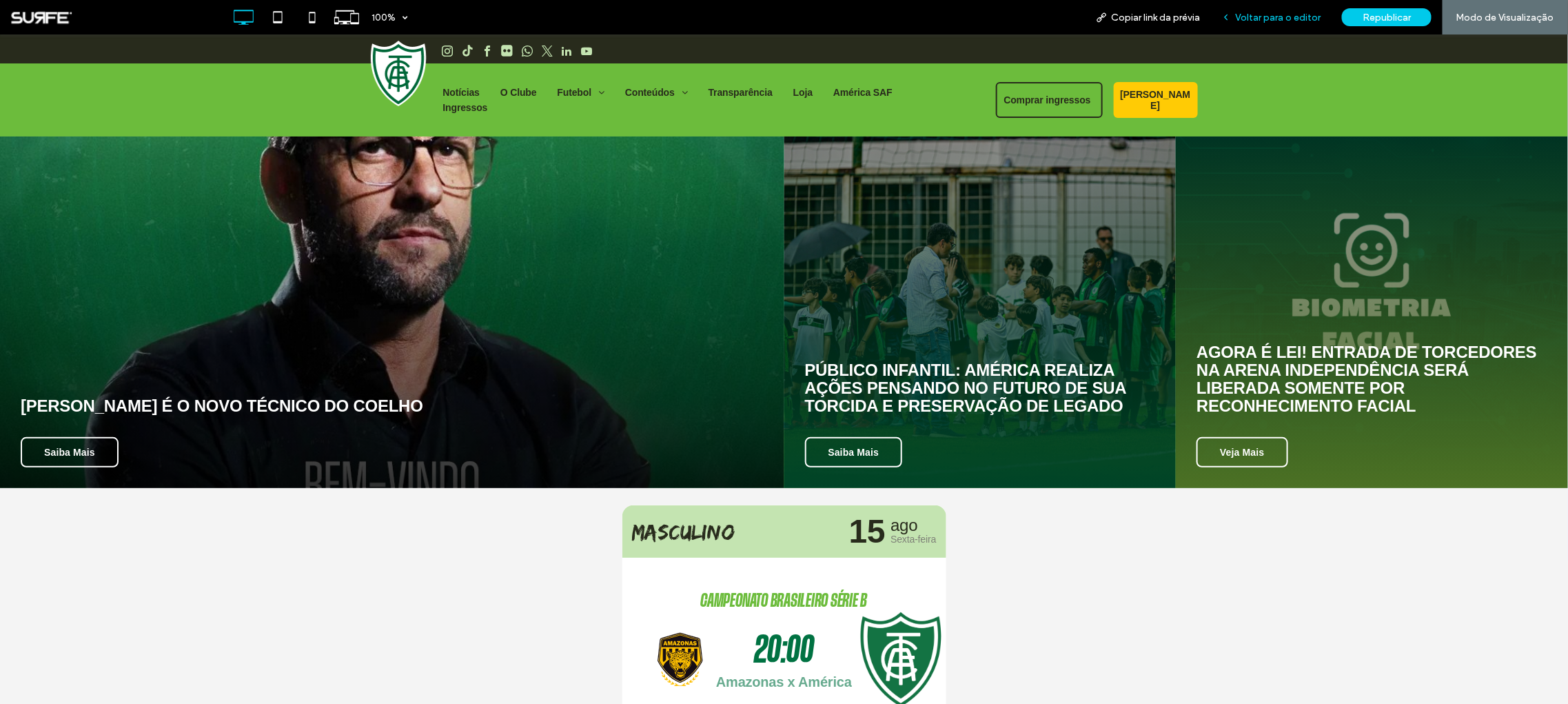
click at [1290, 21] on span "Voltar para o editor" at bounding box center [1277, 18] width 86 height 12
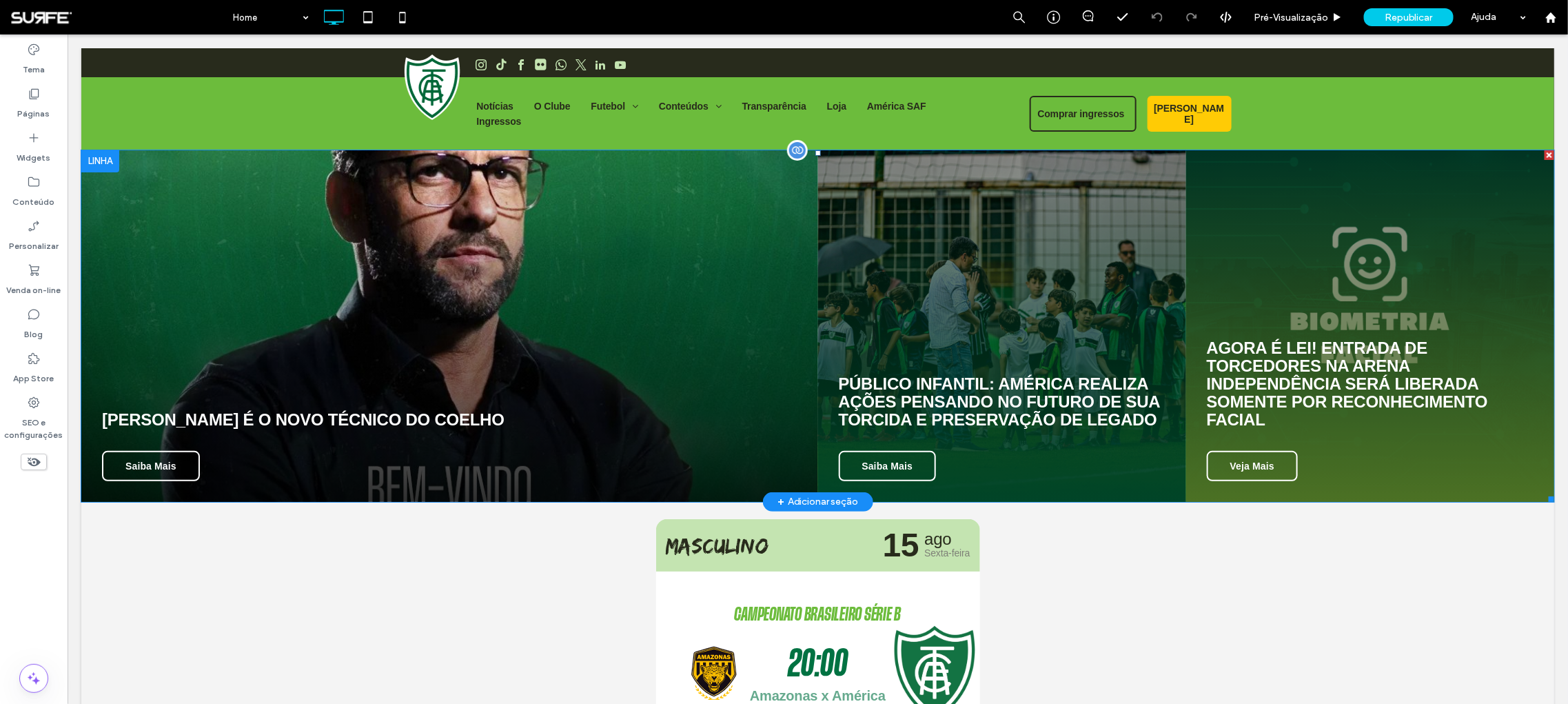
click at [478, 388] on span at bounding box center [816, 325] width 1473 height 351
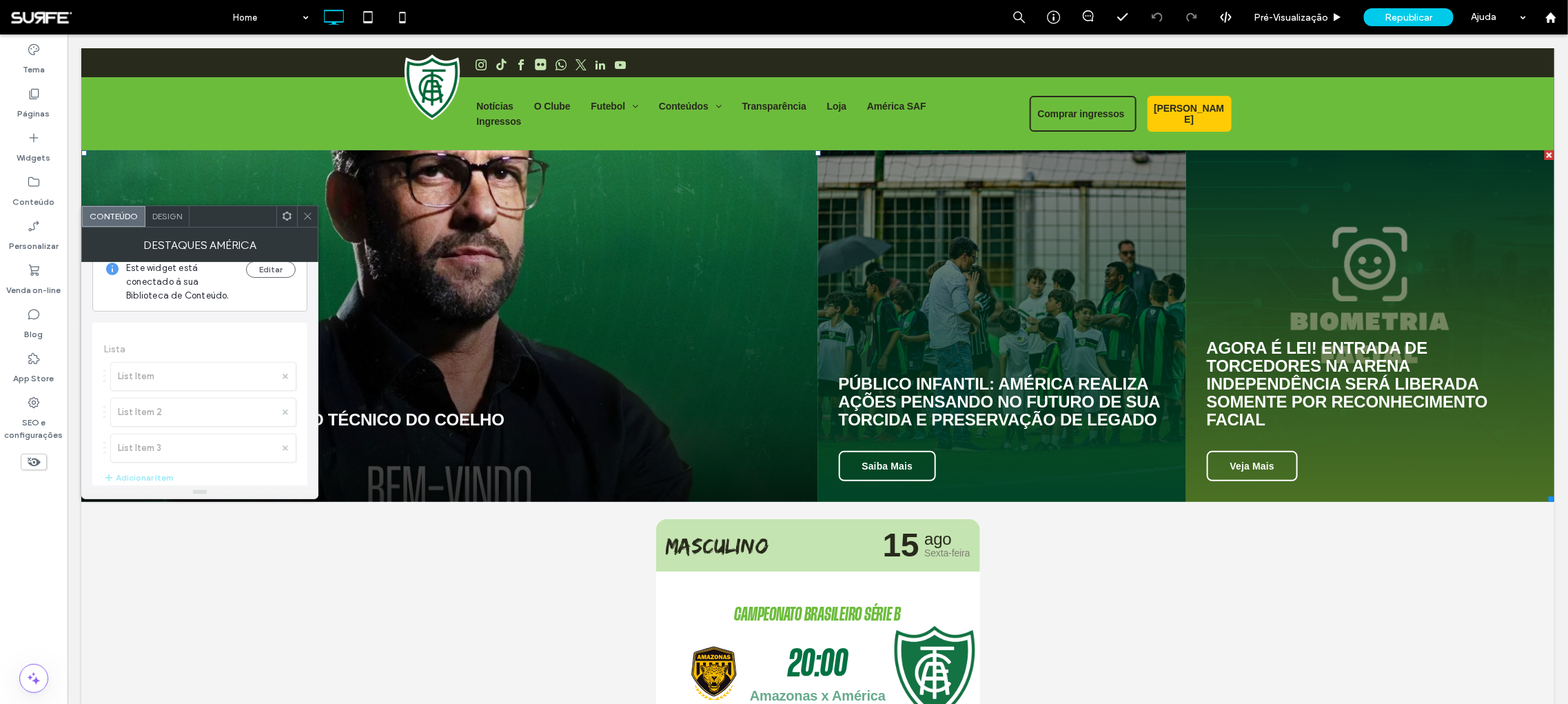
scroll to position [46, 0]
click at [42, 98] on div "Páginas" at bounding box center [34, 103] width 67 height 44
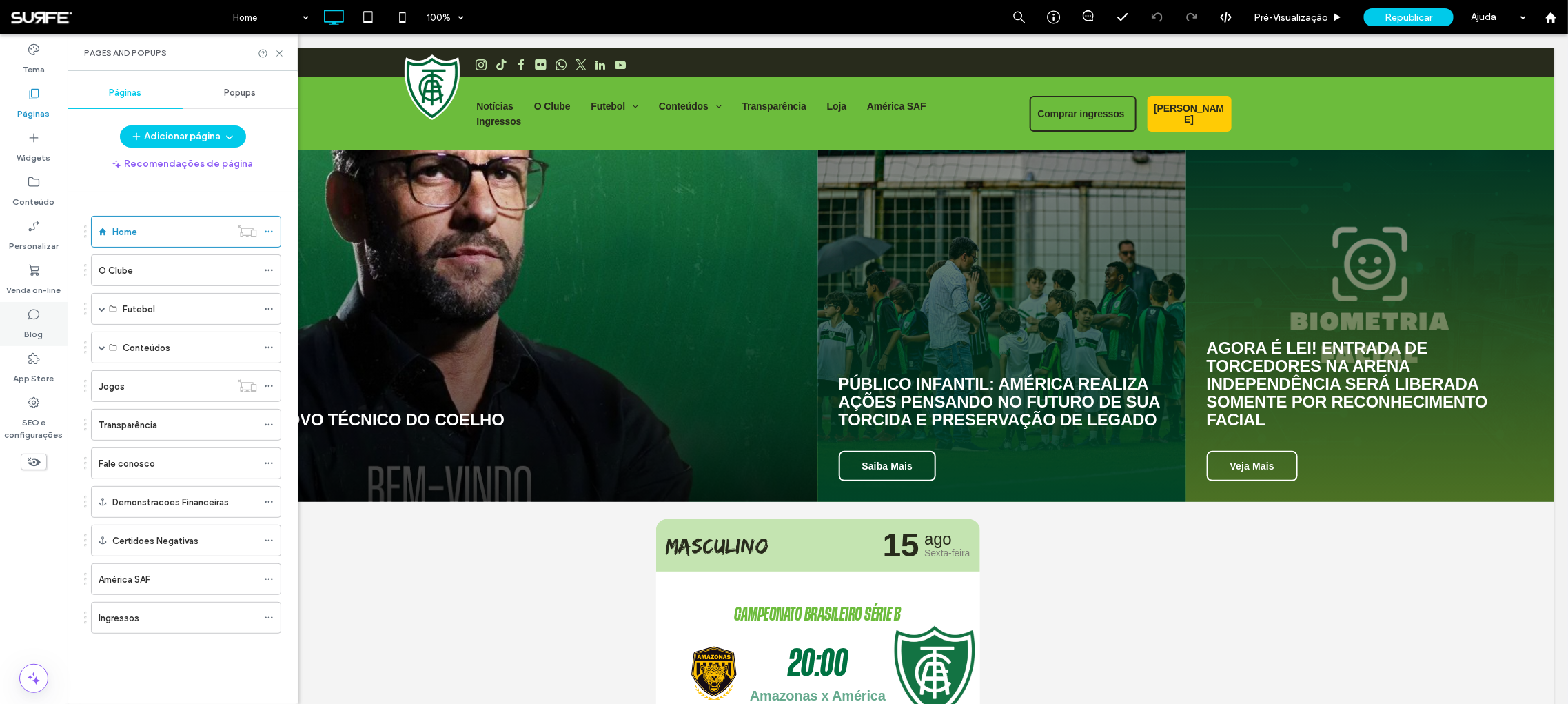
click at [31, 324] on label "Blog" at bounding box center [35, 330] width 19 height 19
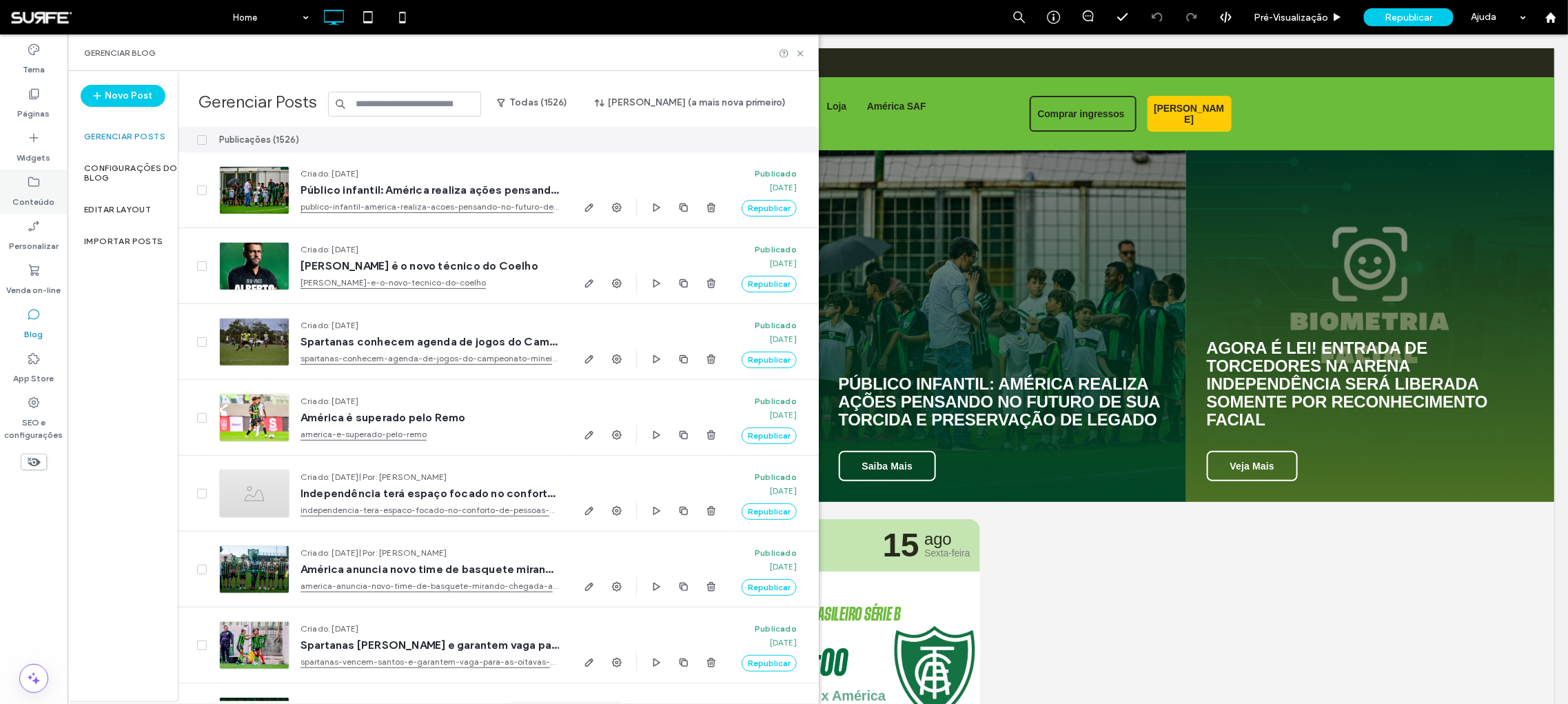
click at [39, 182] on icon at bounding box center [34, 182] width 14 height 14
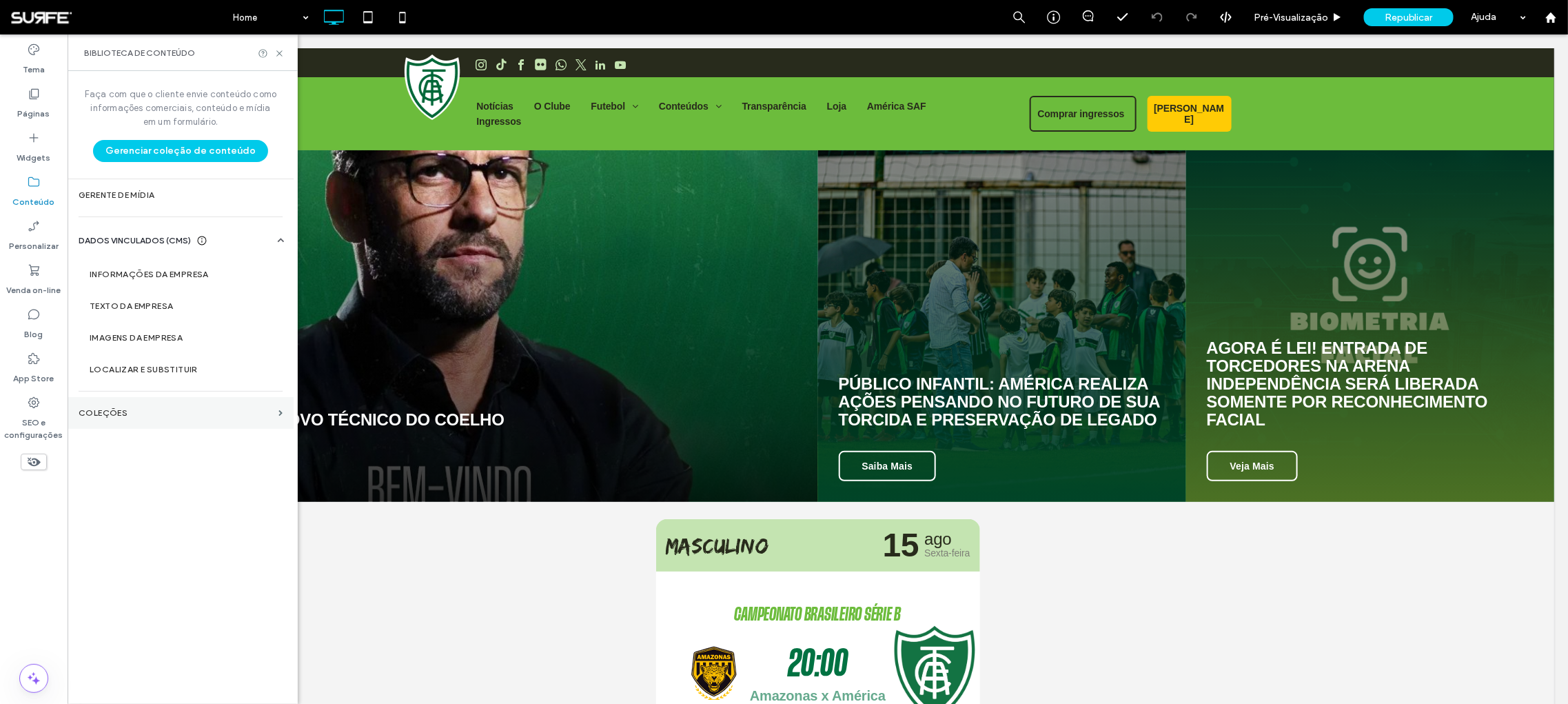
click at [147, 408] on label "COLEÇÕES" at bounding box center [176, 413] width 195 height 10
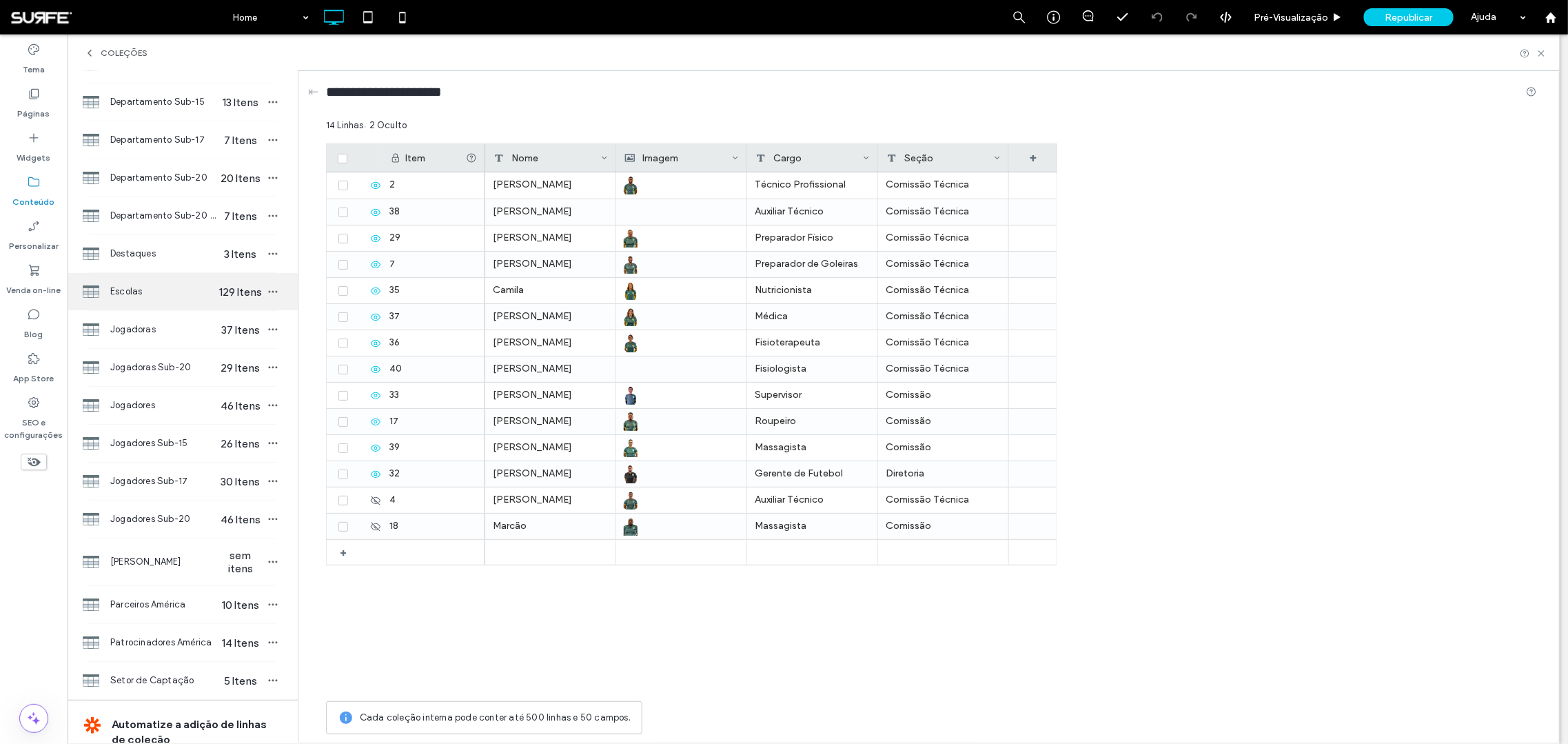
scroll to position [123, 0]
click at [150, 251] on span "Destaques" at bounding box center [163, 256] width 106 height 14
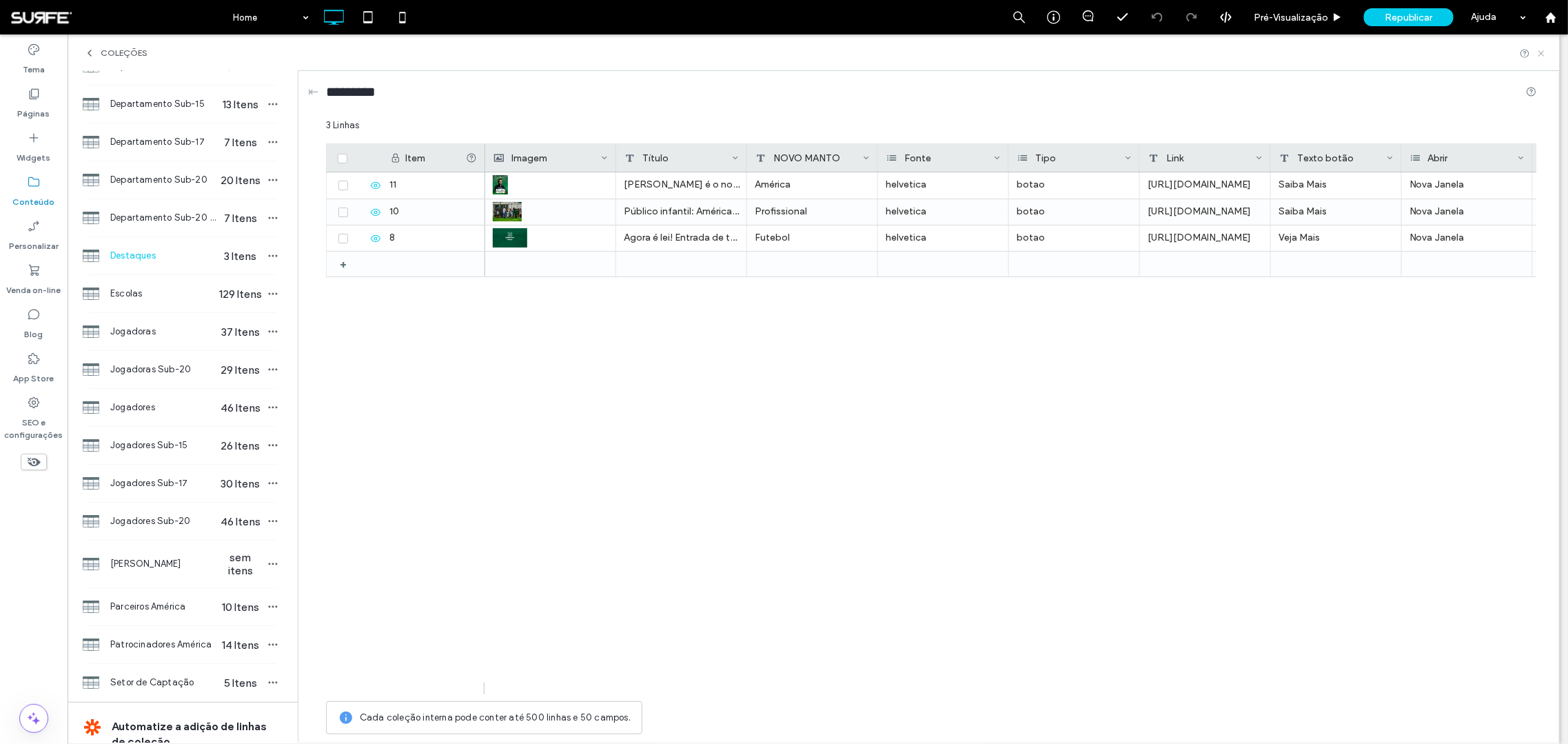
click at [1540, 53] on icon at bounding box center [1541, 54] width 10 height 10
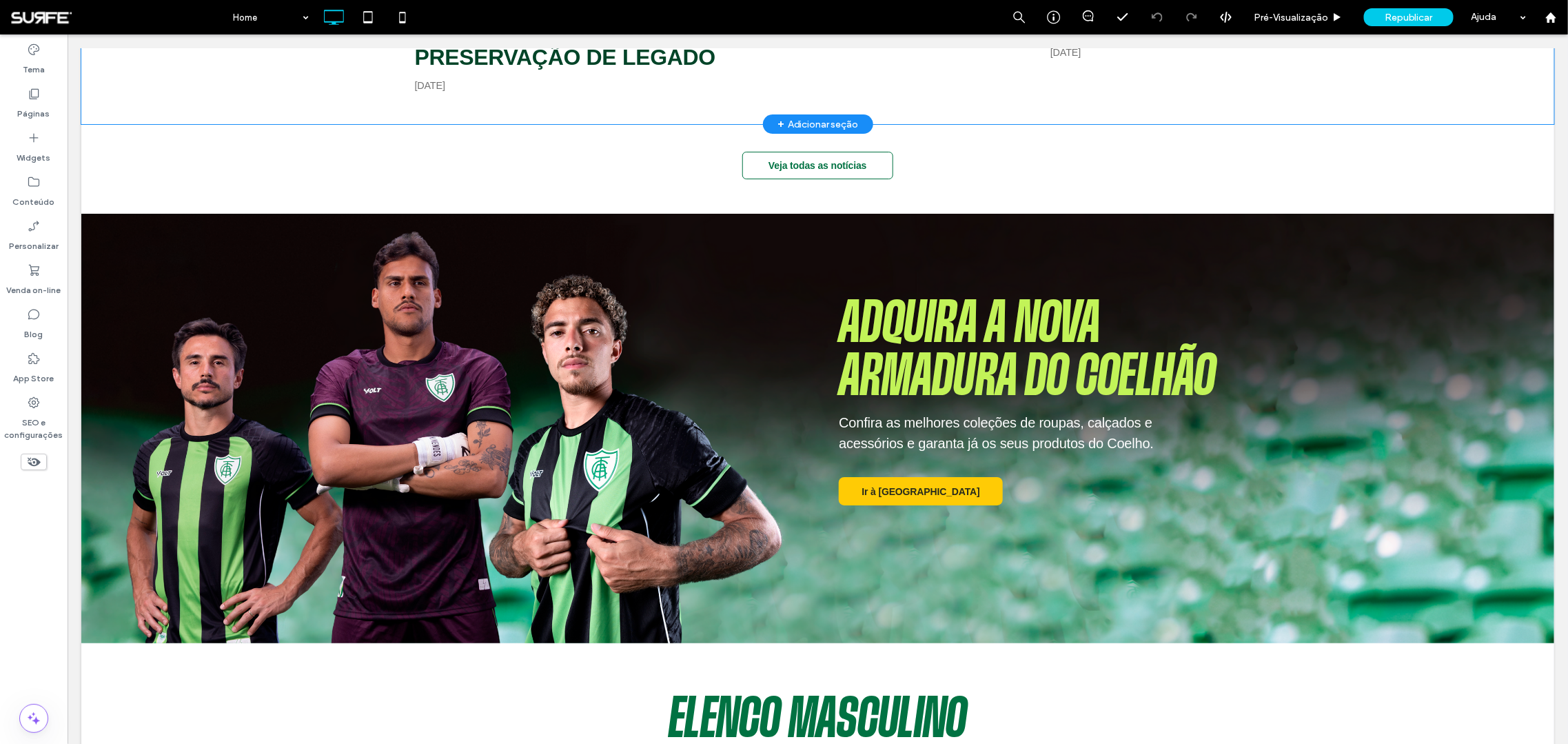
scroll to position [3123, 0]
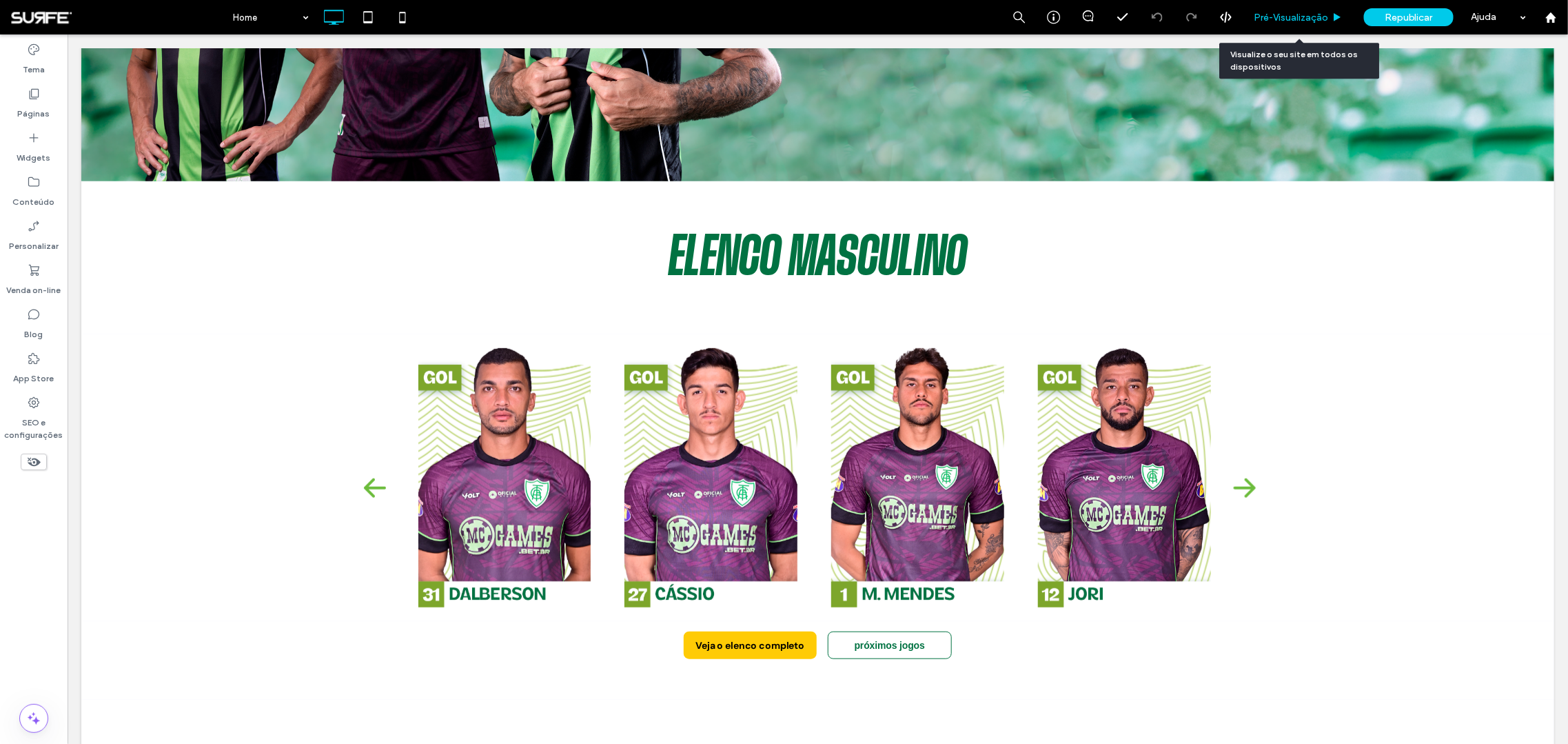
click at [1277, 7] on div "Pré-Visualizaçāo" at bounding box center [1298, 17] width 110 height 35
click at [1290, 18] on span "Pré-Visualizaçāo" at bounding box center [1290, 18] width 74 height 12
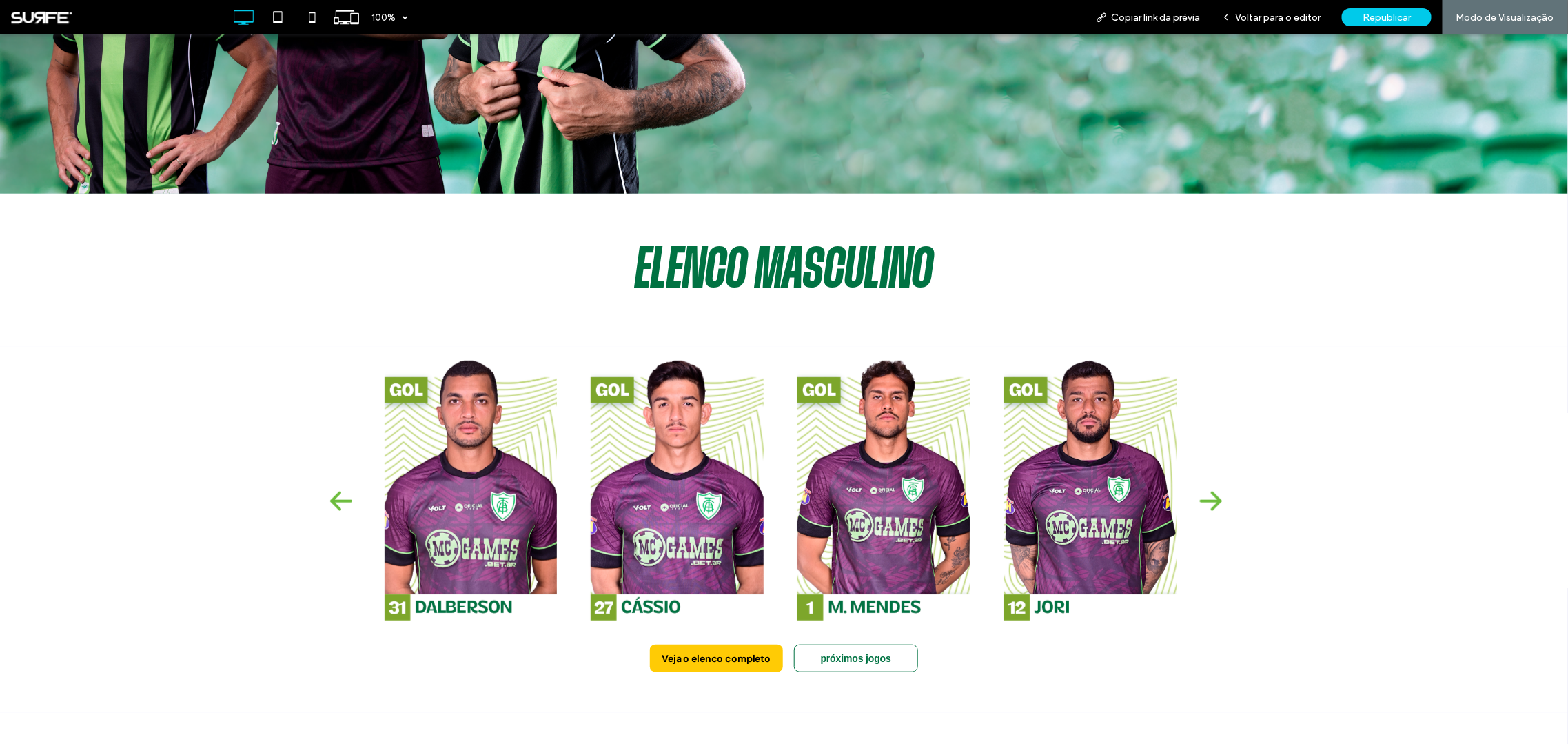
scroll to position [3126, 0]
click at [1207, 494] on img at bounding box center [1211, 499] width 22 height 20
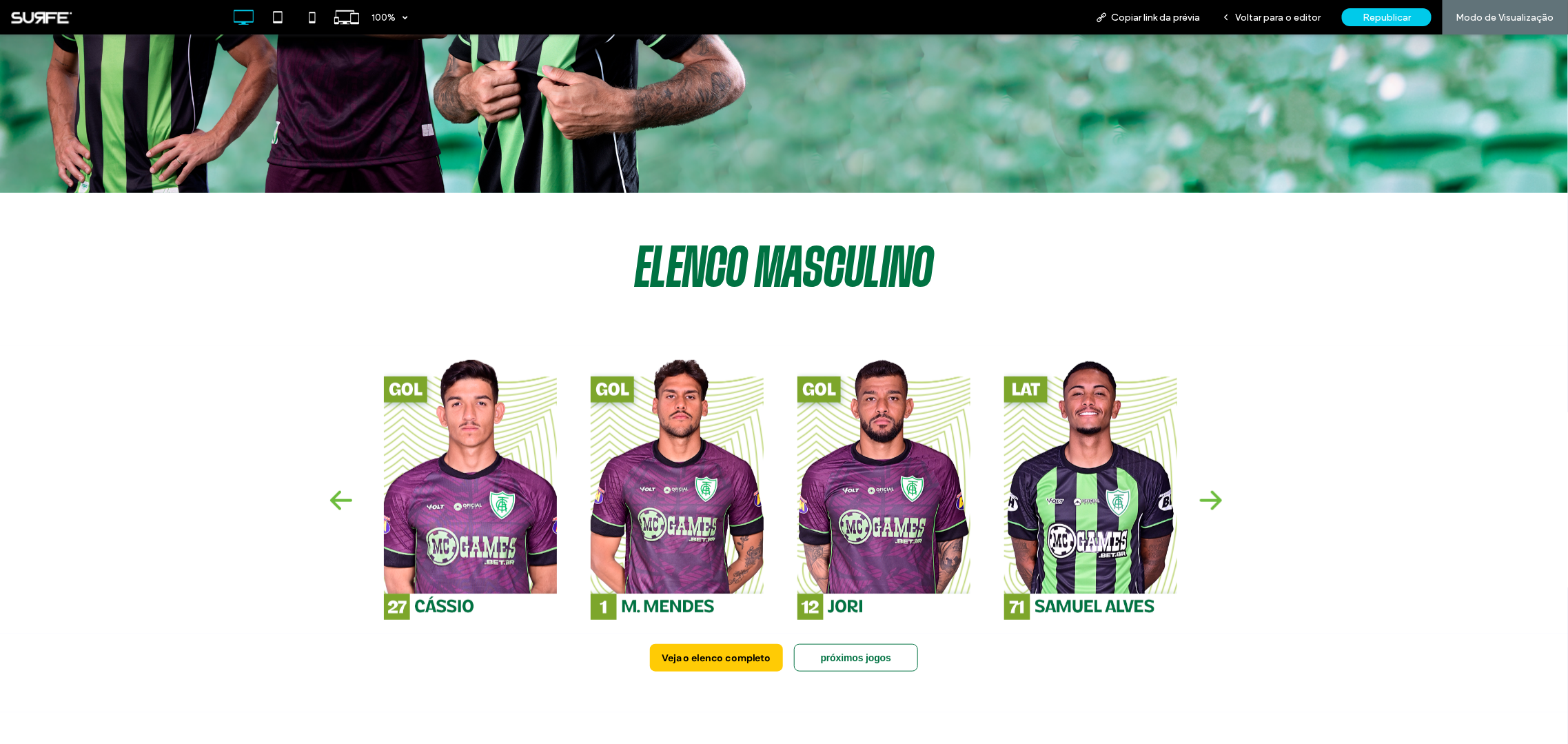
click at [1207, 494] on img at bounding box center [1211, 499] width 22 height 20
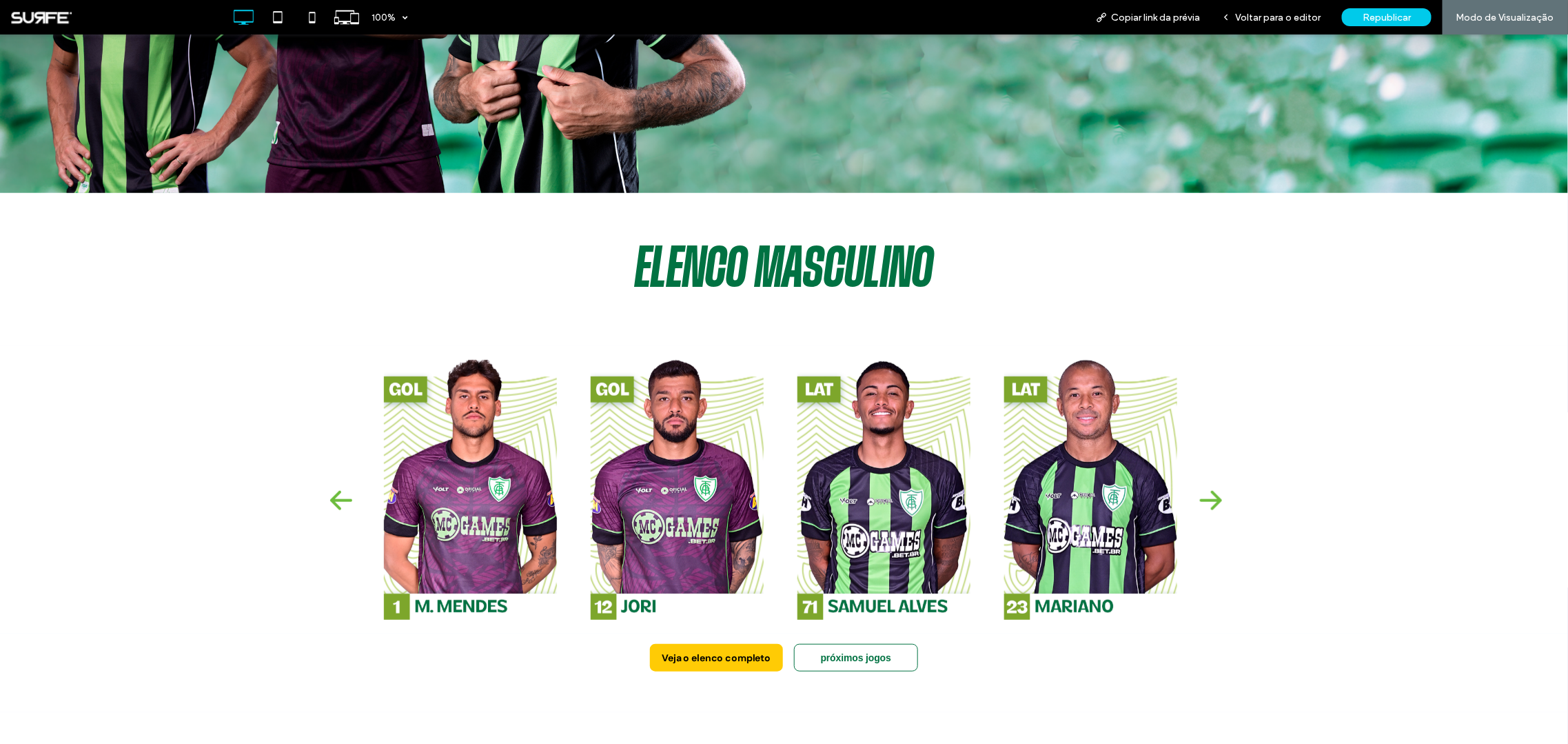
click at [1207, 494] on img at bounding box center [1211, 499] width 22 height 20
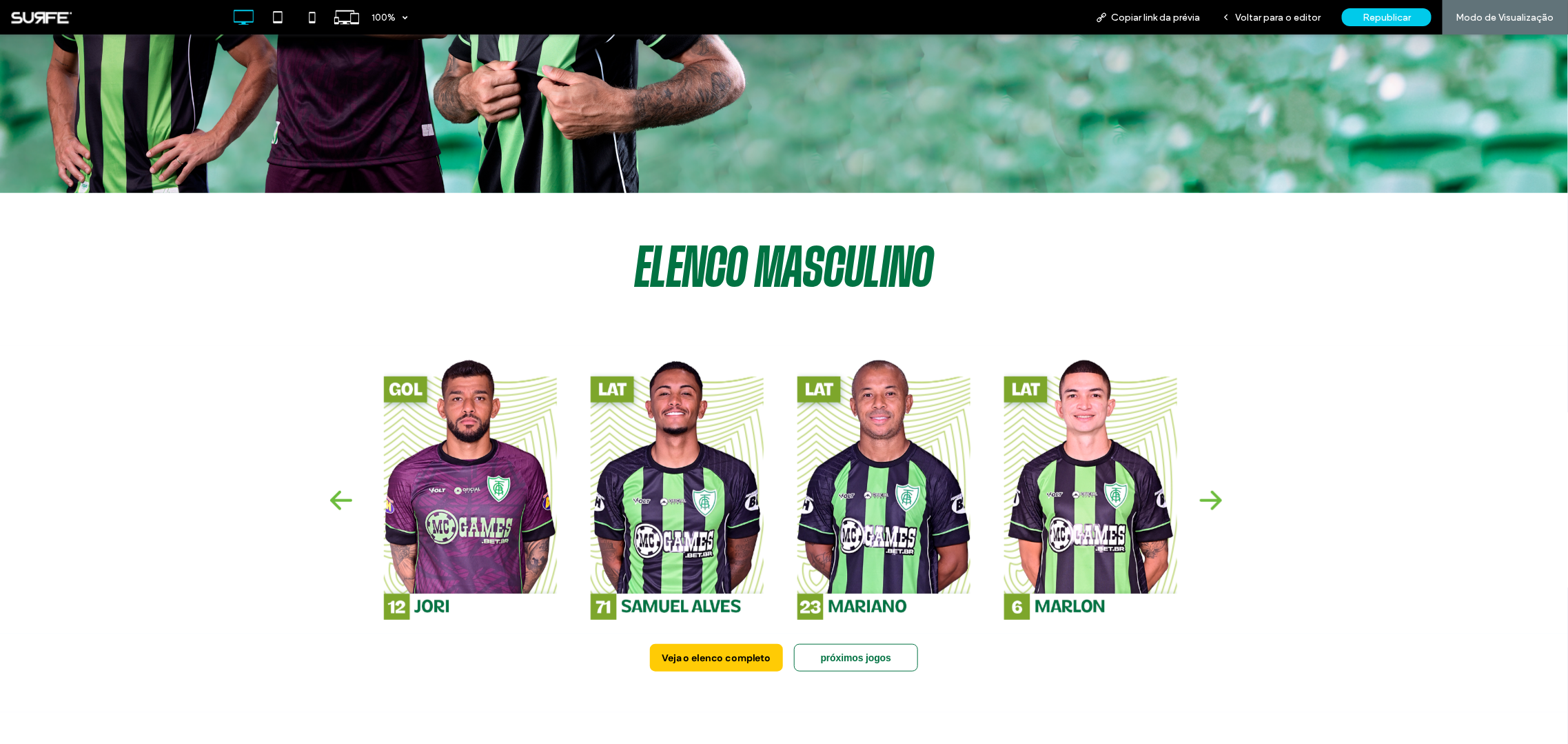
click at [1207, 494] on img at bounding box center [1211, 499] width 22 height 20
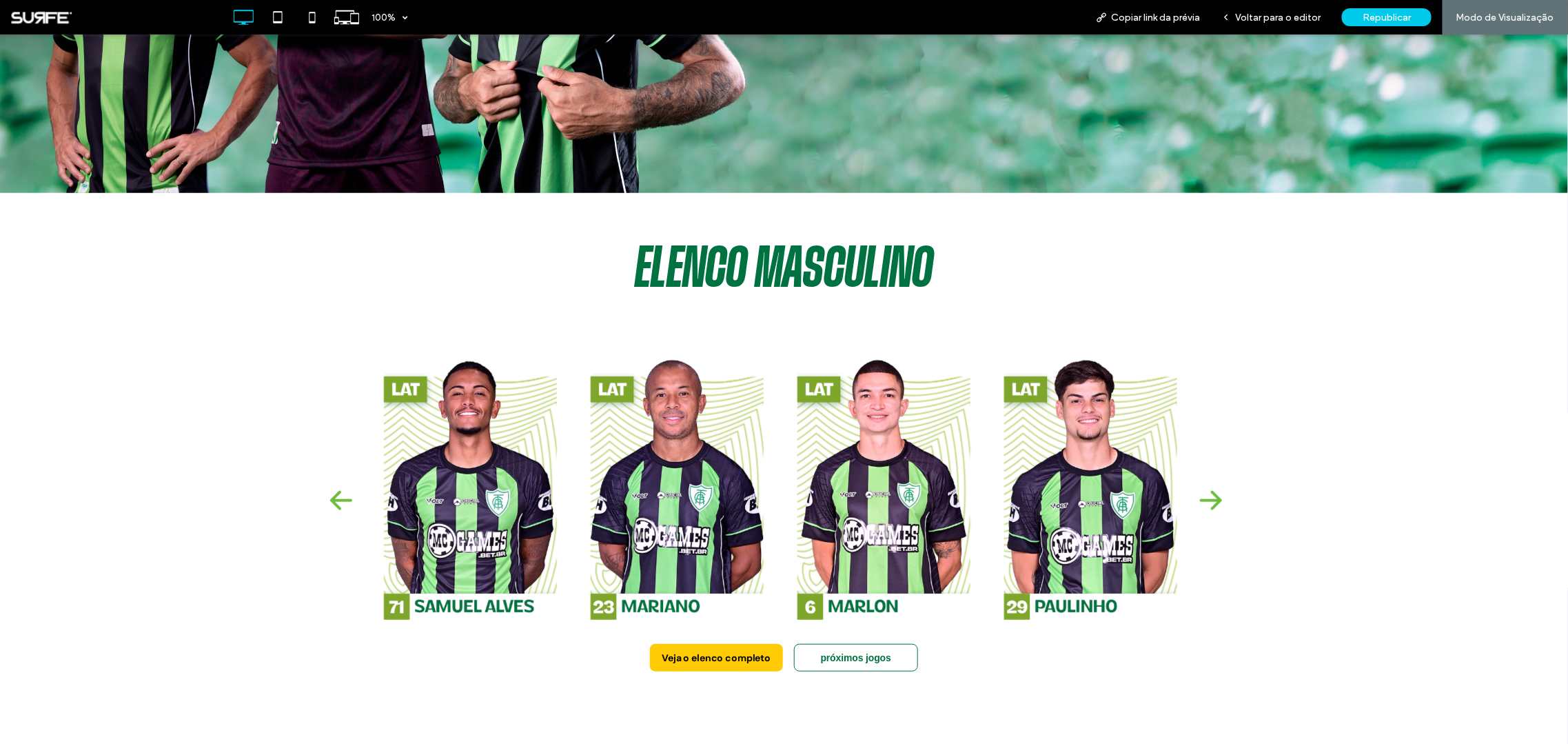
click at [1207, 494] on img at bounding box center [1211, 499] width 22 height 20
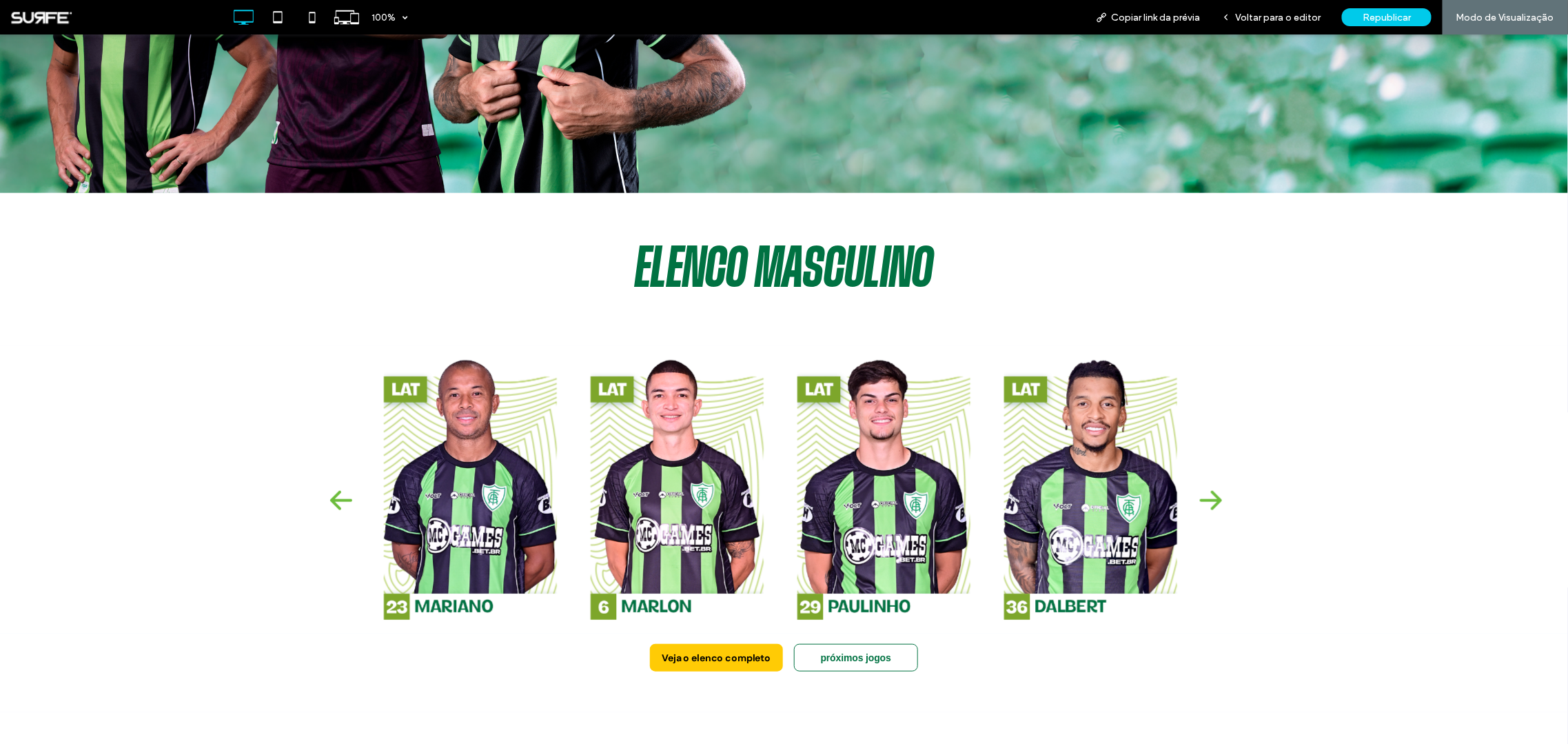
click at [1207, 494] on img at bounding box center [1211, 499] width 22 height 20
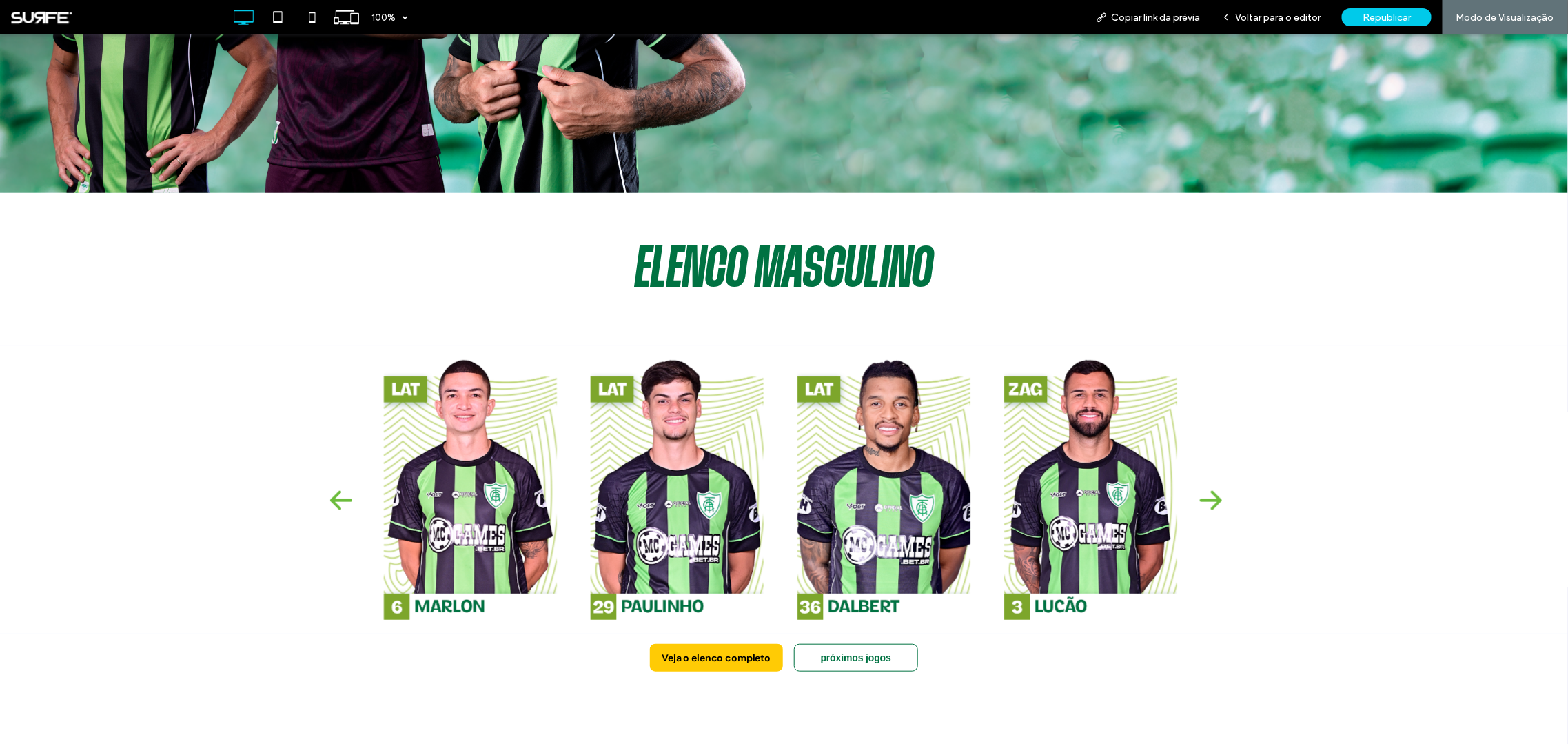
click at [1207, 494] on img at bounding box center [1211, 499] width 22 height 20
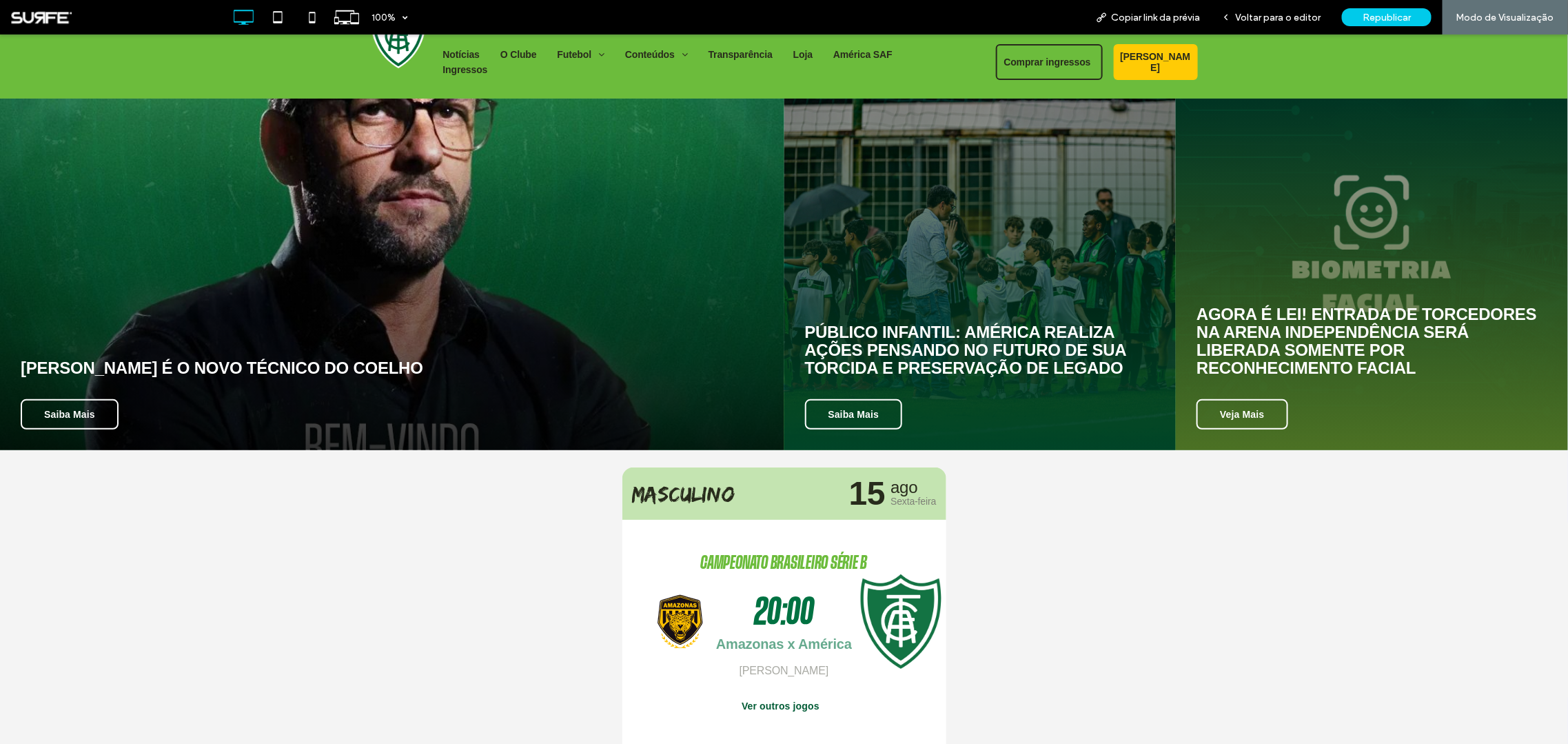
scroll to position [0, 0]
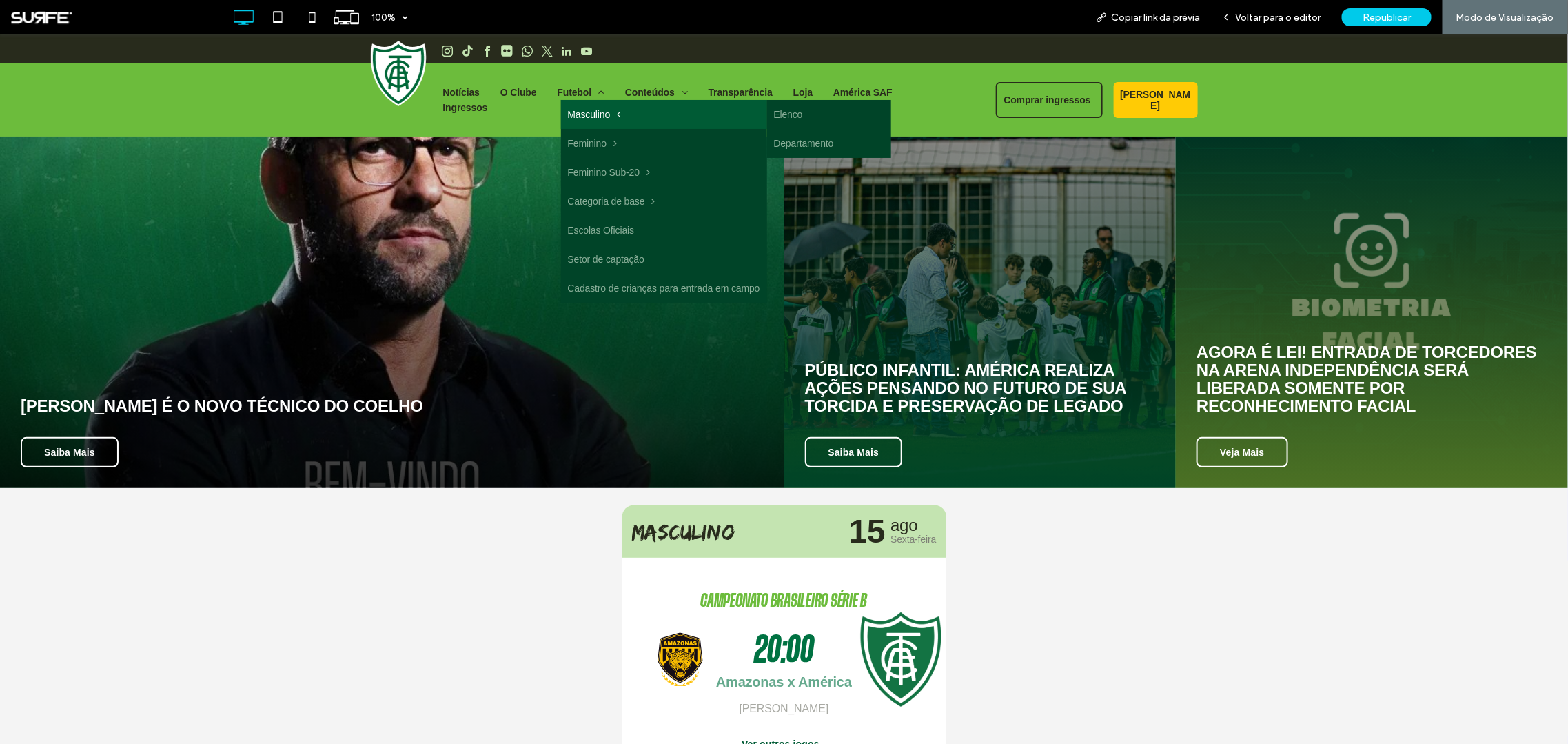
click at [639, 121] on link "Masculino" at bounding box center [664, 113] width 206 height 29
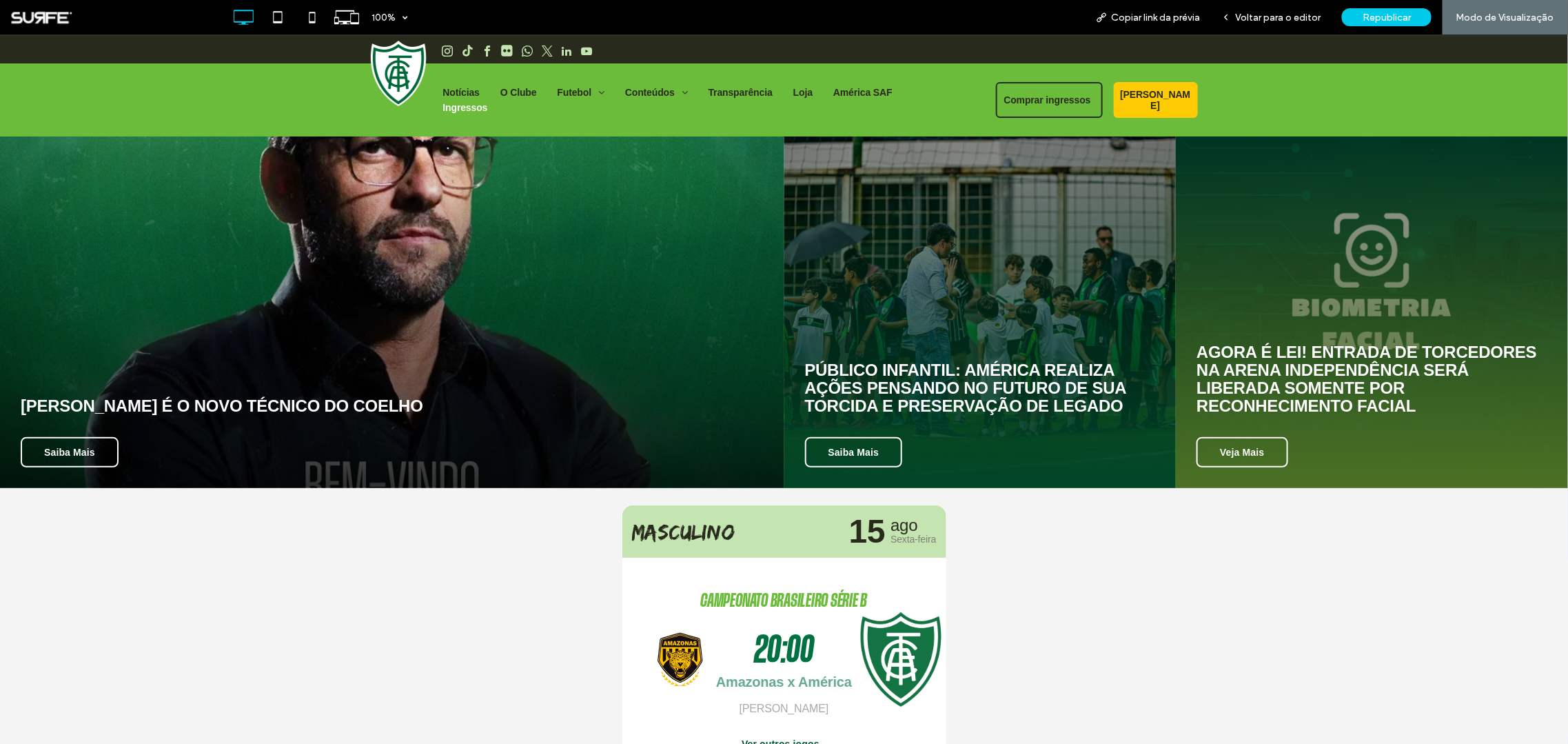
click at [488, 99] on span "Ingressos" at bounding box center [465, 107] width 45 height 16
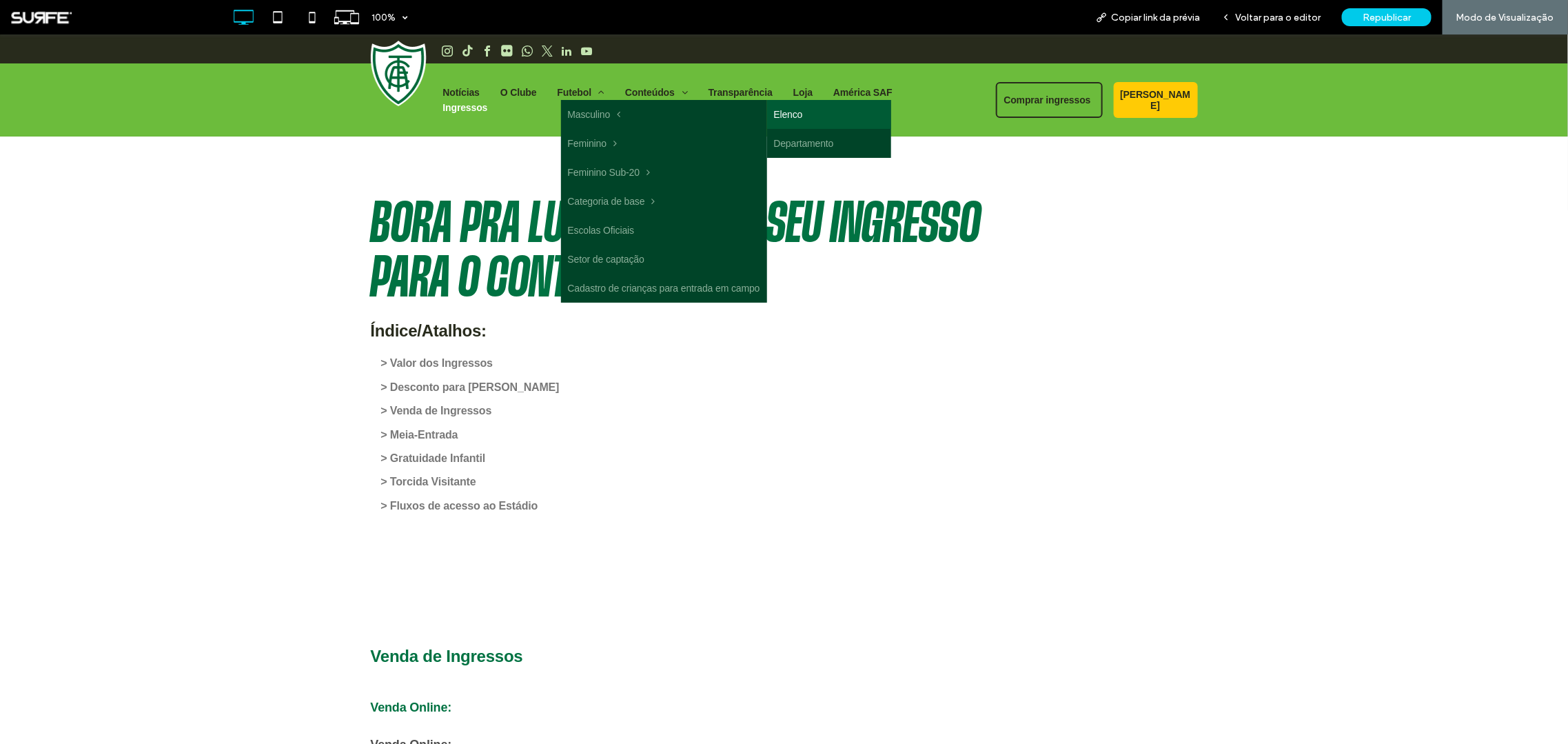
click at [790, 127] on link "Elenco" at bounding box center [829, 113] width 124 height 29
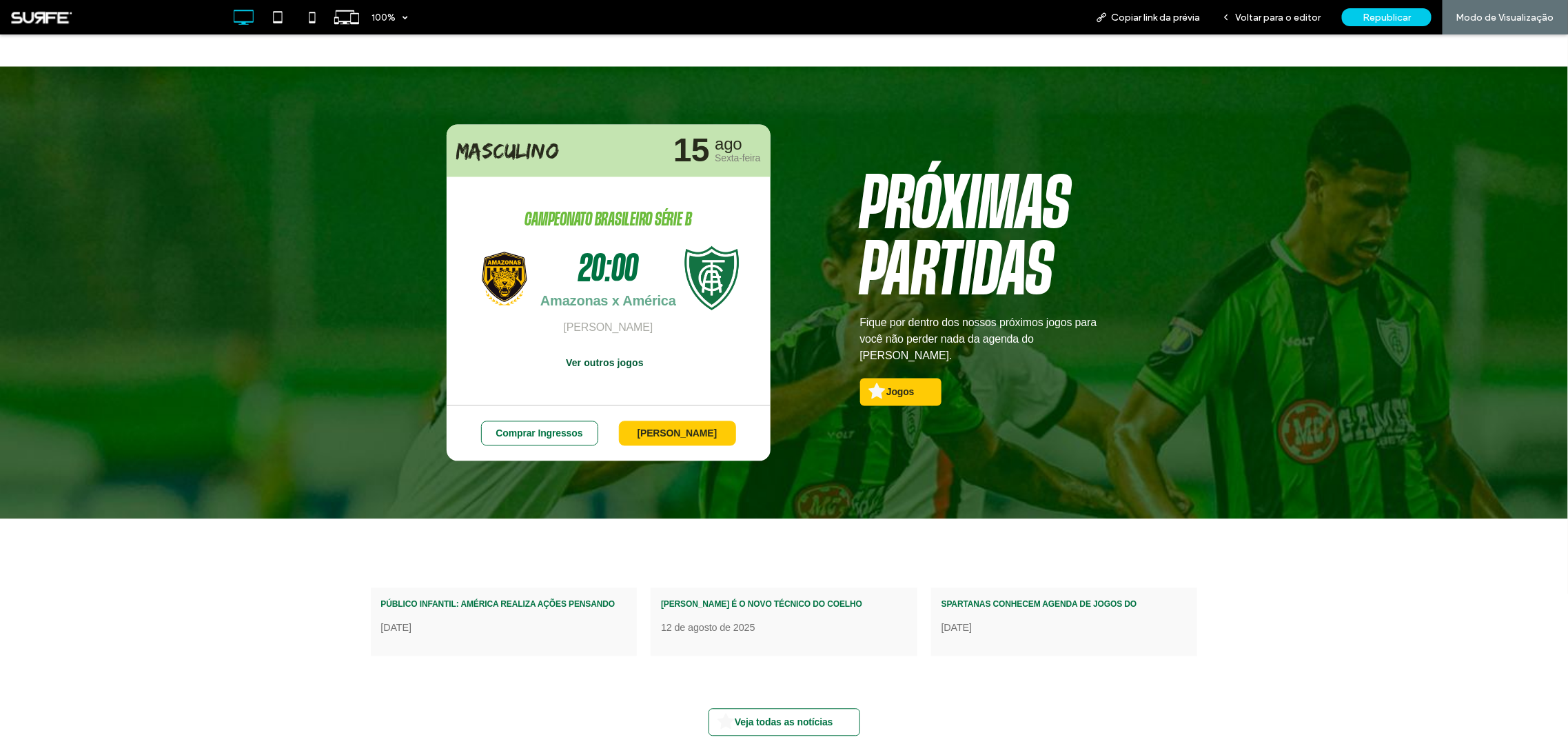
scroll to position [4169, 0]
click at [894, 383] on span "Jogos" at bounding box center [900, 392] width 38 height 25
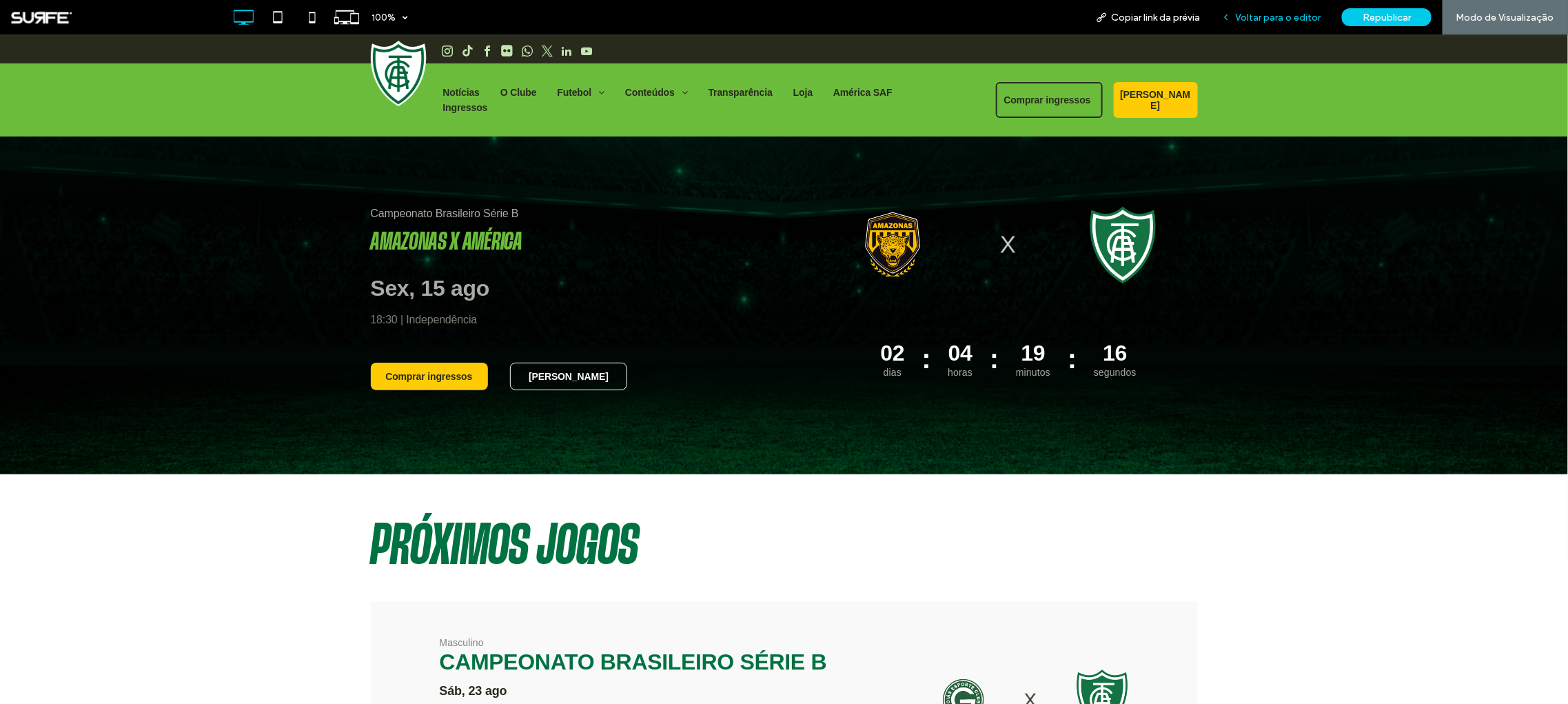
click at [1272, 11] on div "Voltar para o editor" at bounding box center [1270, 17] width 120 height 35
click at [1290, 16] on span "Voltar para o editor" at bounding box center [1277, 18] width 86 height 12
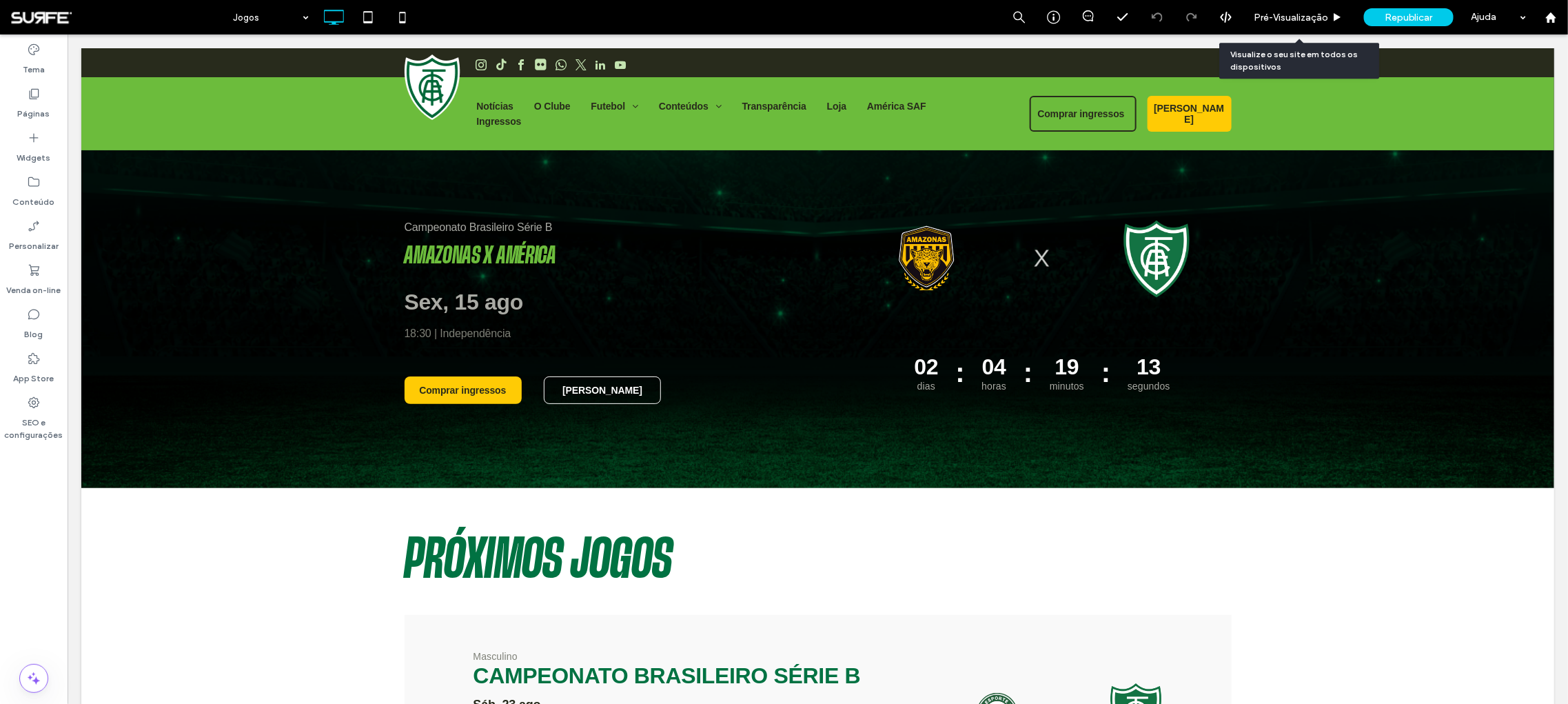
click at [1290, 16] on span "Pré-Visualizaçāo" at bounding box center [1290, 18] width 74 height 12
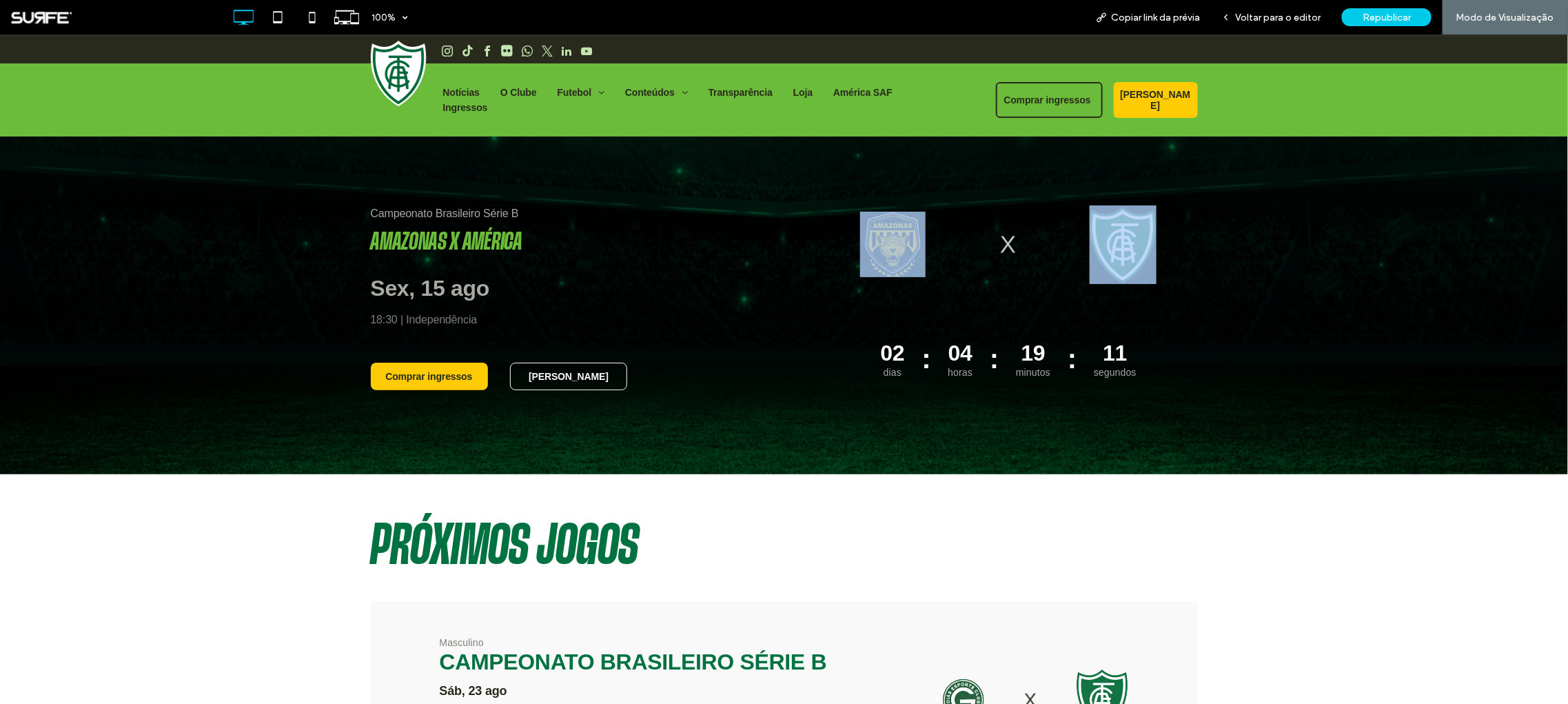
drag, startPoint x: 1167, startPoint y: 233, endPoint x: 819, endPoint y: 229, distance: 348.0
click at [819, 229] on div "02 dias : 04 horas : 19 minutos : 11 segundos" at bounding box center [1008, 291] width 378 height 171
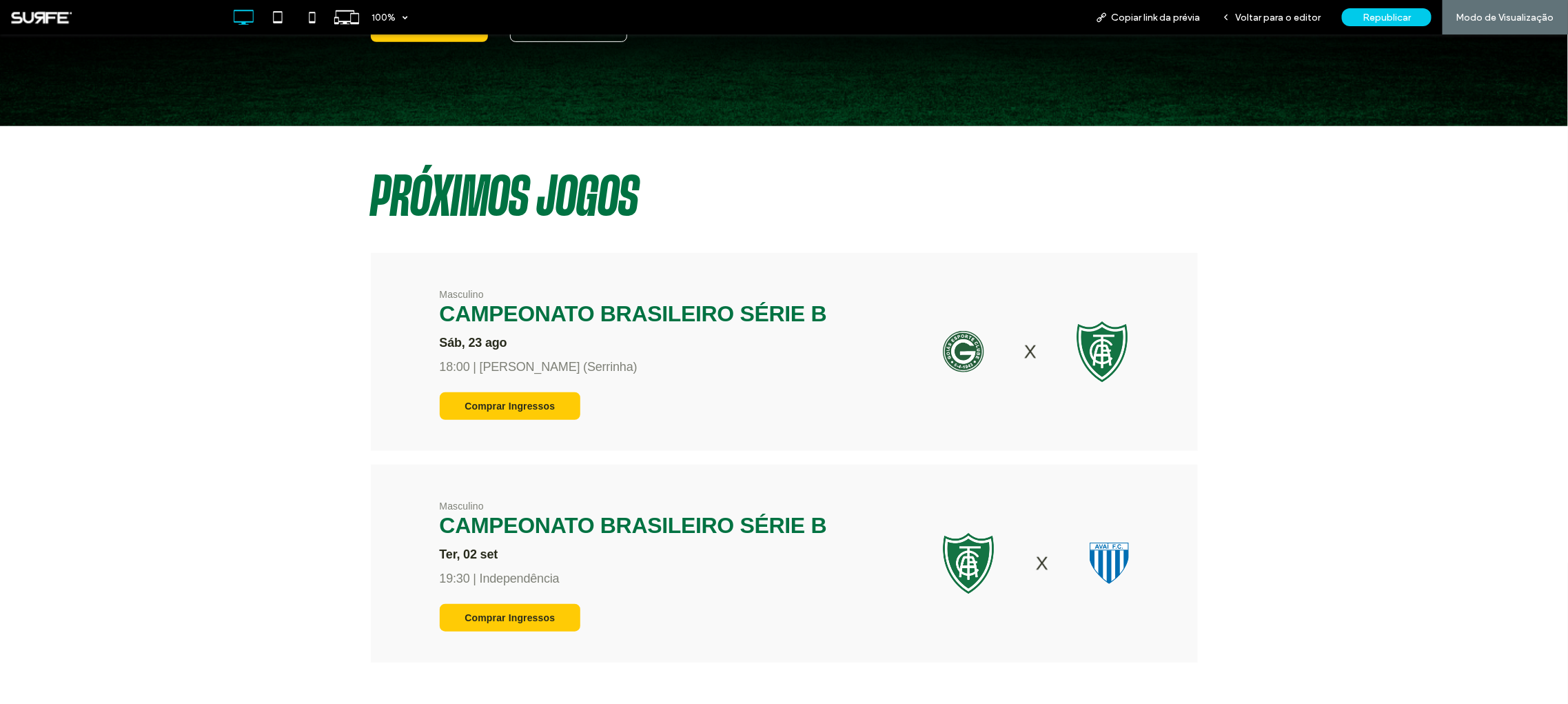
scroll to position [351, 0]
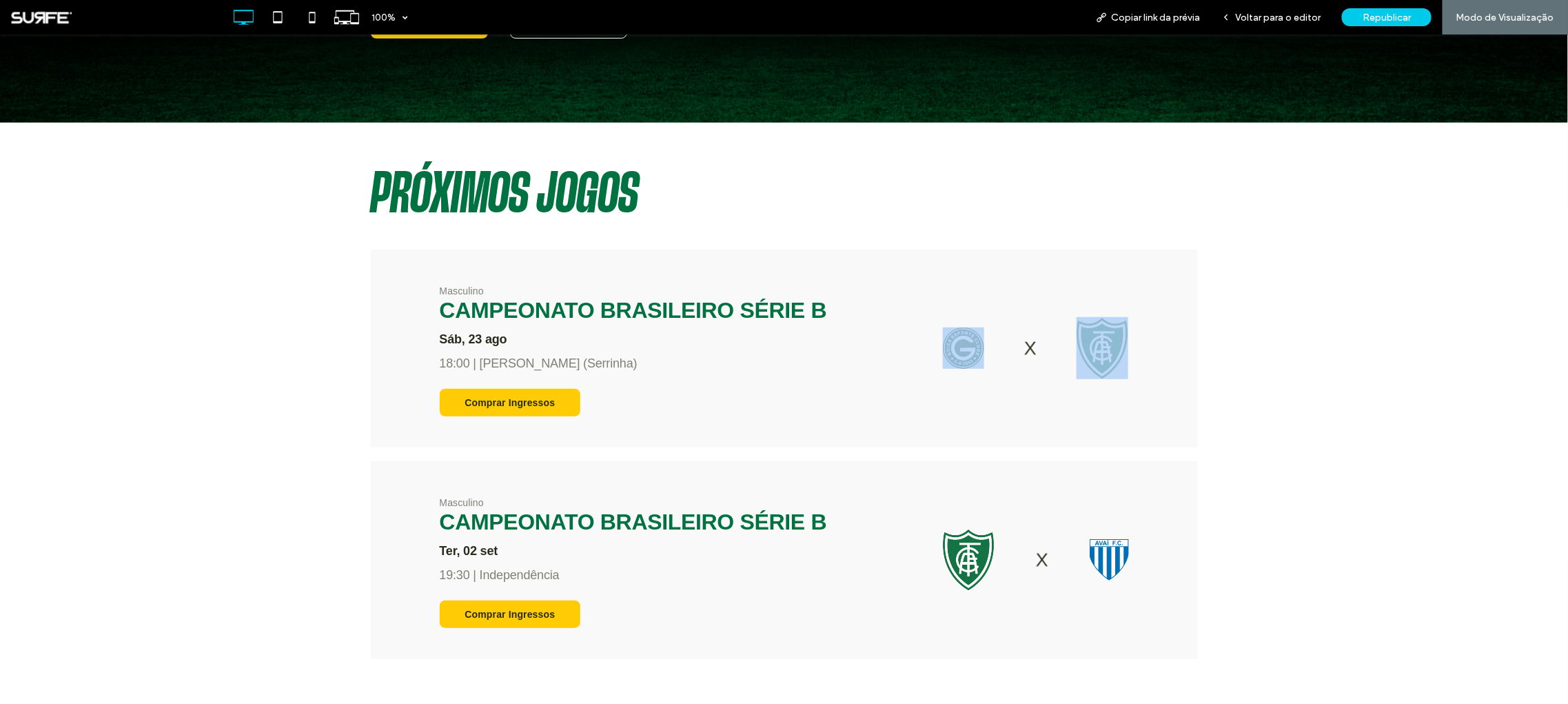
drag, startPoint x: 1130, startPoint y: 340, endPoint x: 911, endPoint y: 348, distance: 219.1
click at [911, 348] on div "Masculino Campeonato Brasileiro Série B [DATE] 18:00 | [PERSON_NAME] (Serrinha)…" at bounding box center [784, 348] width 827 height 198
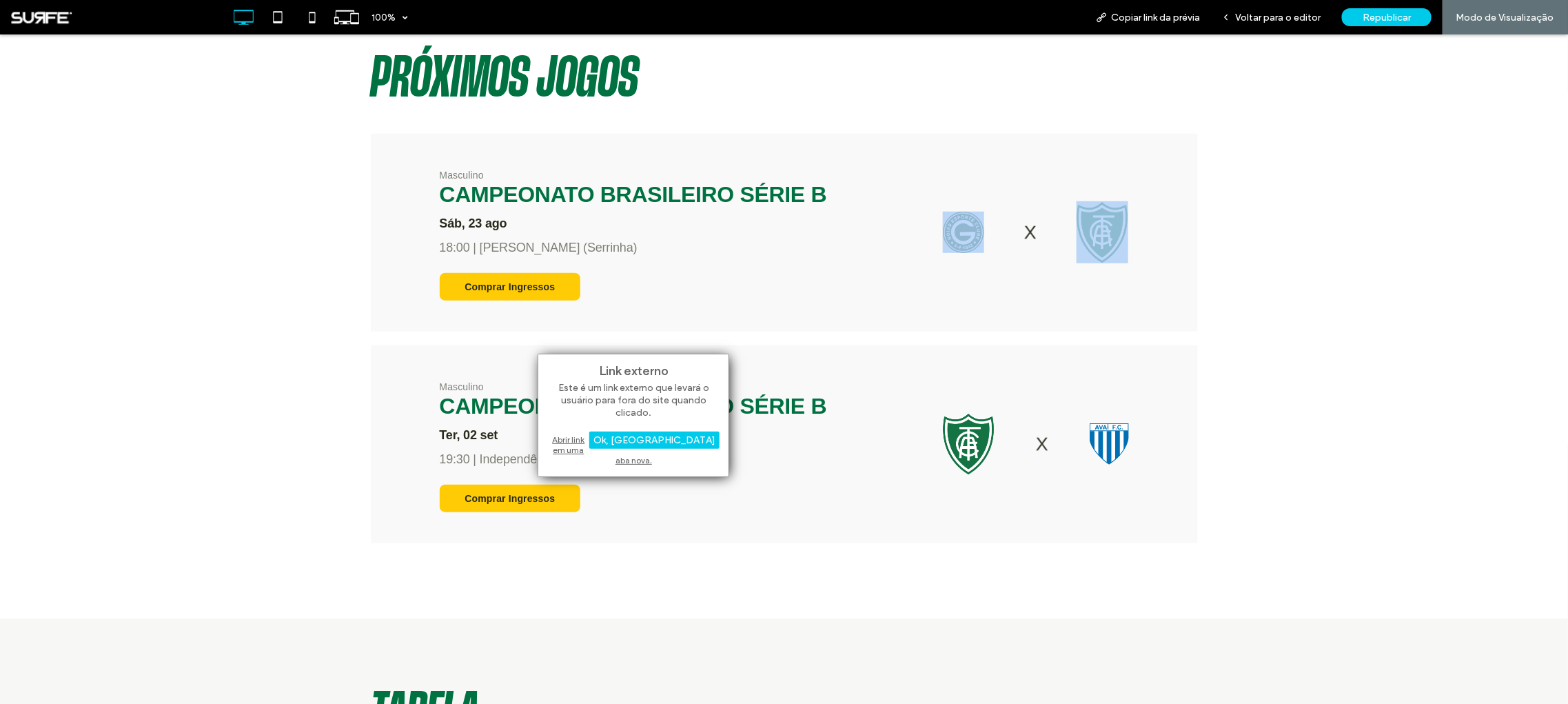
scroll to position [554, 0]
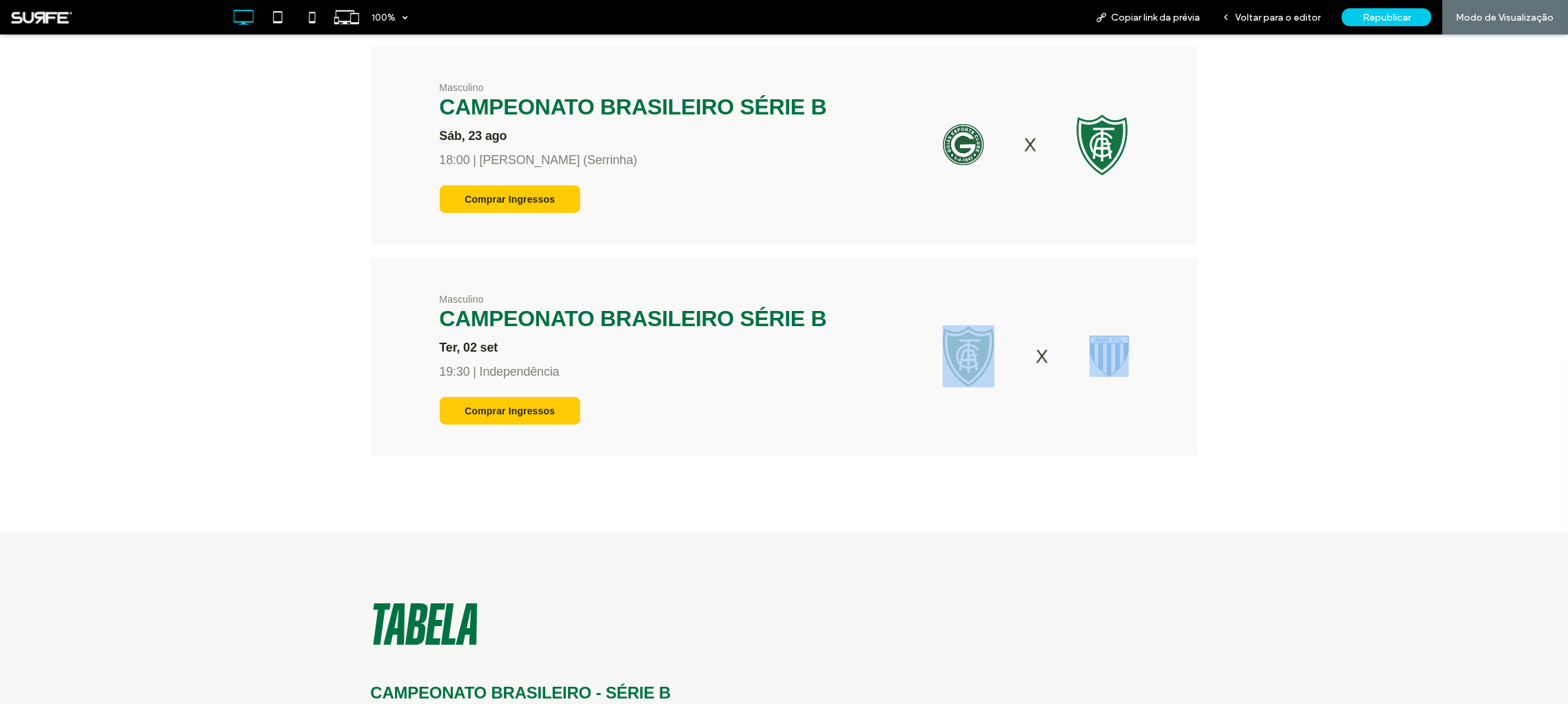
drag, startPoint x: 1134, startPoint y: 343, endPoint x: 946, endPoint y: 350, distance: 188.1
click at [946, 350] on div "Masculino Campeonato Brasileiro Série B [DATE] 19:30 | Independência Comprar In…" at bounding box center [784, 355] width 827 height 198
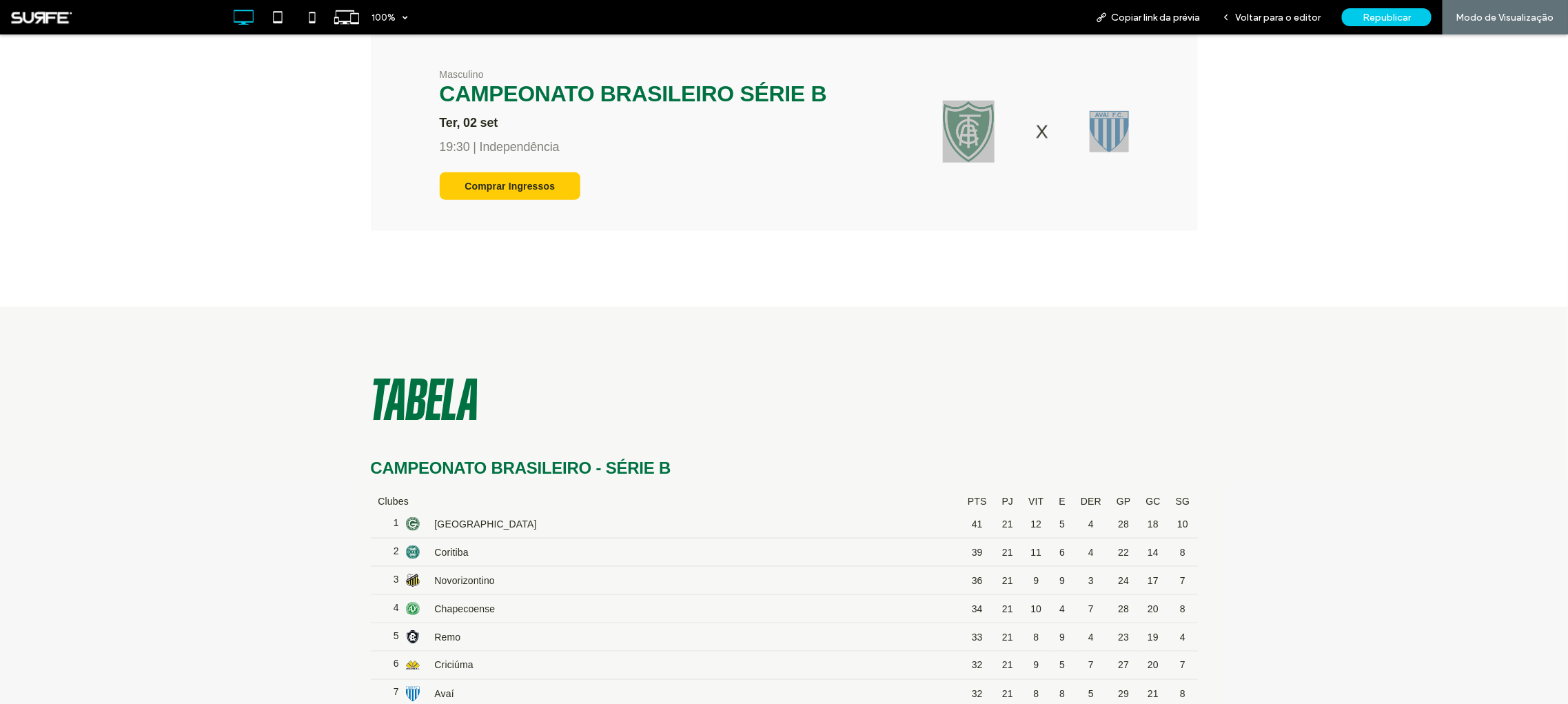
scroll to position [0, 0]
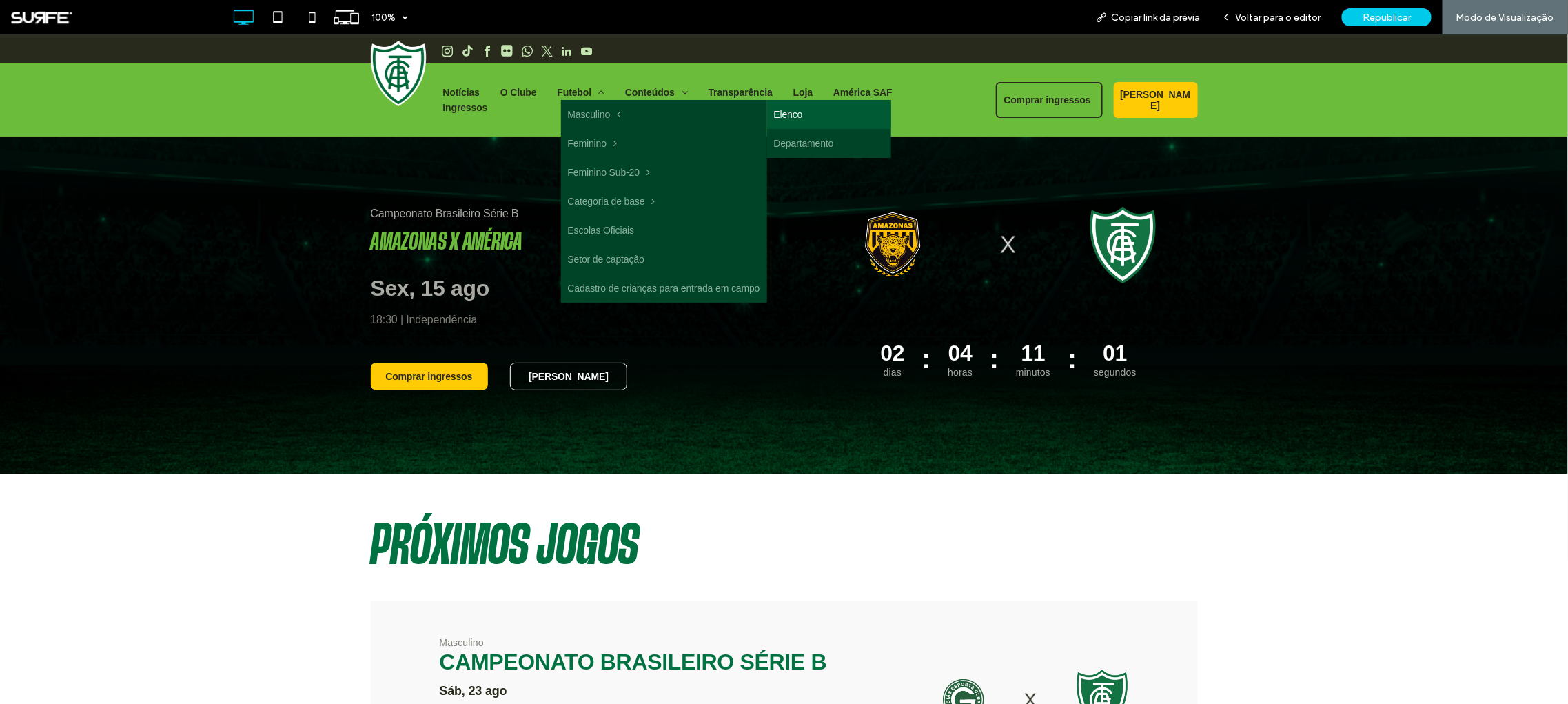
click at [791, 115] on link "Elenco" at bounding box center [829, 113] width 124 height 29
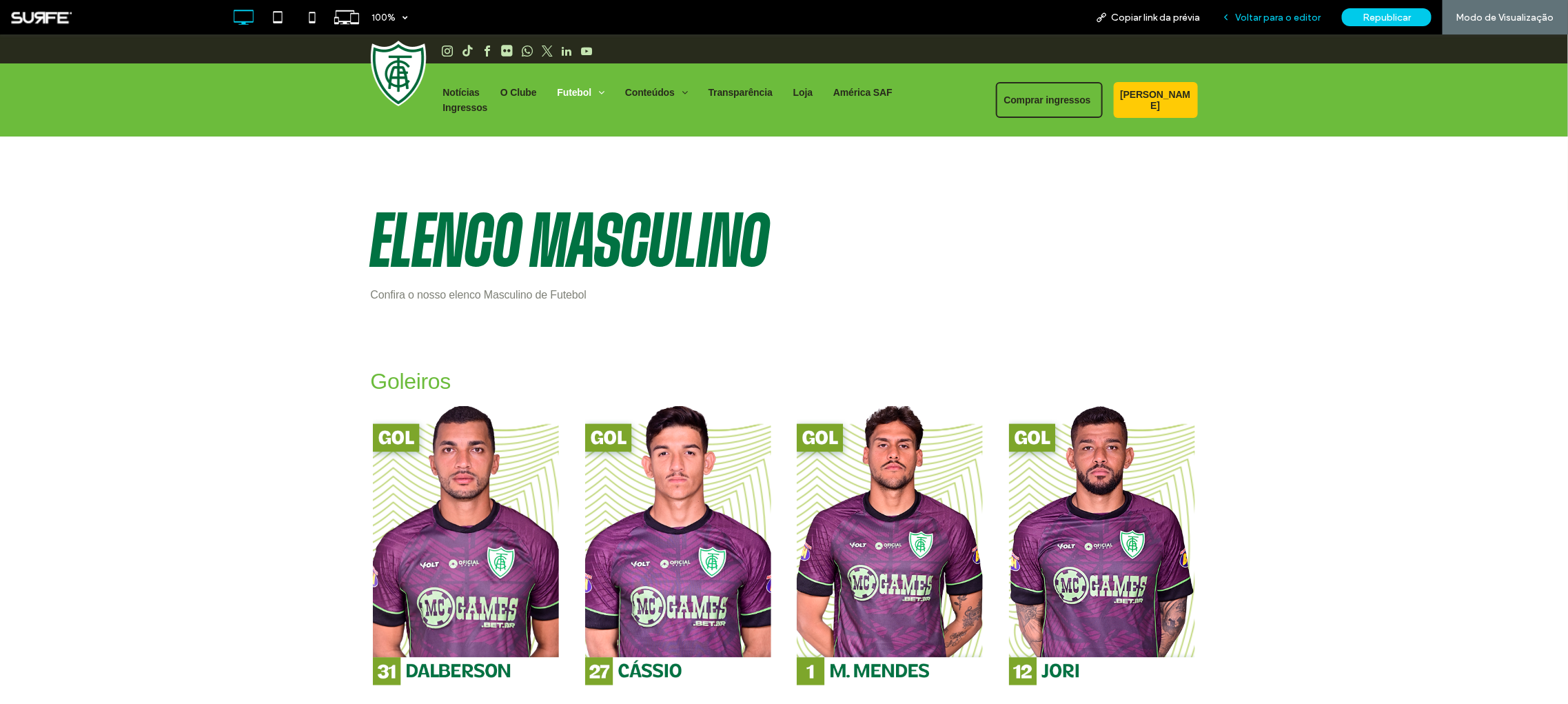
click at [1302, 19] on span "Voltar para o editor" at bounding box center [1277, 18] width 86 height 12
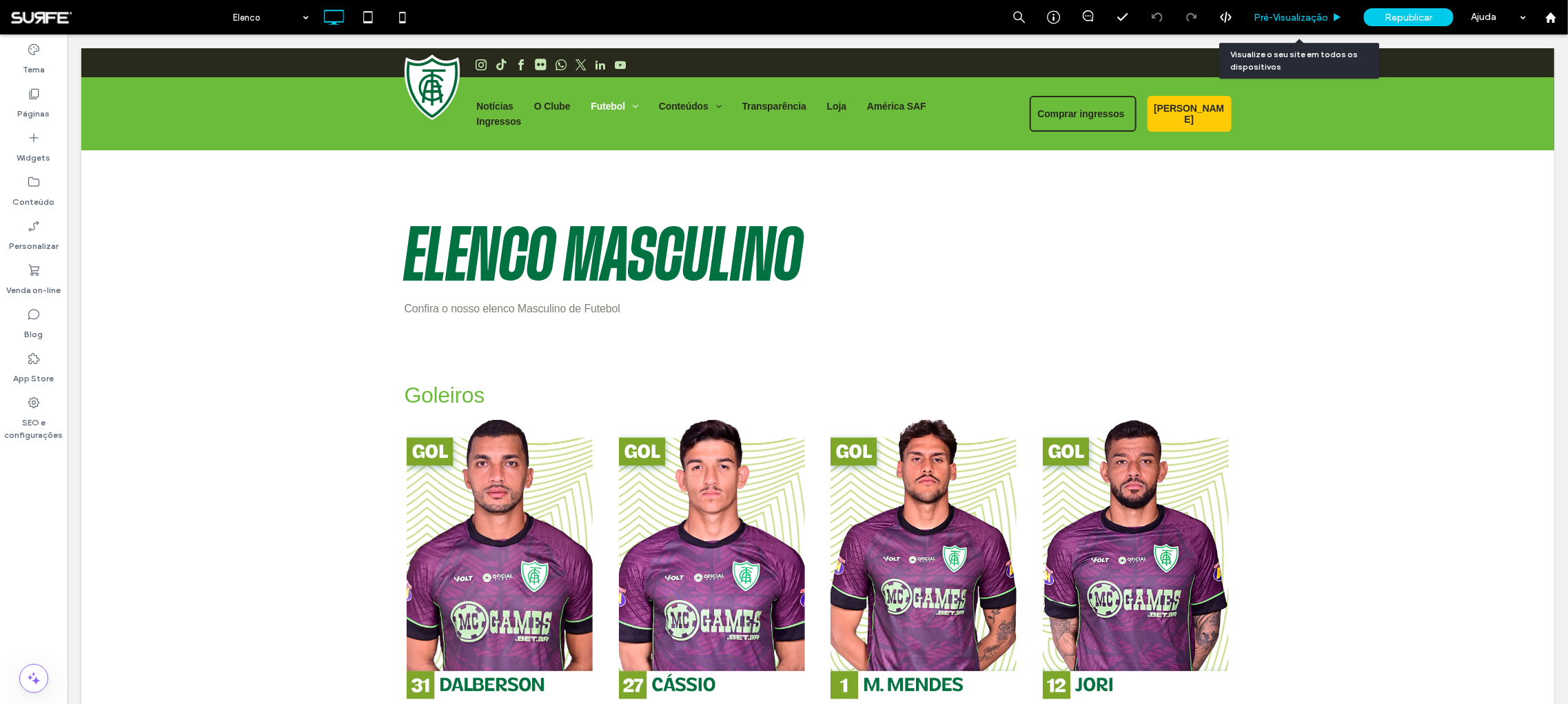
click at [1291, 19] on span "Pré-Visualizaçāo" at bounding box center [1290, 18] width 74 height 12
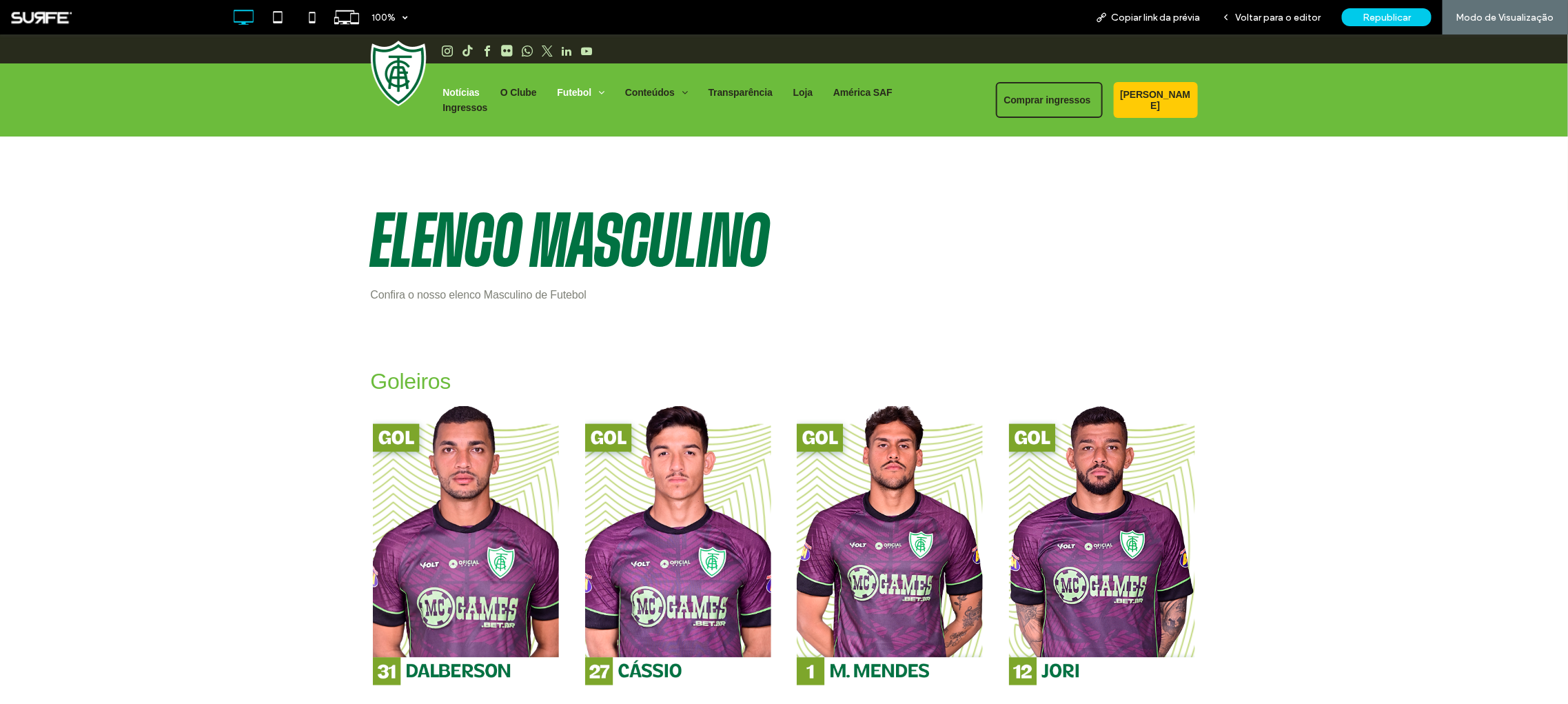
click at [450, 99] on span "Notícias" at bounding box center [461, 92] width 36 height 16
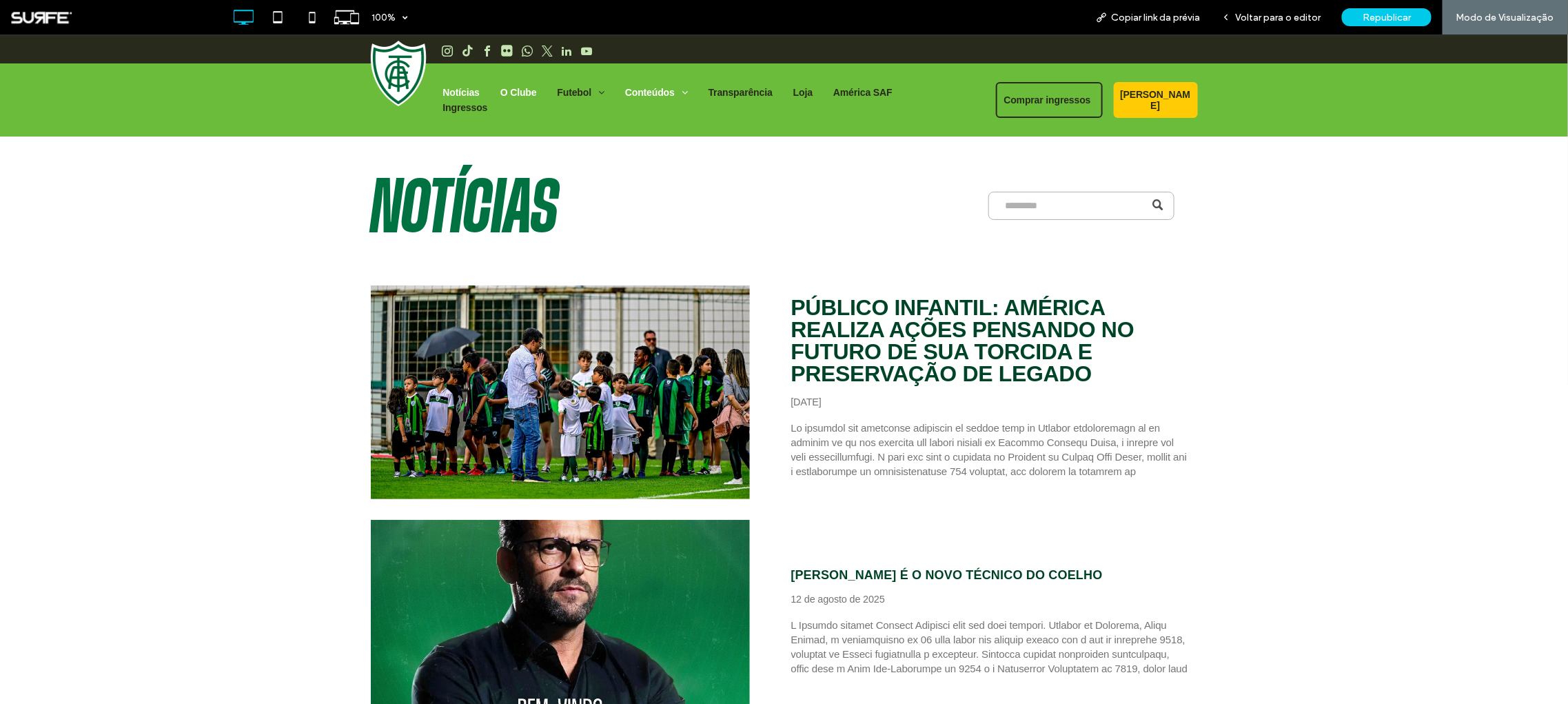
click at [507, 99] on span "O Clube" at bounding box center [519, 92] width 36 height 16
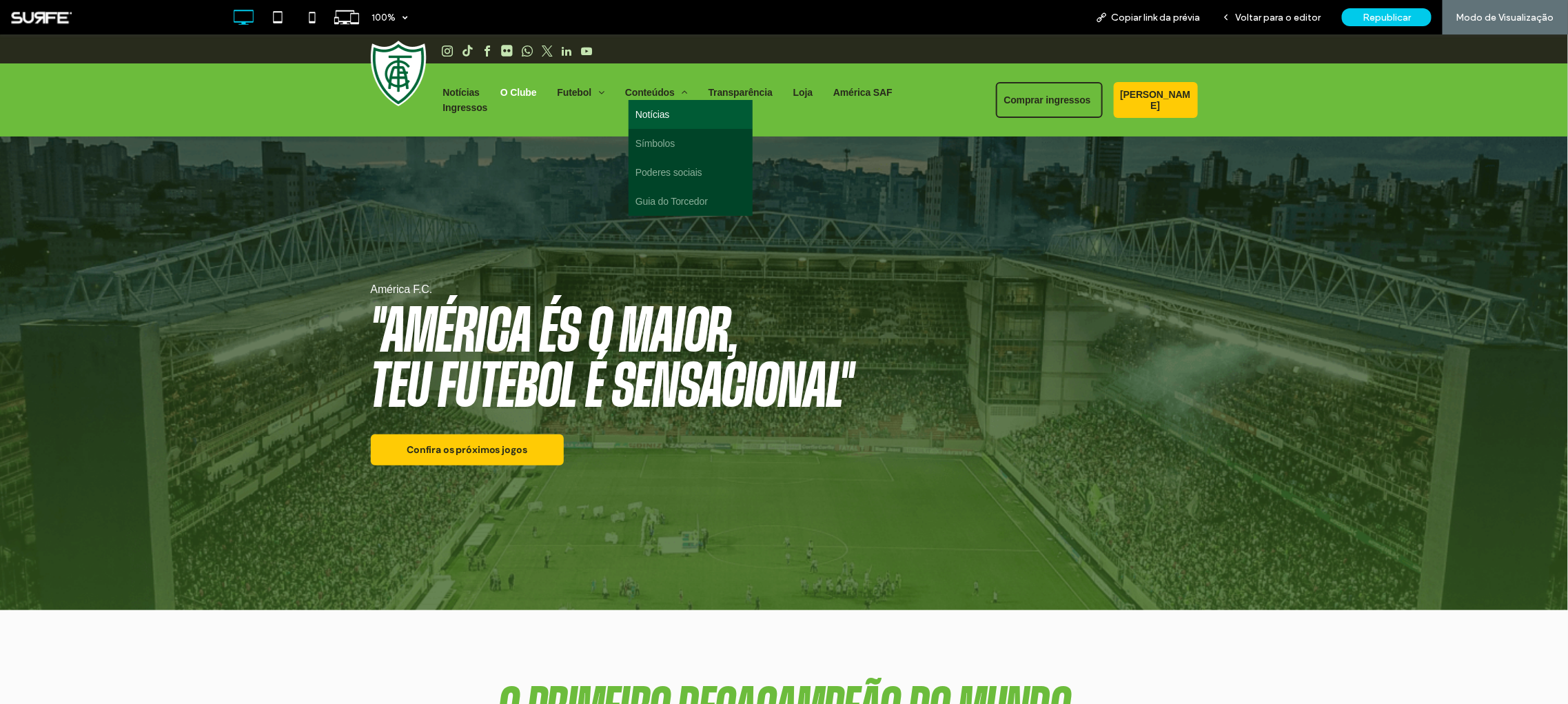
click at [653, 121] on span "Notícias" at bounding box center [652, 114] width 34 height 16
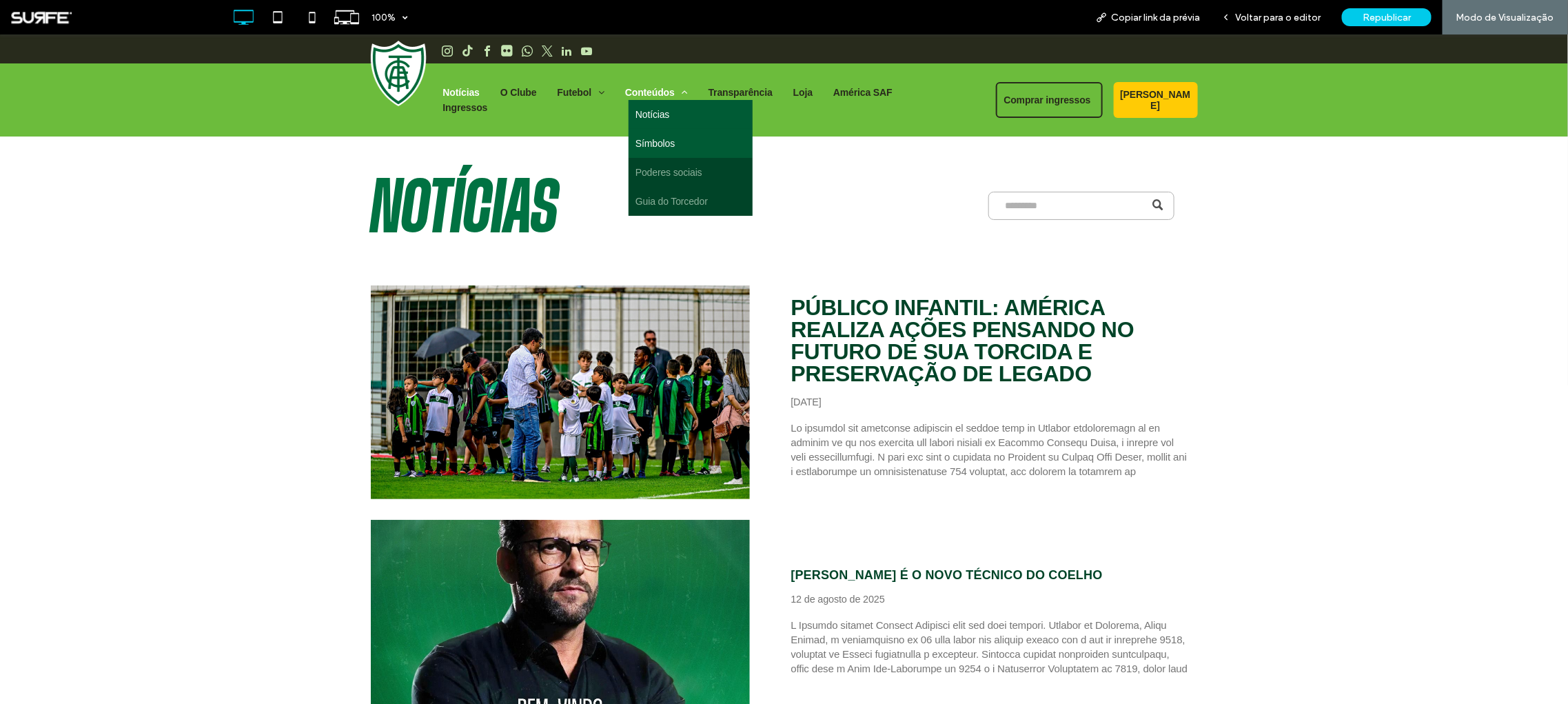
click at [646, 147] on span "Símbolos" at bounding box center [655, 143] width 39 height 16
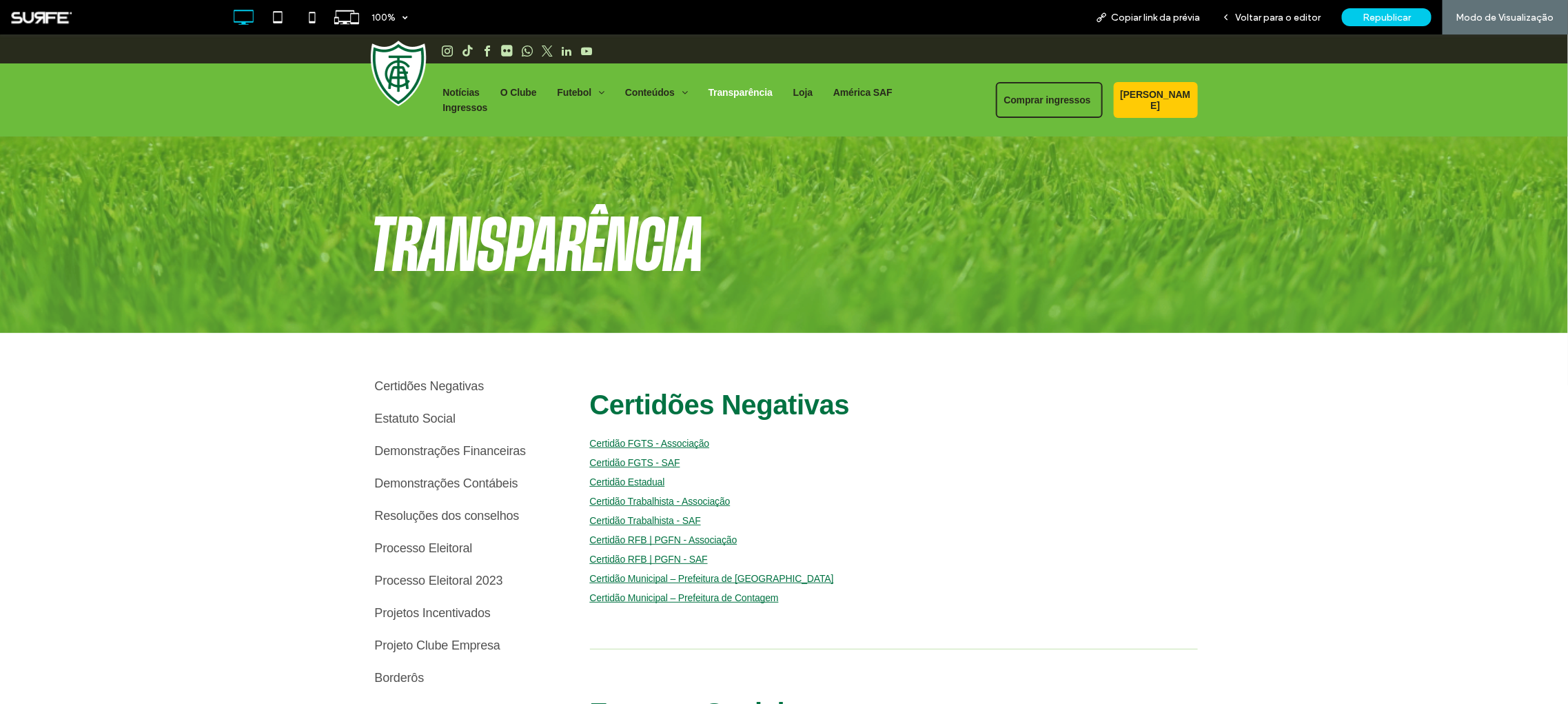
click at [751, 97] on span "Transparência" at bounding box center [740, 92] width 64 height 16
click at [874, 98] on span "América SAF" at bounding box center [862, 92] width 60 height 16
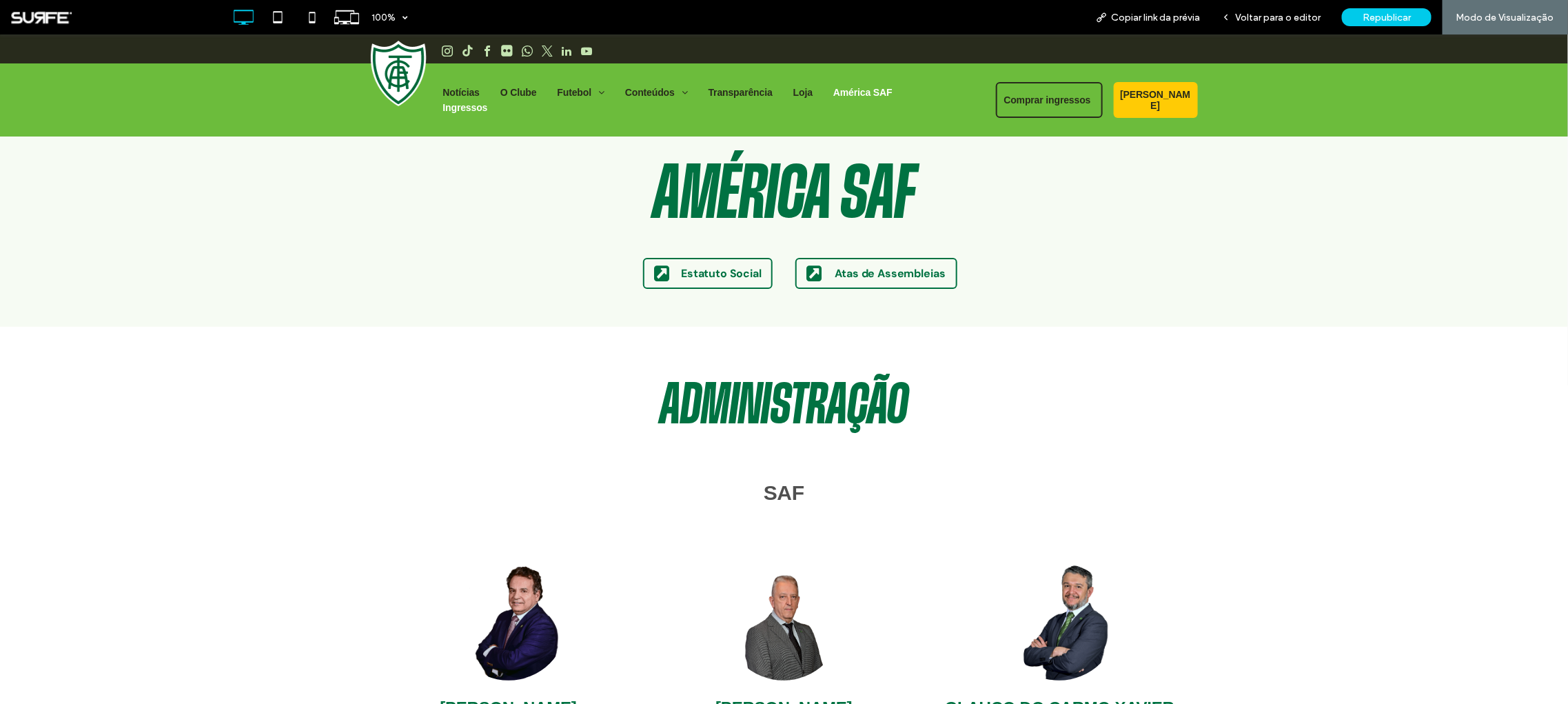
click at [488, 99] on span "Ingressos" at bounding box center [465, 107] width 45 height 16
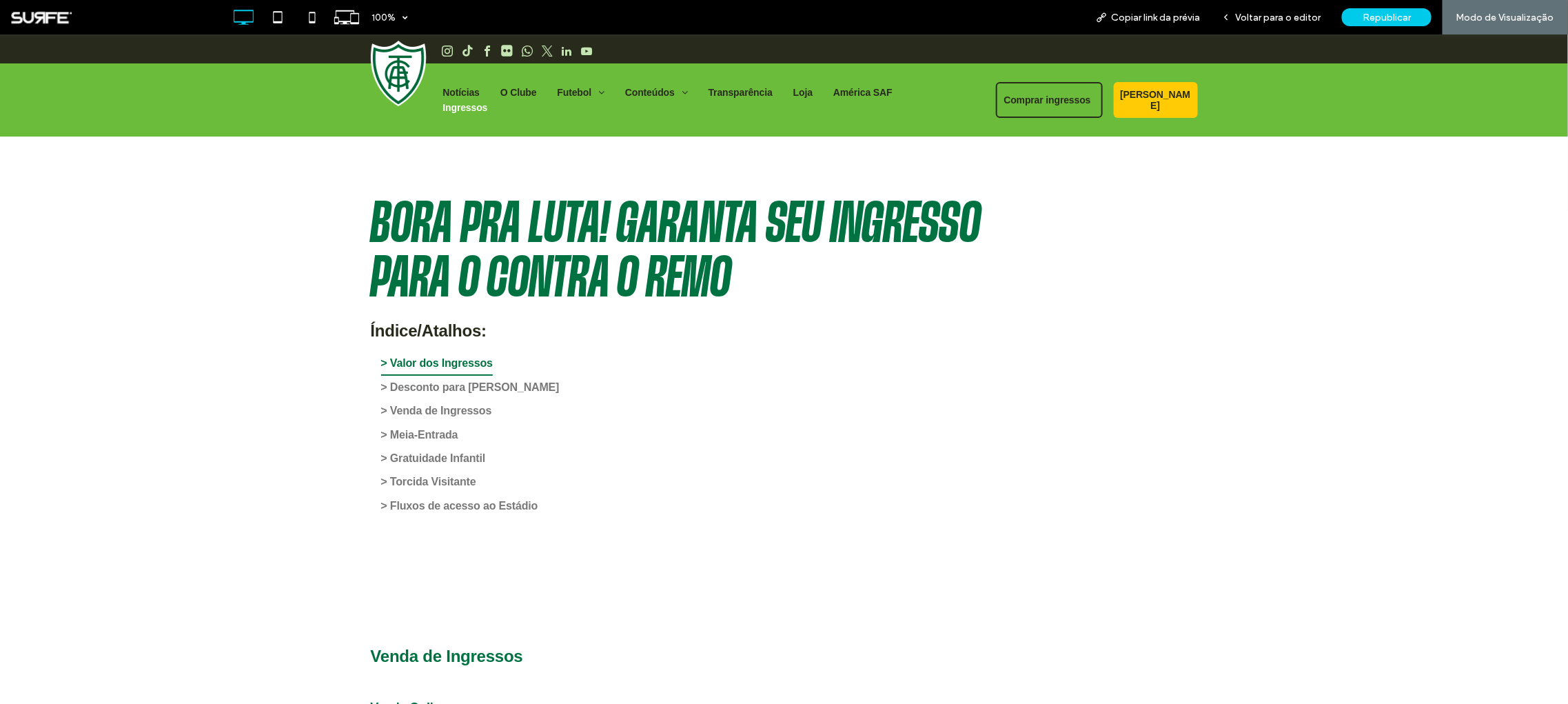
click at [387, 357] on span "> Valor dos Ingressos" at bounding box center [437, 362] width 112 height 23
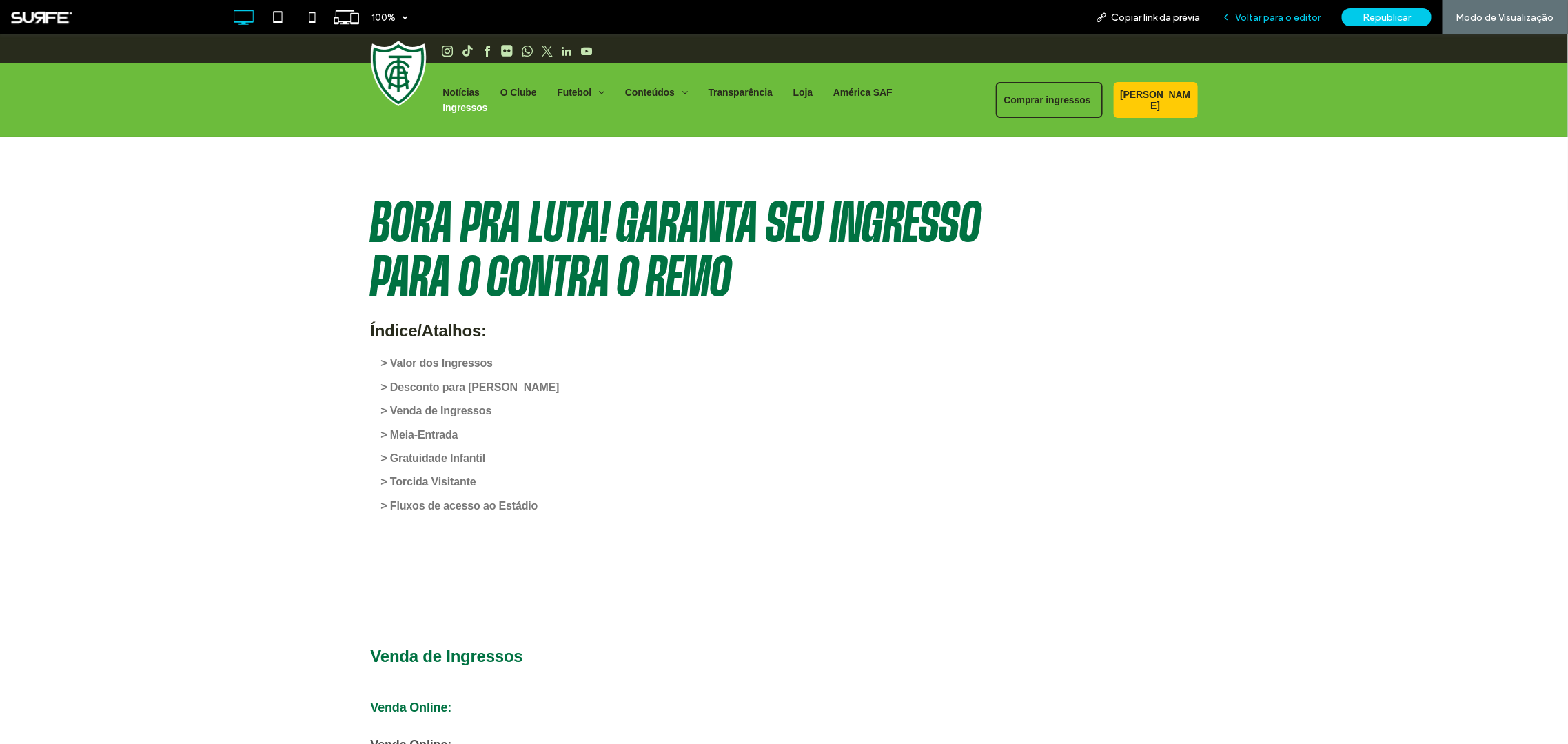
click at [1269, 16] on span "Voltar para o editor" at bounding box center [1277, 18] width 86 height 12
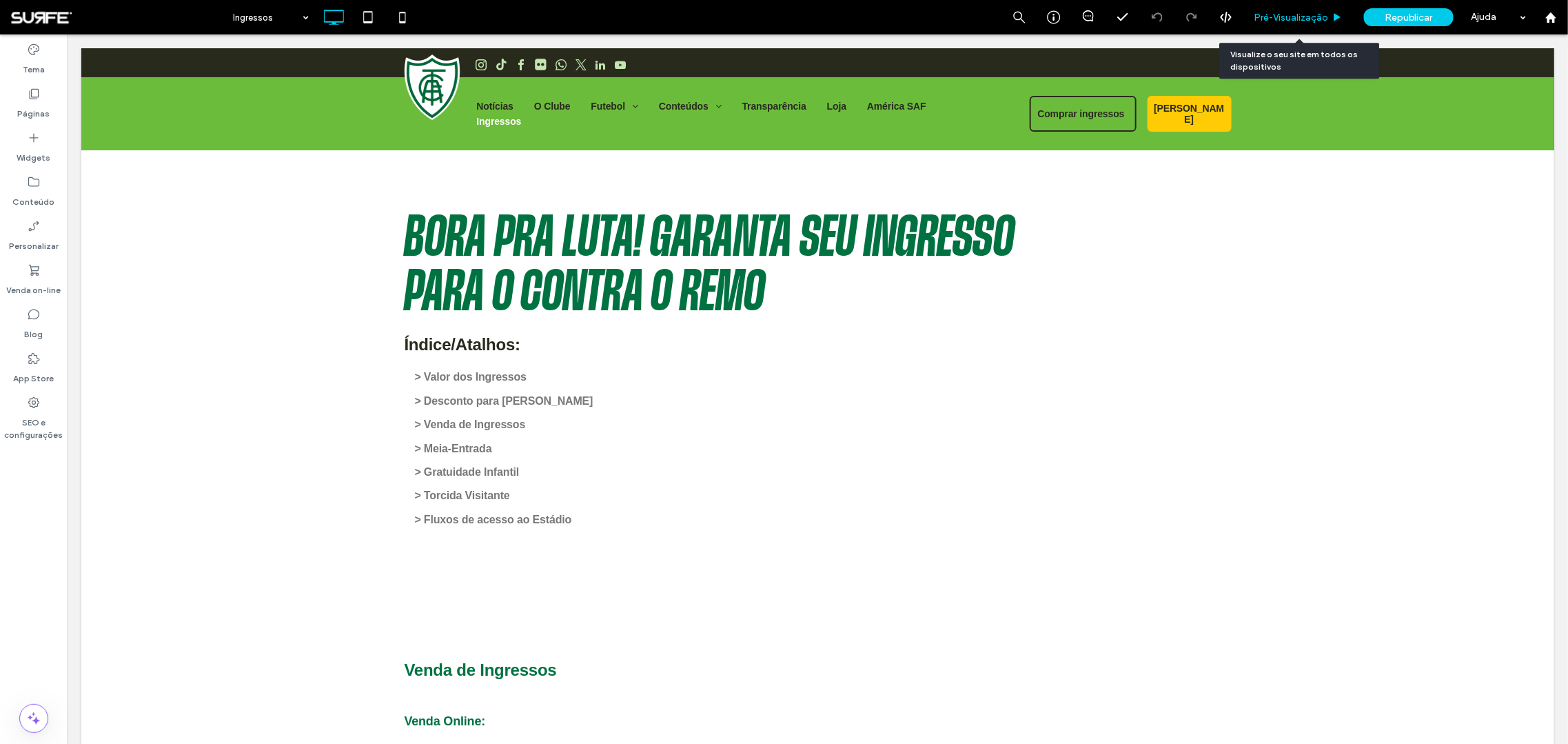
click at [1283, 28] on div "Pré-Visualizaçāo" at bounding box center [1298, 17] width 110 height 35
click at [1295, 12] on span "Pré-Visualizaçāo" at bounding box center [1290, 18] width 74 height 12
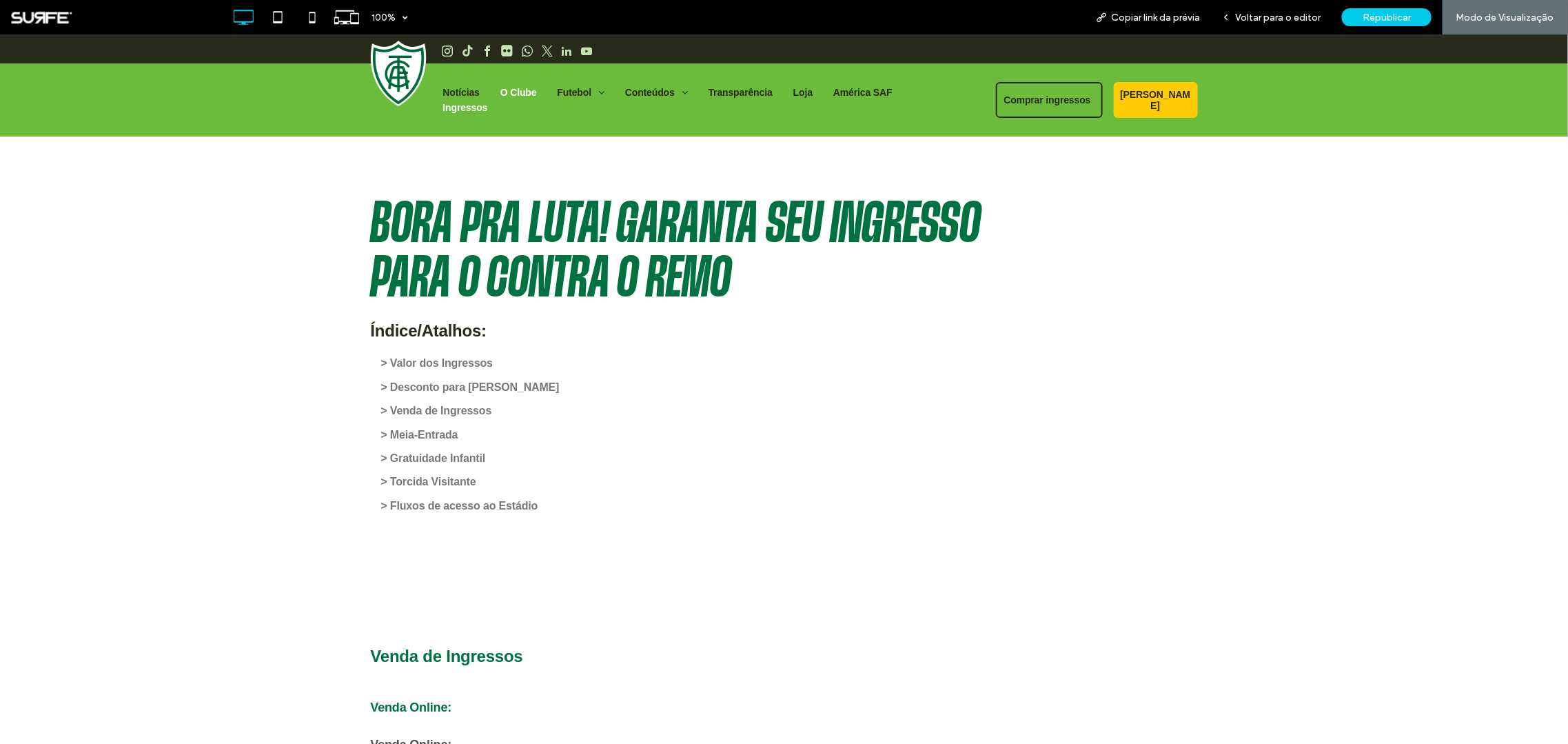
click at [517, 97] on span "O Clube" at bounding box center [519, 92] width 36 height 16
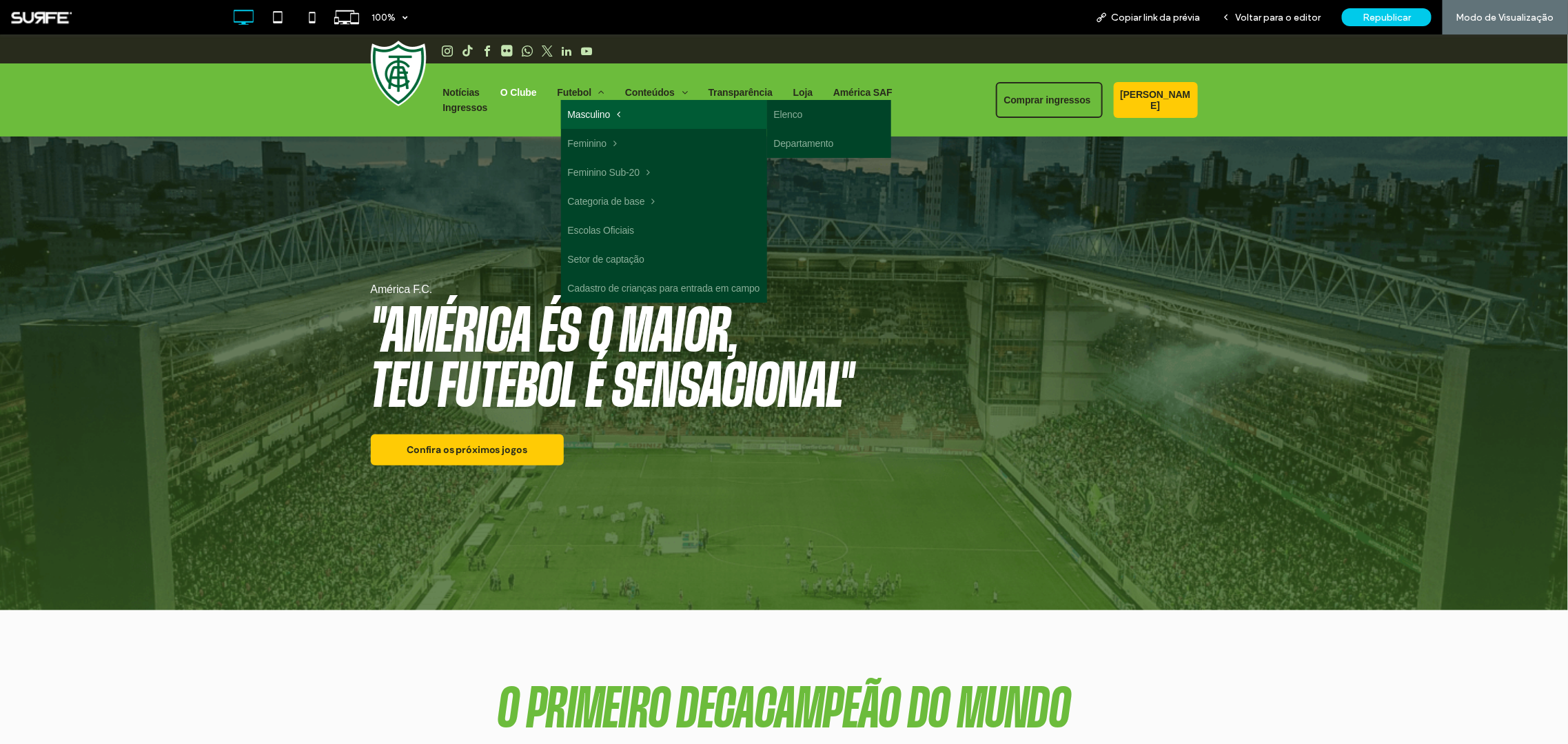
click at [593, 121] on span "Masculino" at bounding box center [594, 114] width 53 height 16
click at [589, 117] on span "Masculino" at bounding box center [594, 114] width 53 height 16
click at [782, 115] on link "Elenco" at bounding box center [829, 113] width 124 height 29
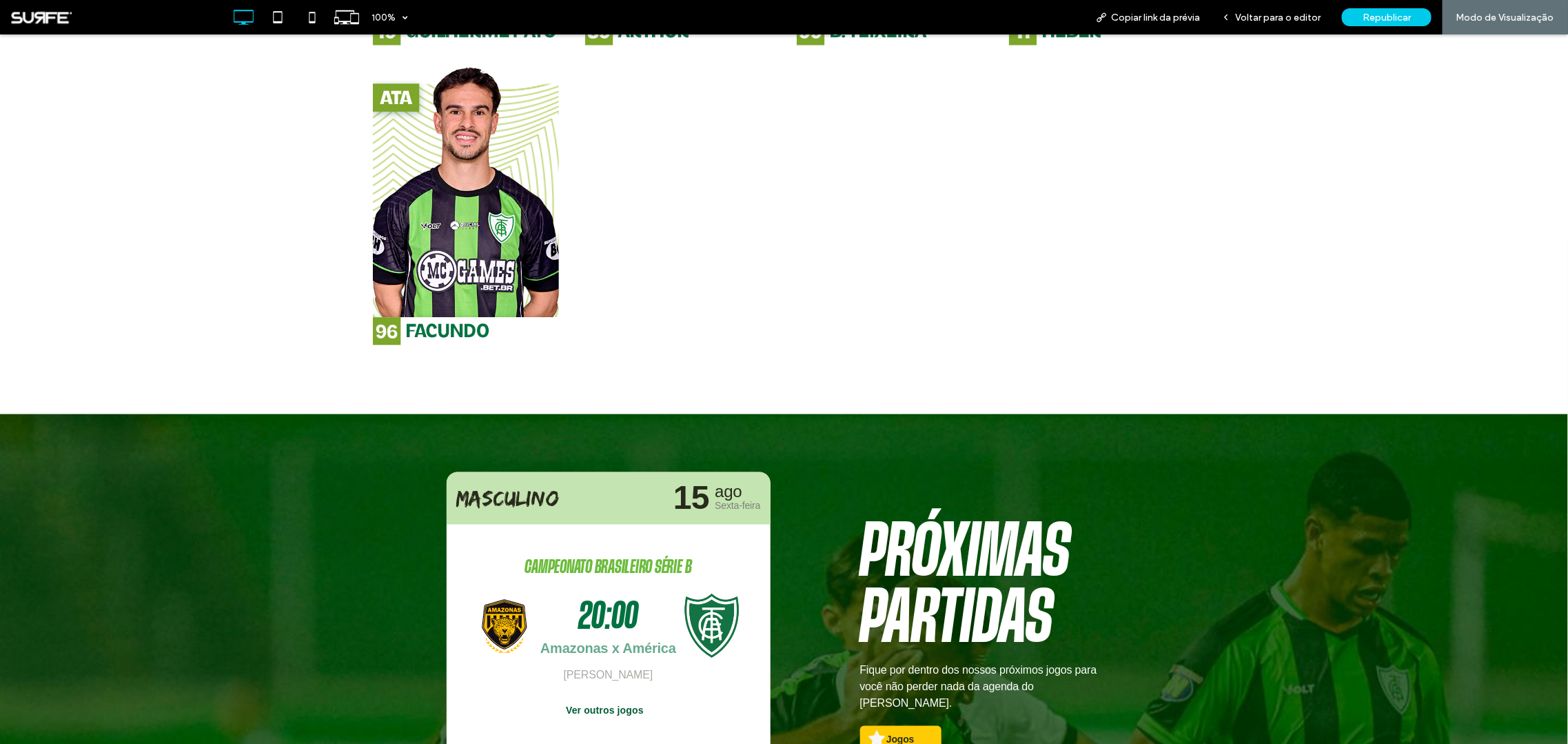
scroll to position [4179, 0]
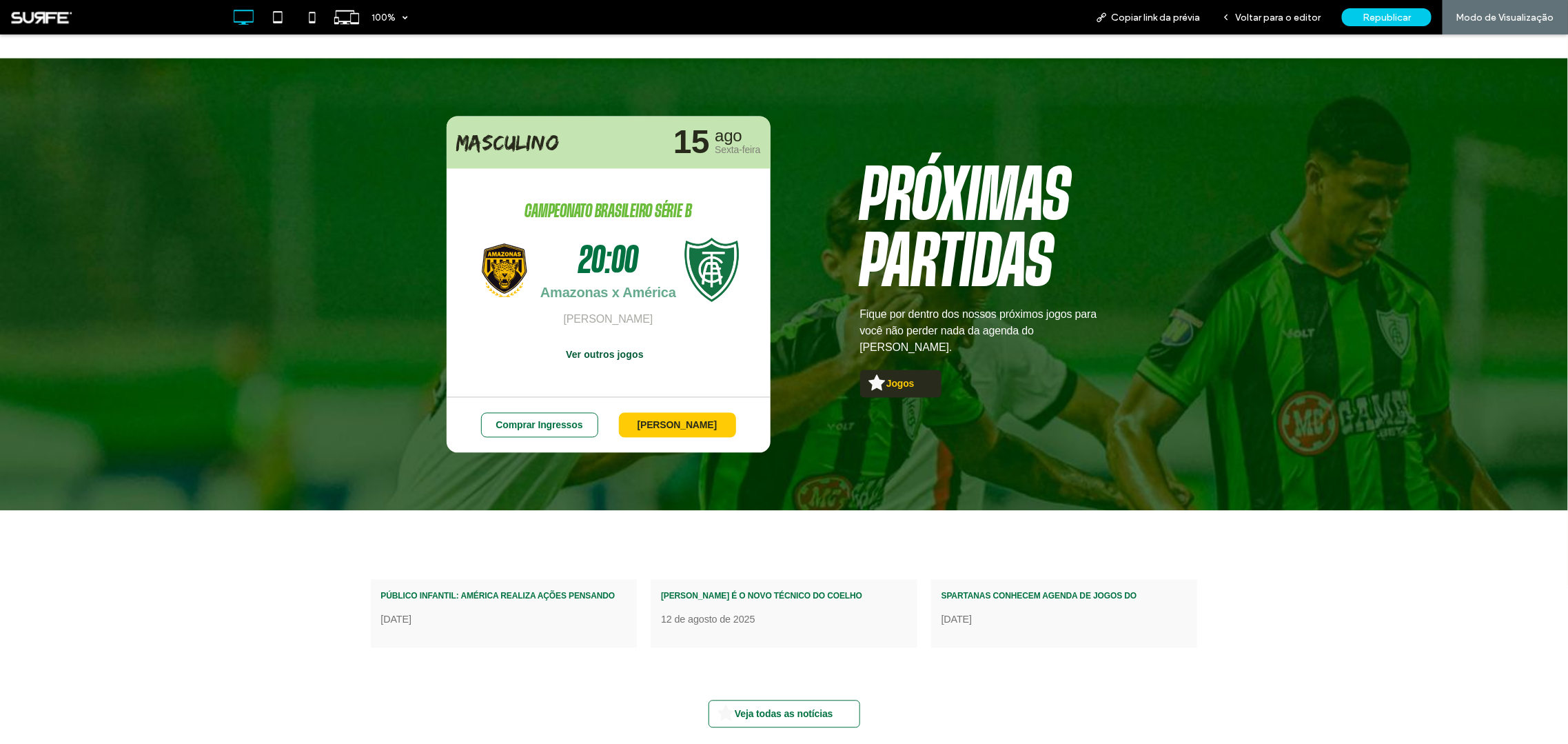
click at [898, 375] on span "Jogos" at bounding box center [900, 383] width 38 height 25
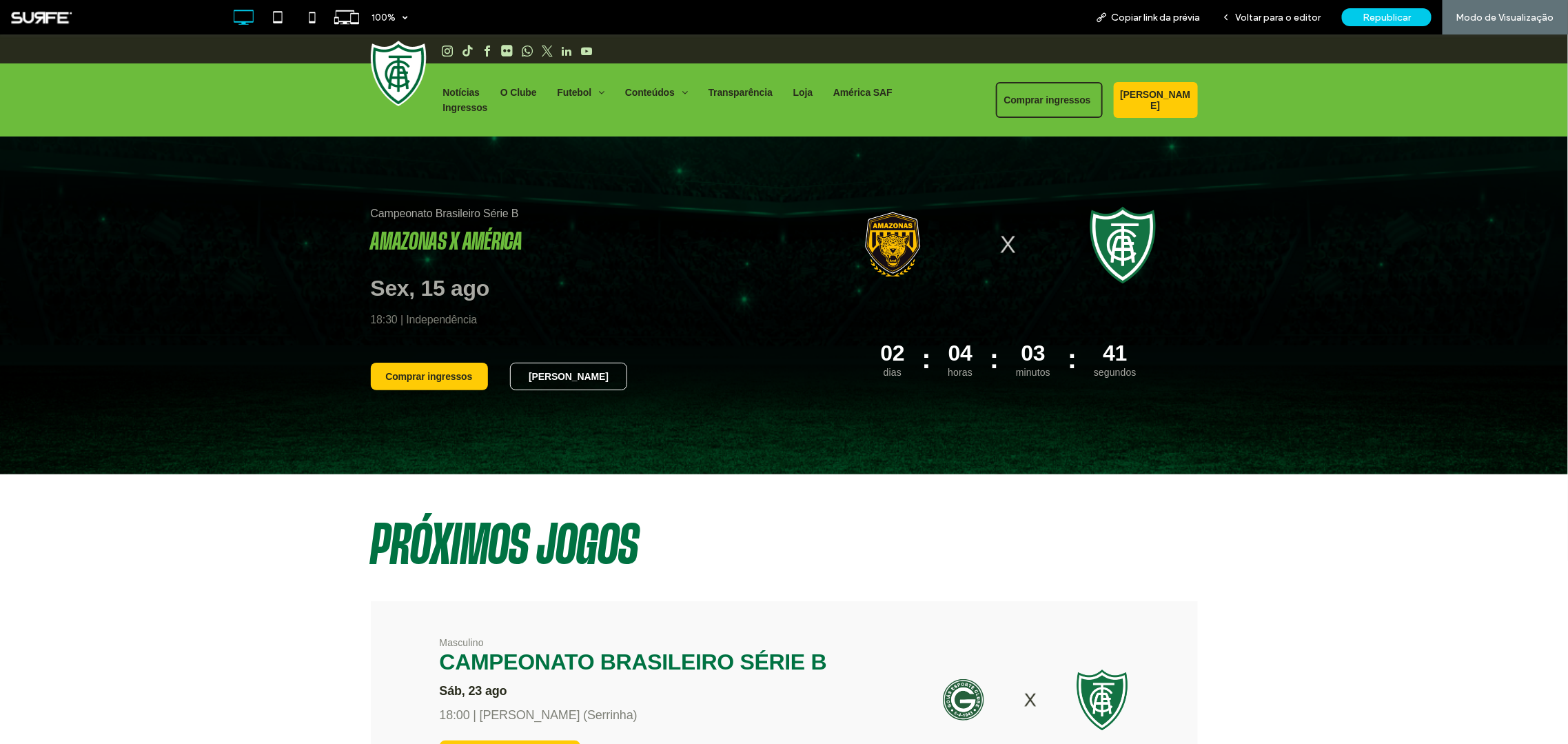
click at [407, 60] on img at bounding box center [399, 73] width 56 height 66
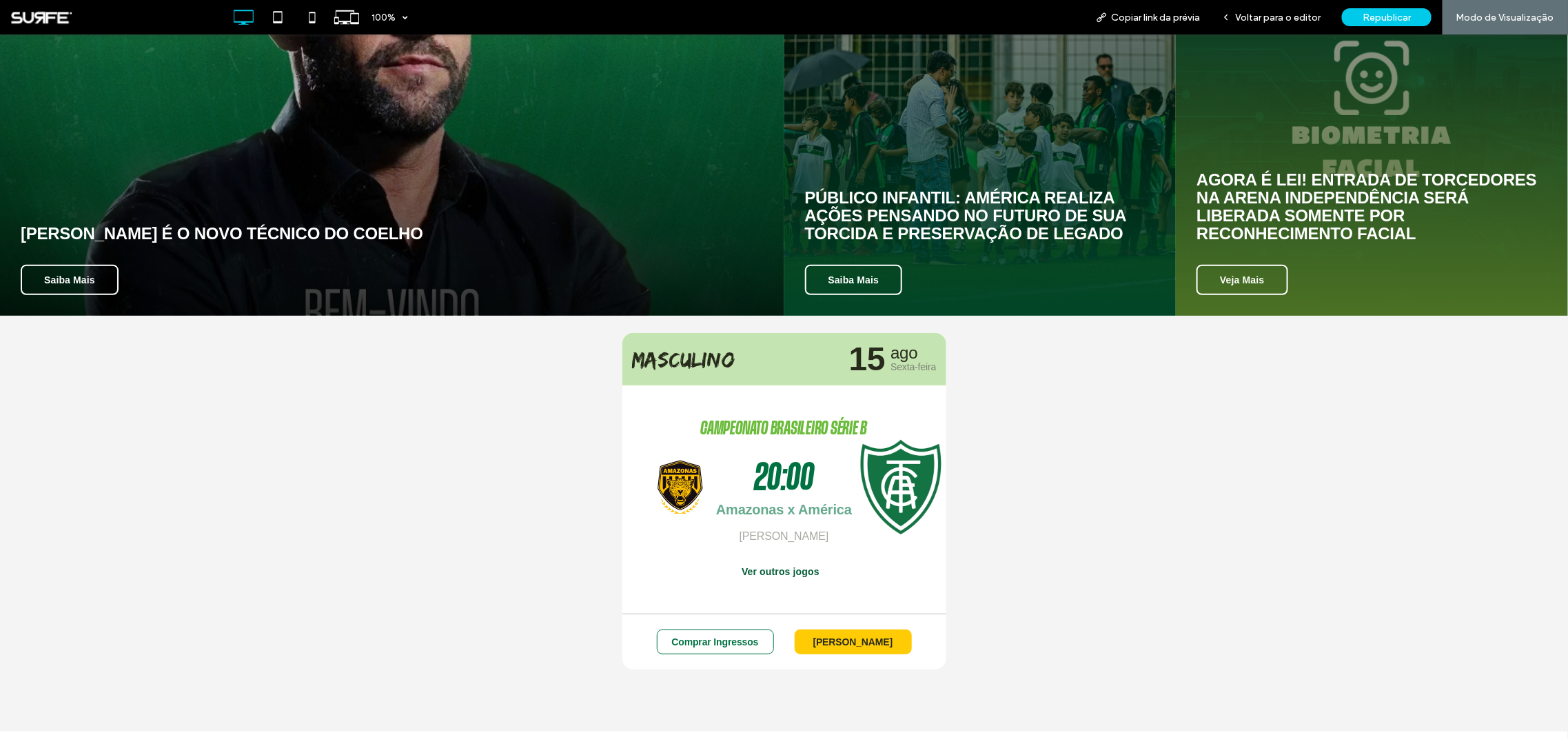
scroll to position [459, 0]
